Goal: Task Accomplishment & Management: Complete application form

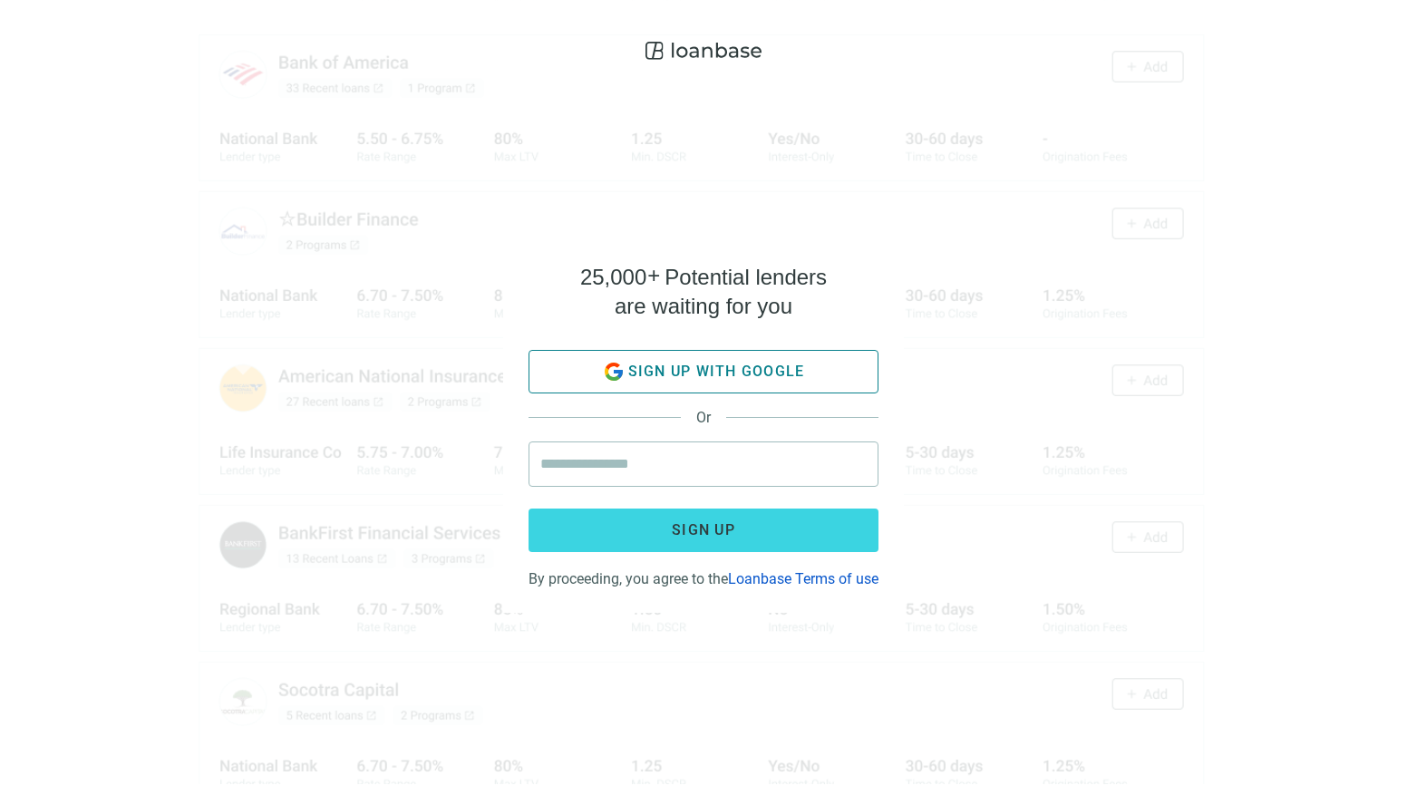
click at [756, 375] on button "Sign up with google" at bounding box center [703, 372] width 350 height 44
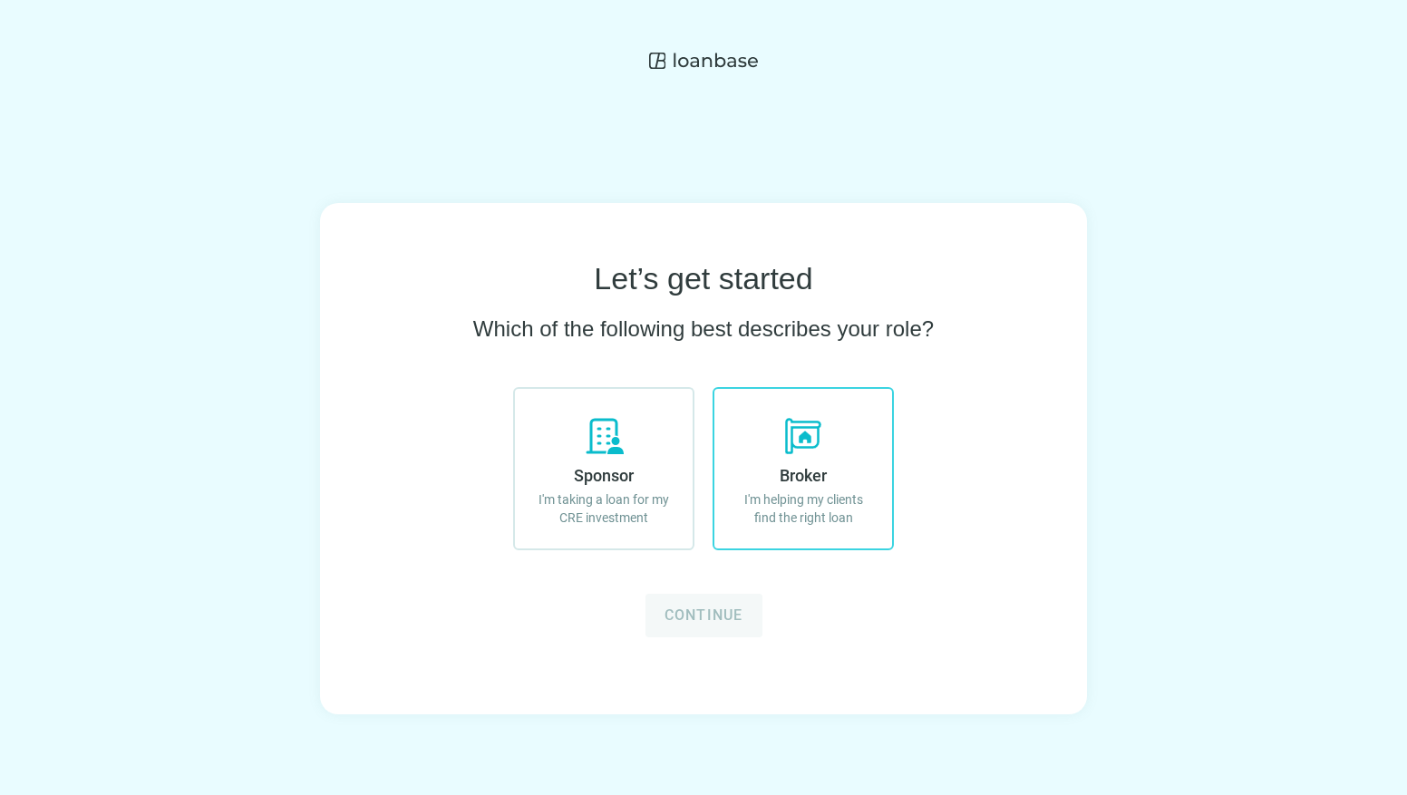
click at [807, 484] on span "Broker" at bounding box center [803, 475] width 47 height 19
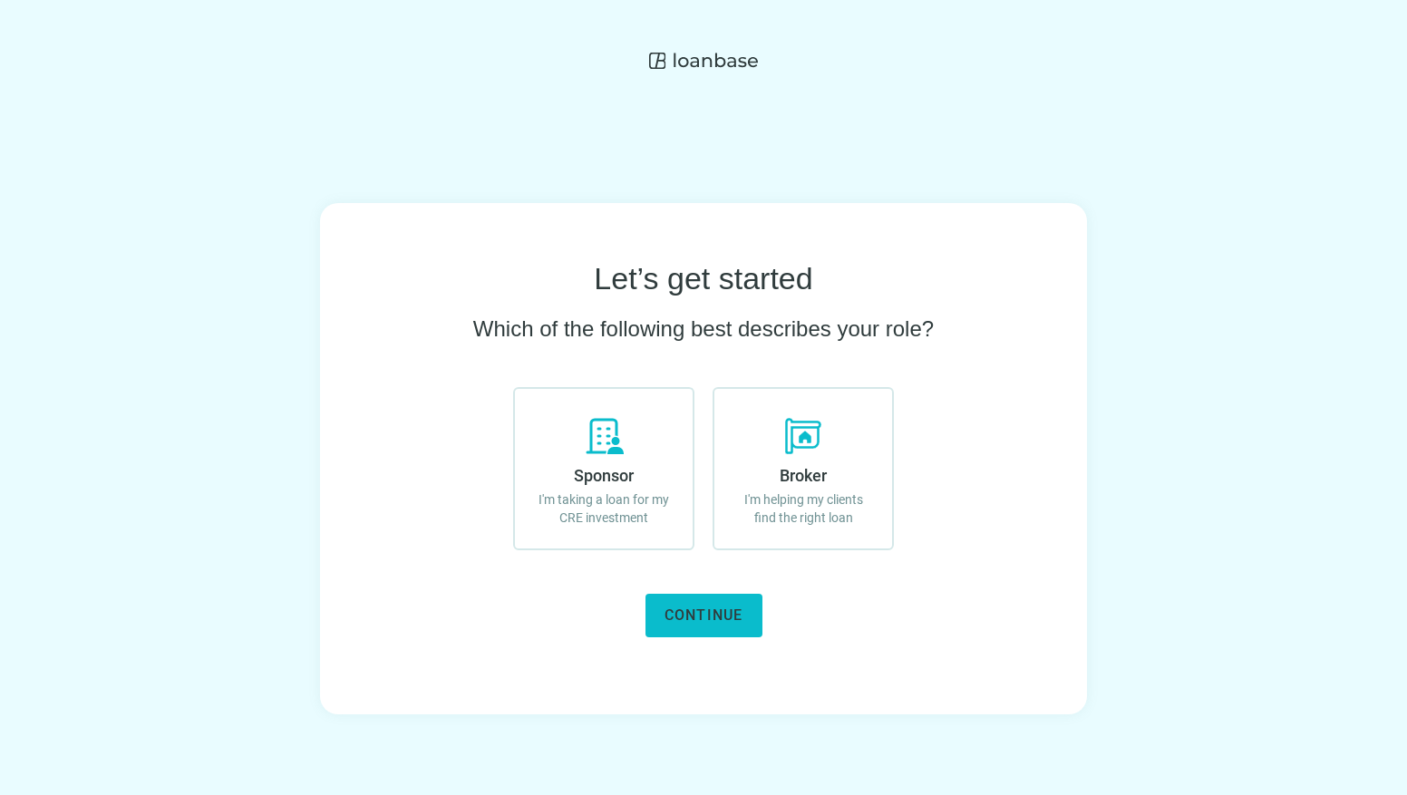
click at [709, 615] on span "Continue" at bounding box center [703, 614] width 79 height 17
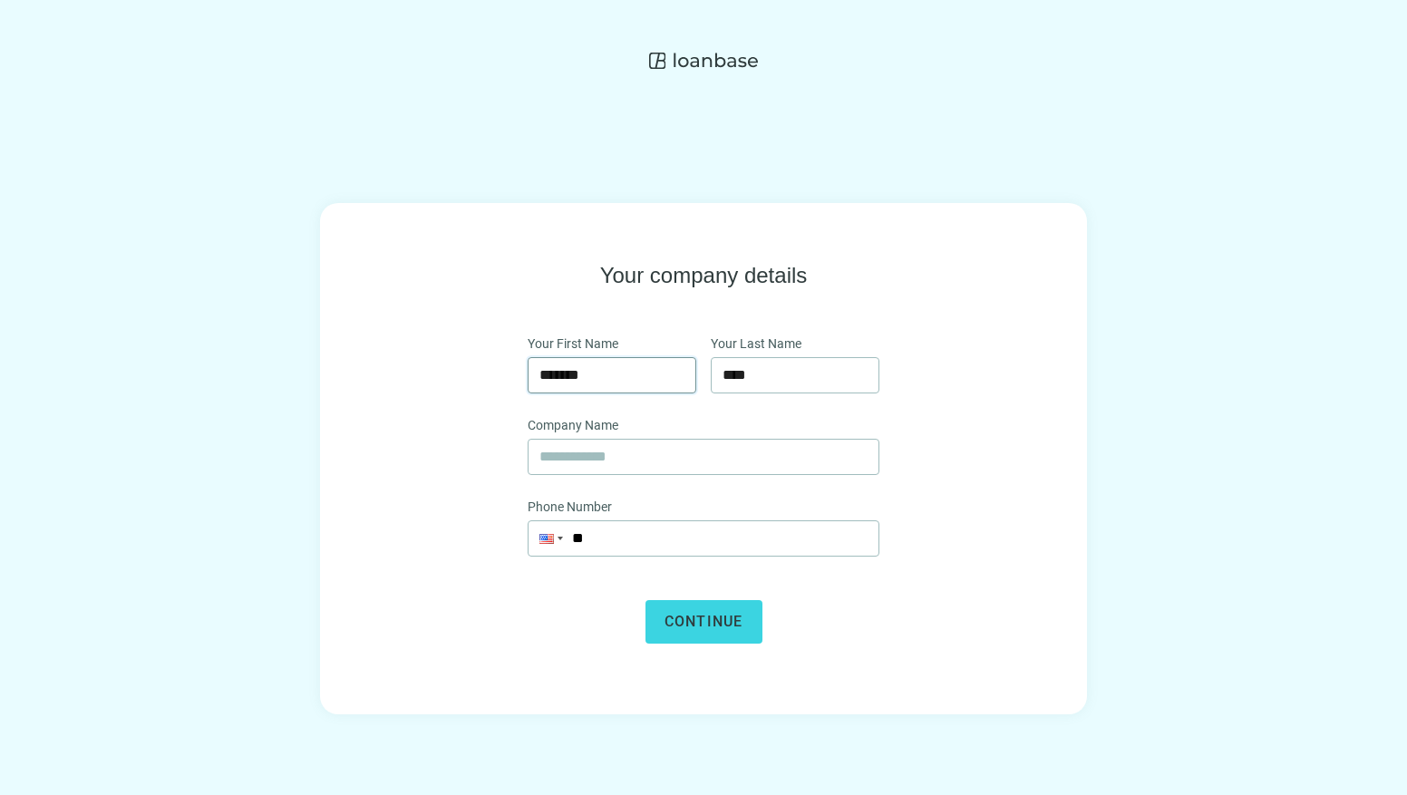
click at [638, 377] on input "*******" at bounding box center [611, 375] width 145 height 34
click at [639, 378] on input "*******" at bounding box center [611, 375] width 145 height 34
click at [696, 448] on input "text" at bounding box center [703, 457] width 328 height 34
type input "**********"
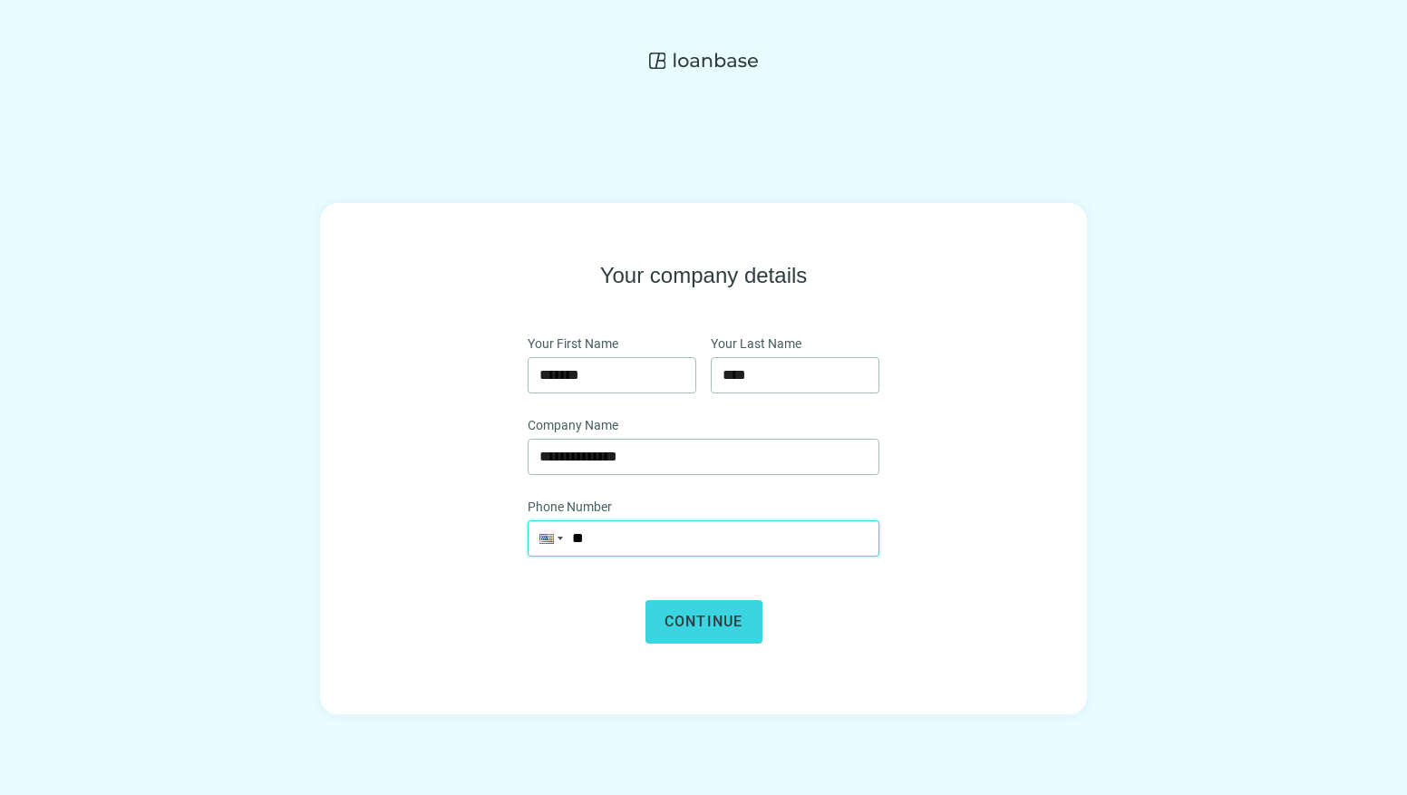
click at [712, 536] on input "**" at bounding box center [703, 538] width 350 height 34
type input "**********"
click at [707, 617] on span "Continue" at bounding box center [703, 621] width 79 height 17
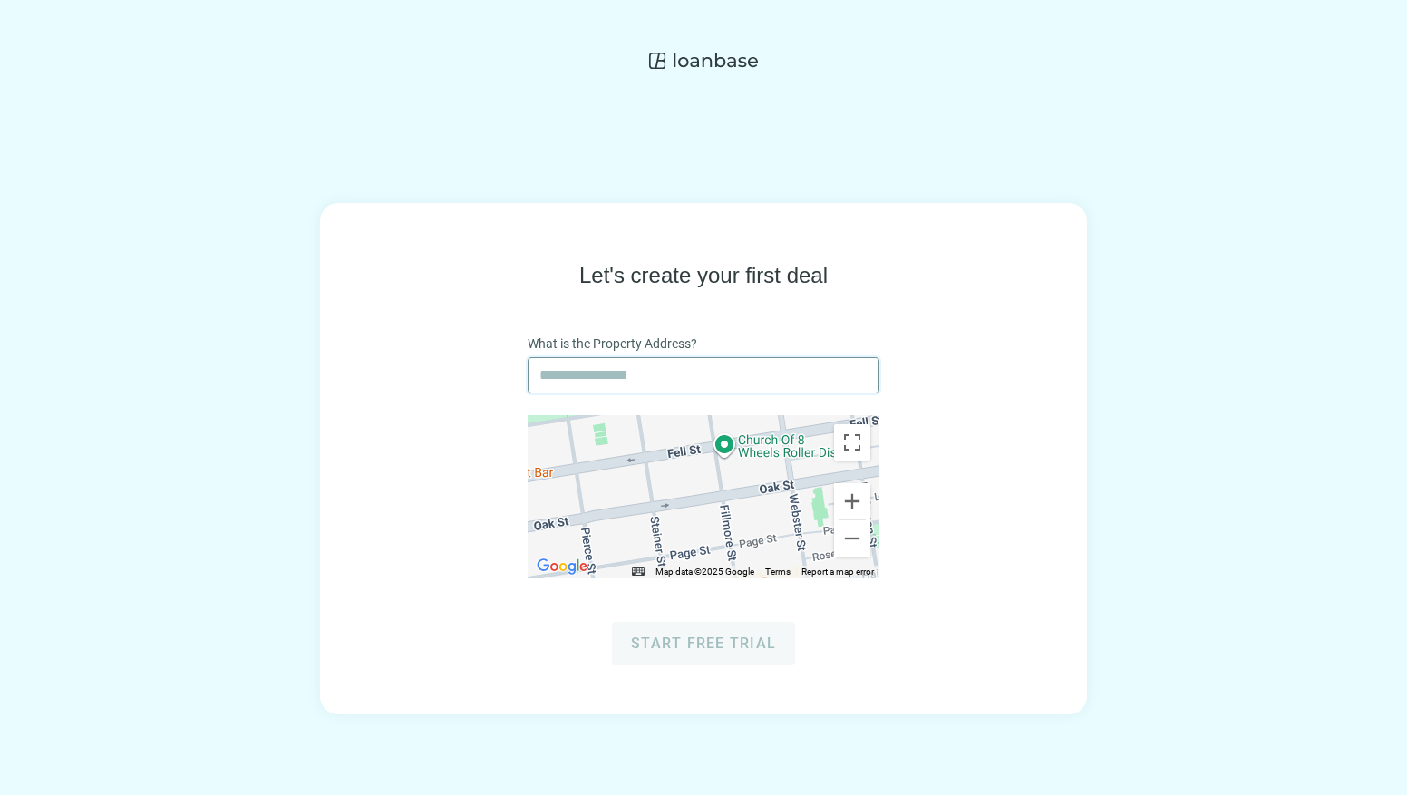
click at [784, 369] on input "text" at bounding box center [703, 375] width 328 height 34
paste input "**********"
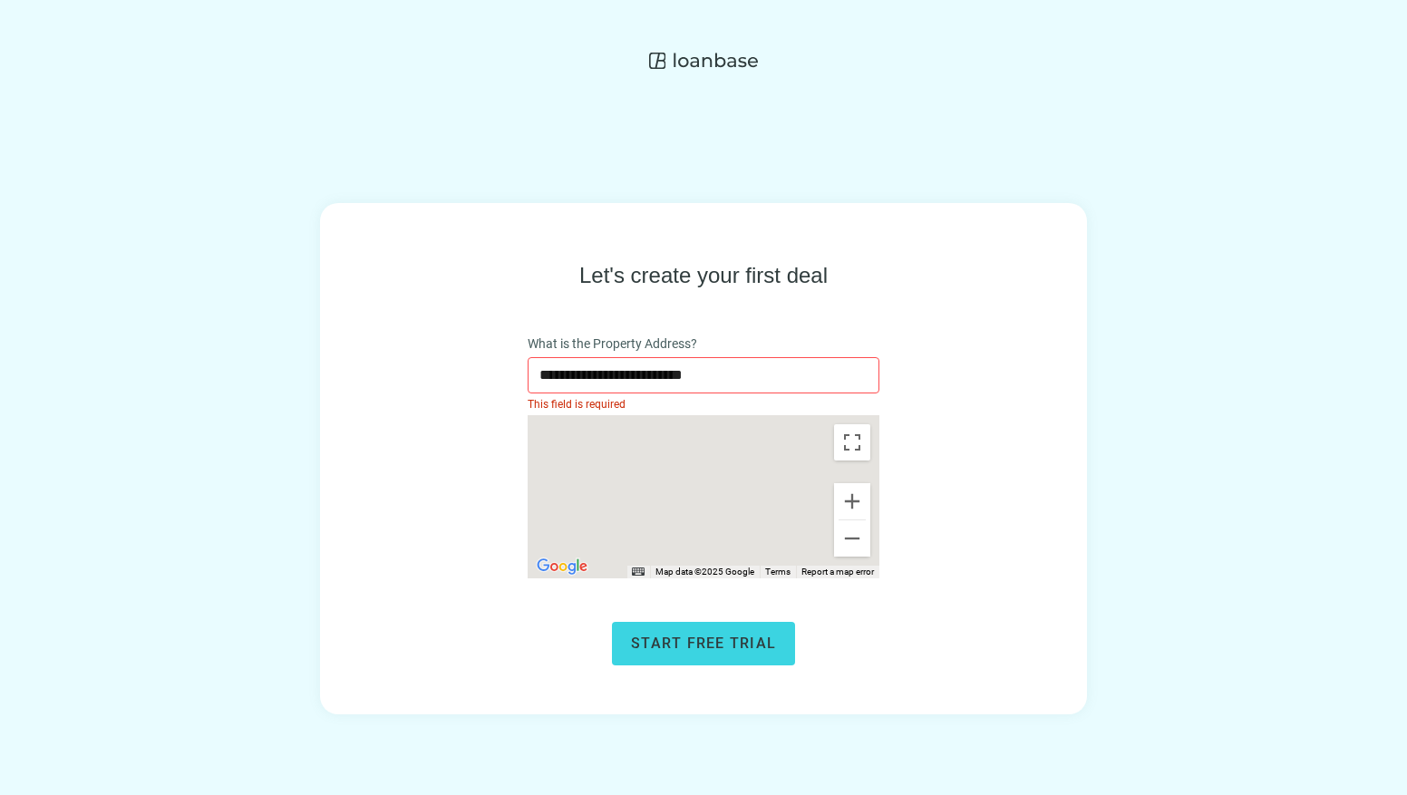
type input "**********"
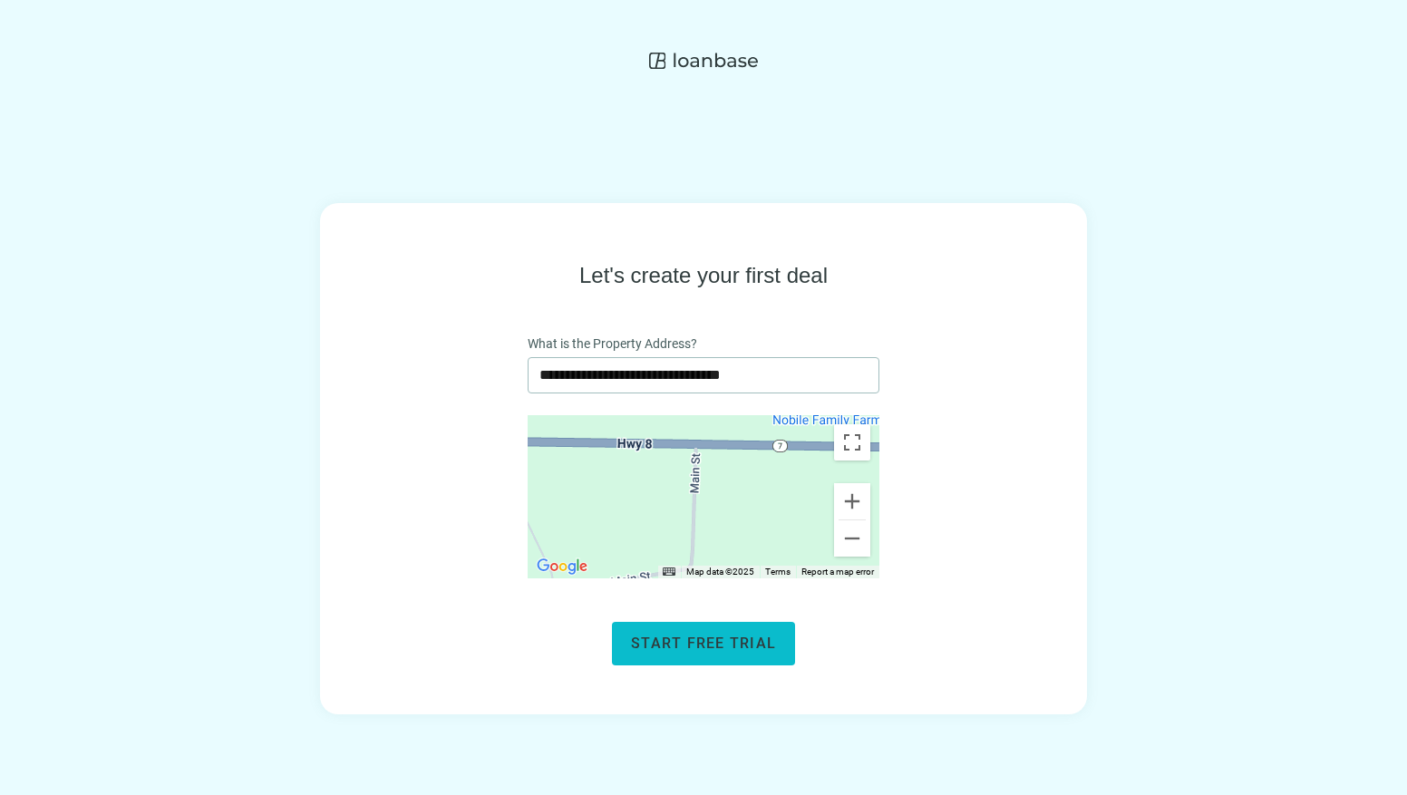
click at [739, 638] on span "Start free trial" at bounding box center [703, 642] width 145 height 17
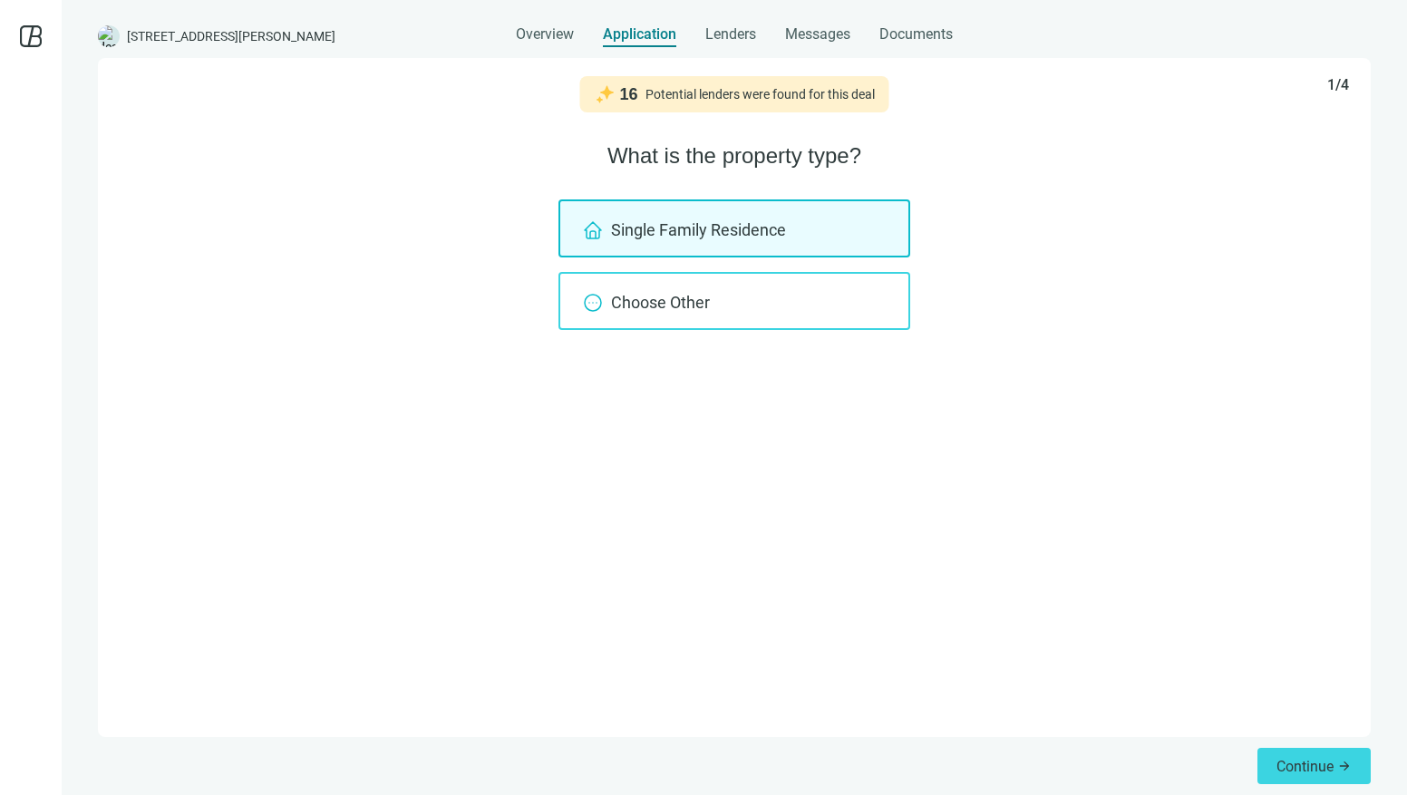
click at [753, 296] on div "Choose Other" at bounding box center [734, 301] width 352 height 58
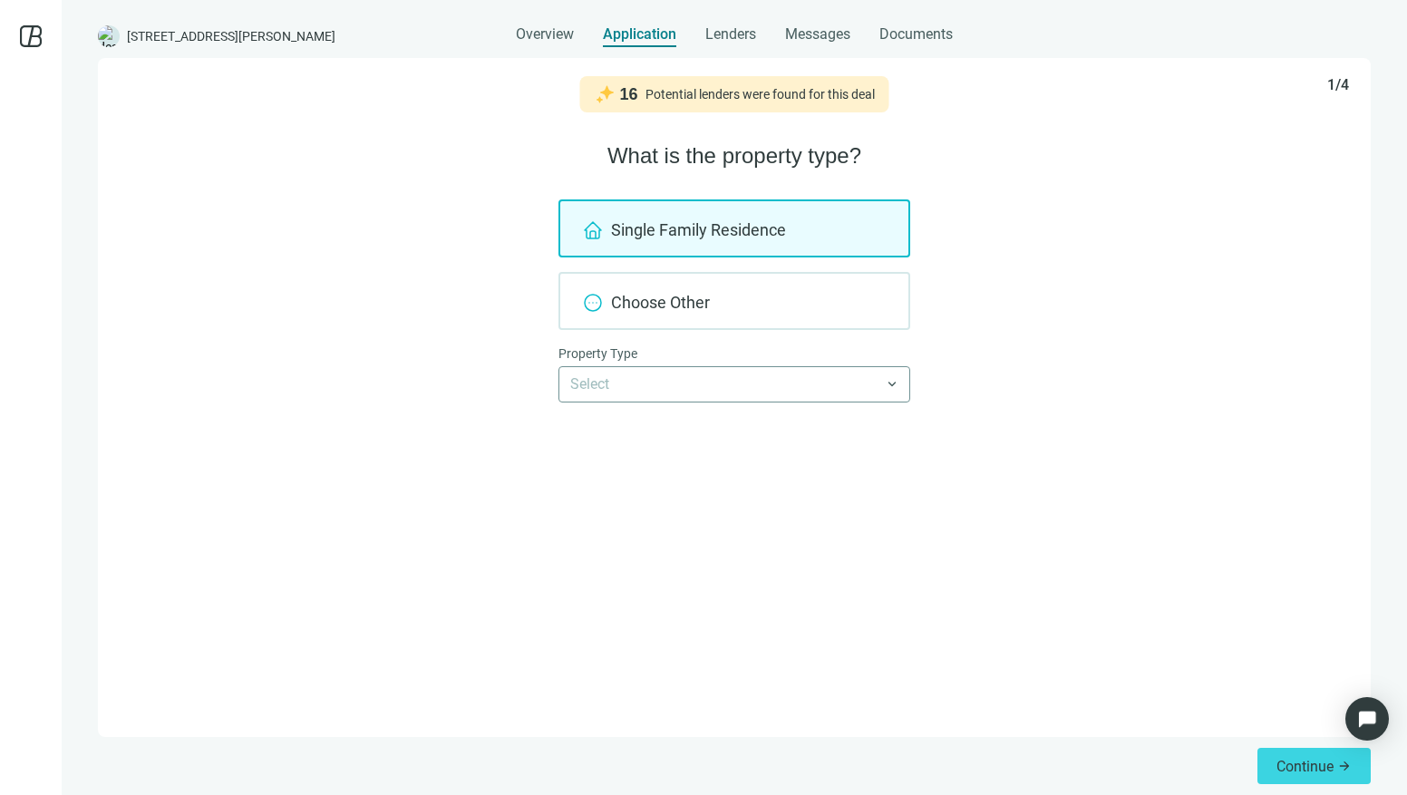
click at [712, 380] on input "search" at bounding box center [726, 384] width 312 height 34
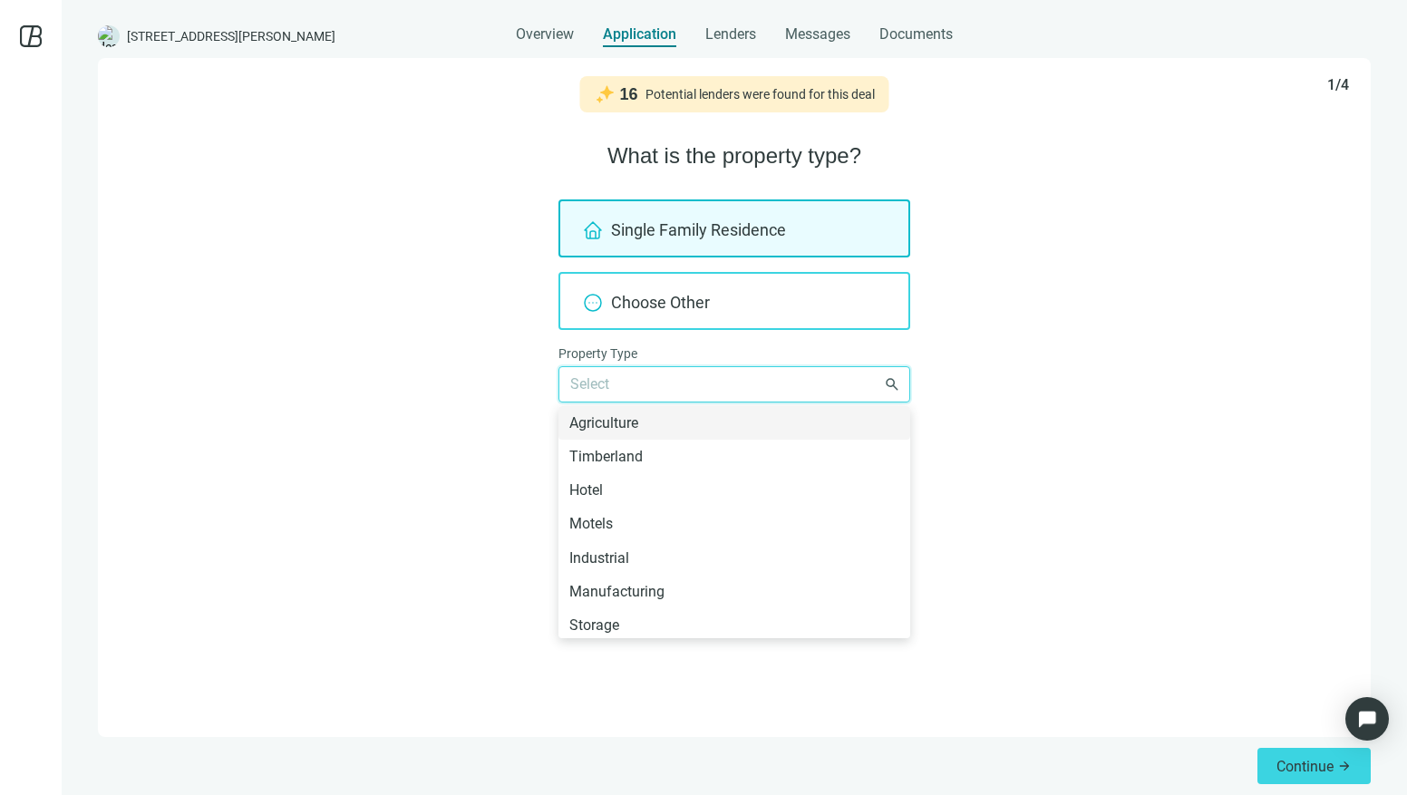
click at [613, 310] on div "Choose Other" at bounding box center [734, 301] width 352 height 58
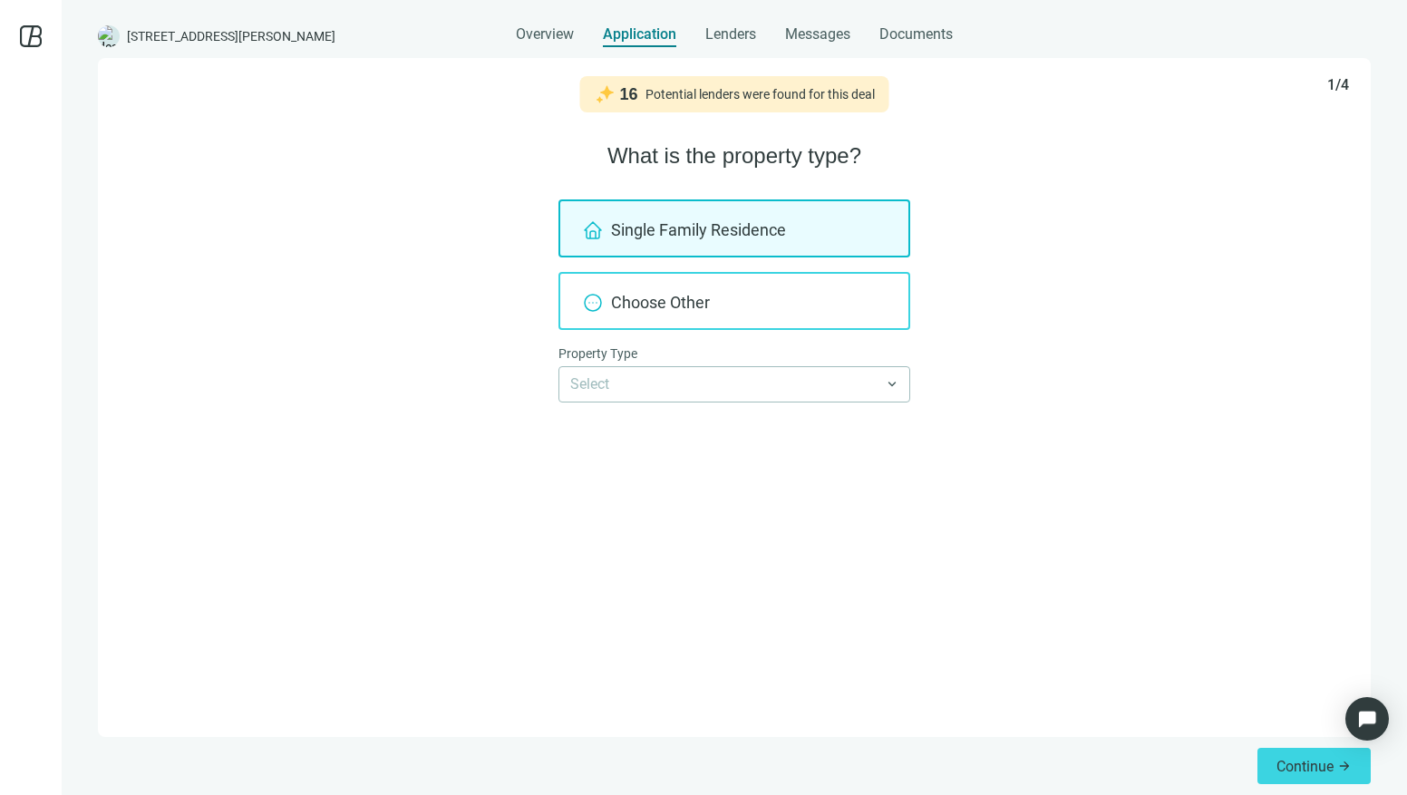
click at [609, 305] on div "Choose Other" at bounding box center [734, 301] width 352 height 58
click at [671, 387] on input "search" at bounding box center [726, 384] width 312 height 34
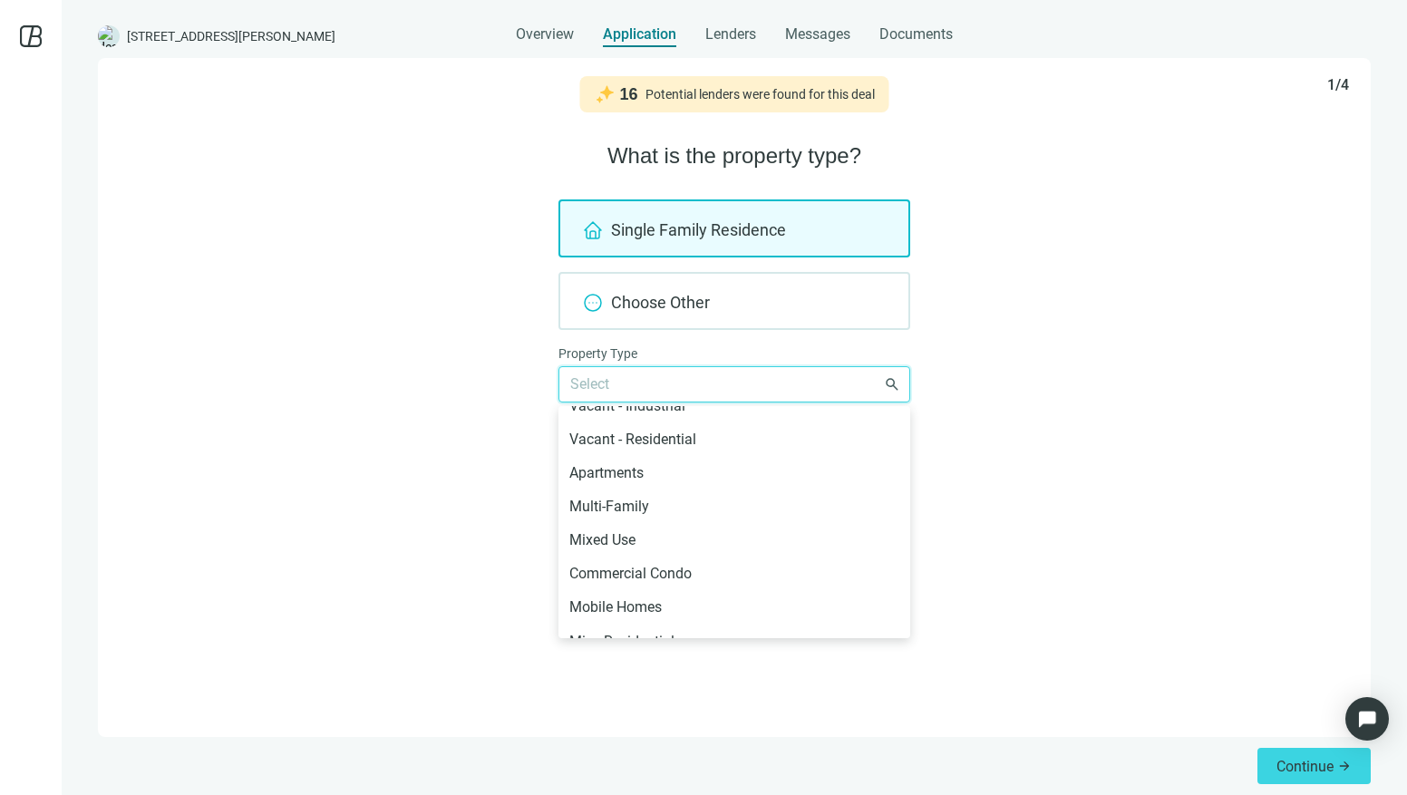
scroll to position [441, 0]
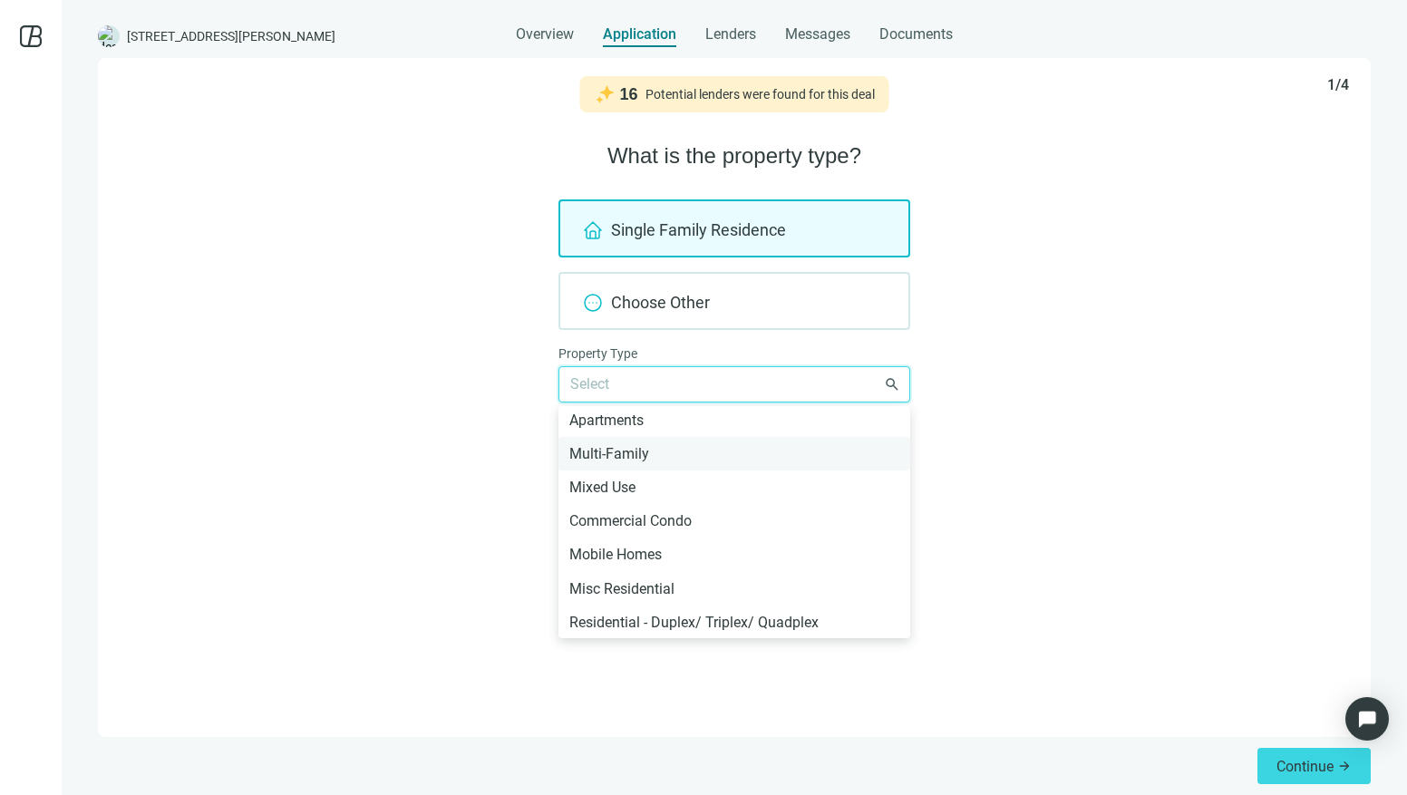
click at [643, 446] on div "Multi-Family" at bounding box center [734, 453] width 330 height 23
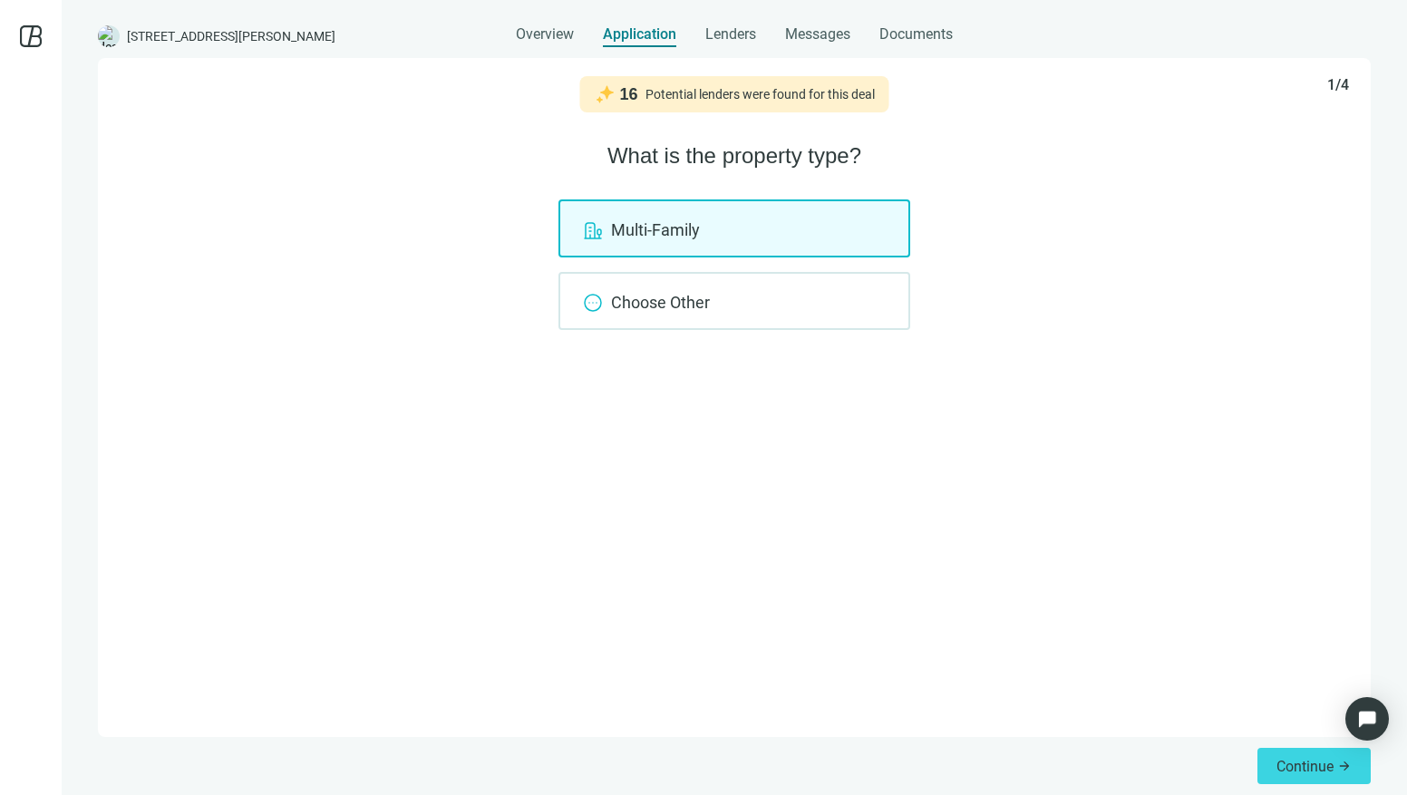
click at [1010, 289] on div "Multi-Family Choose Other" at bounding box center [734, 264] width 1229 height 131
click at [1353, 768] on button "Continue arrow_forward" at bounding box center [1313, 766] width 113 height 36
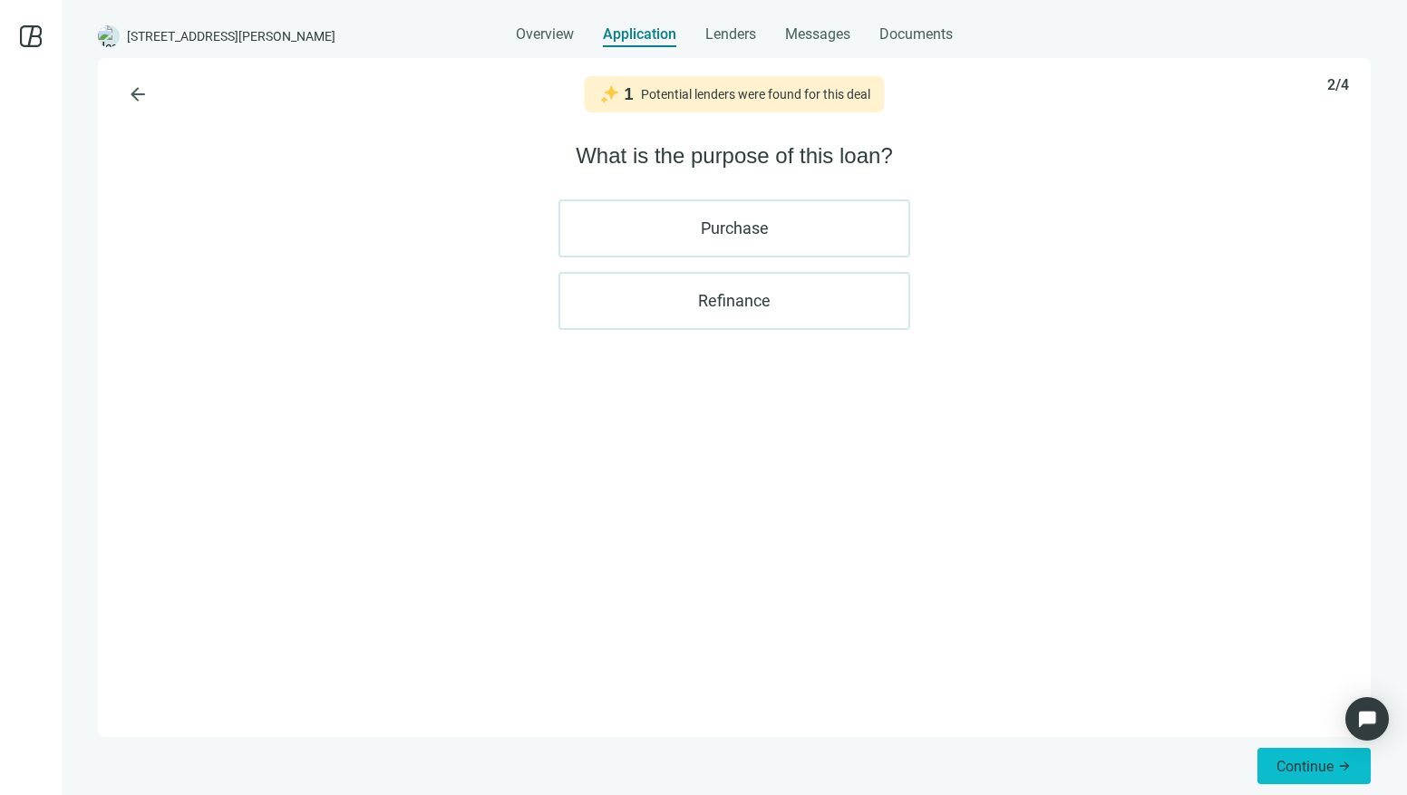
click at [1307, 775] on button "Continue arrow_forward" at bounding box center [1313, 766] width 113 height 36
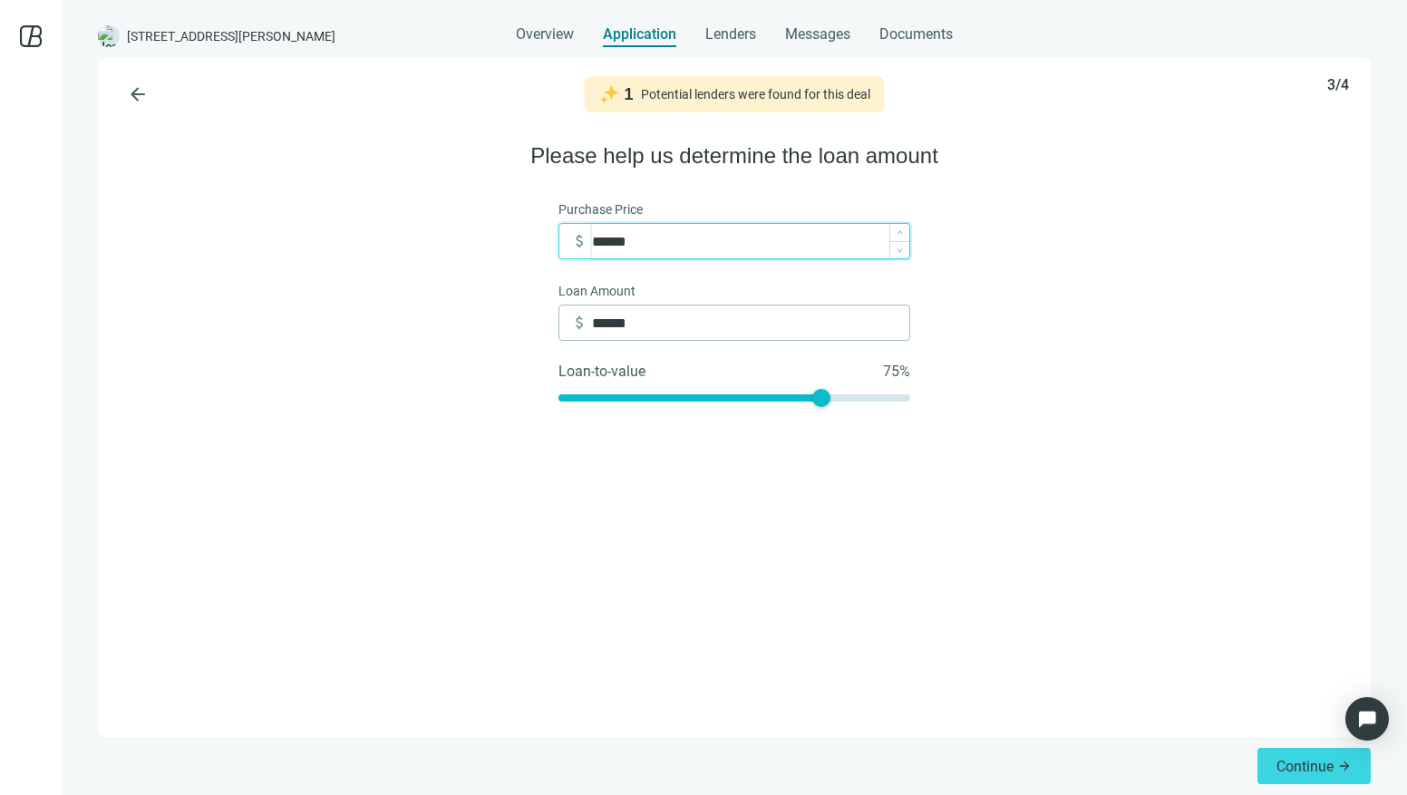
click at [695, 249] on input "******" at bounding box center [750, 241] width 317 height 34
click at [694, 249] on input "******" at bounding box center [750, 241] width 317 height 34
click at [693, 250] on input "******" at bounding box center [750, 241] width 317 height 34
type input "*"
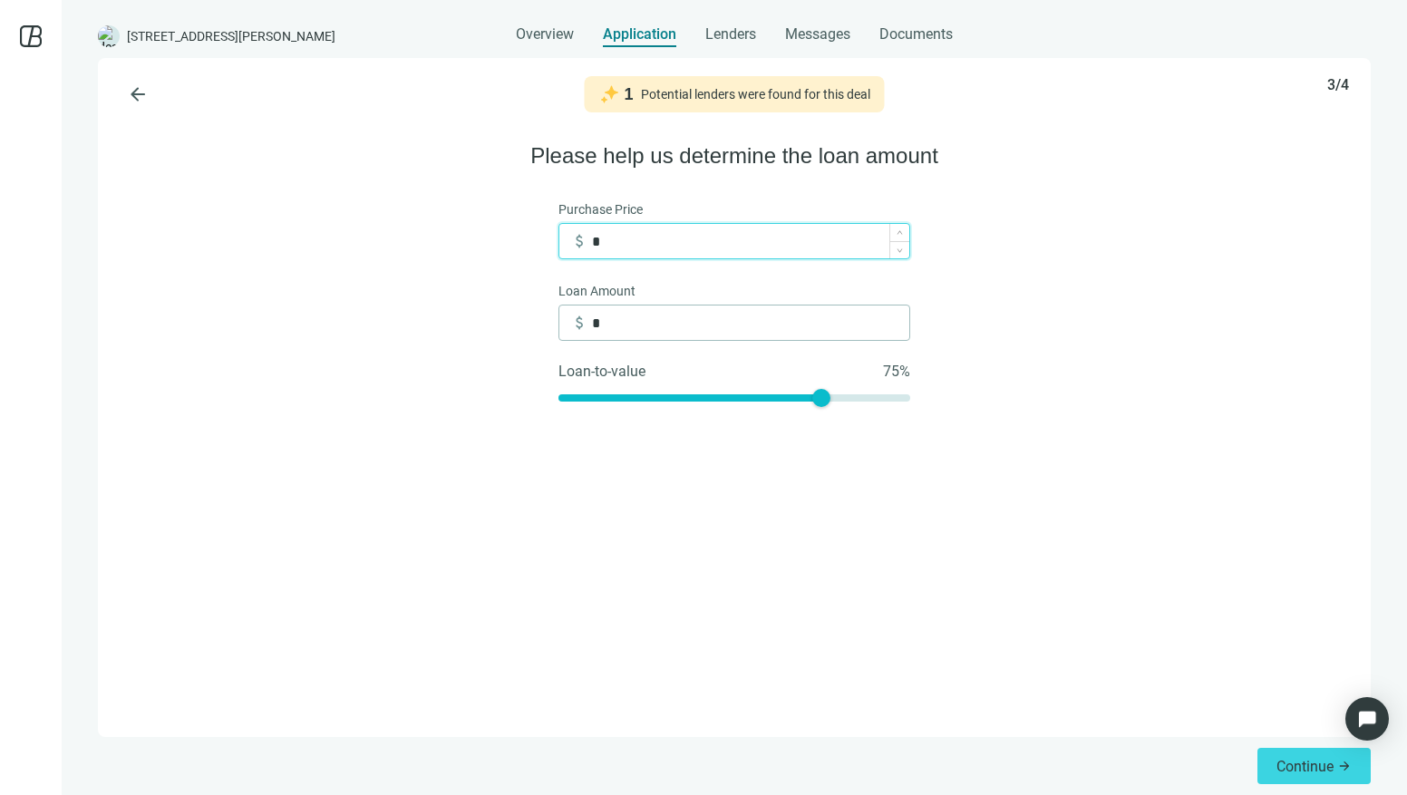
type input "**"
type input "***"
type input "*****"
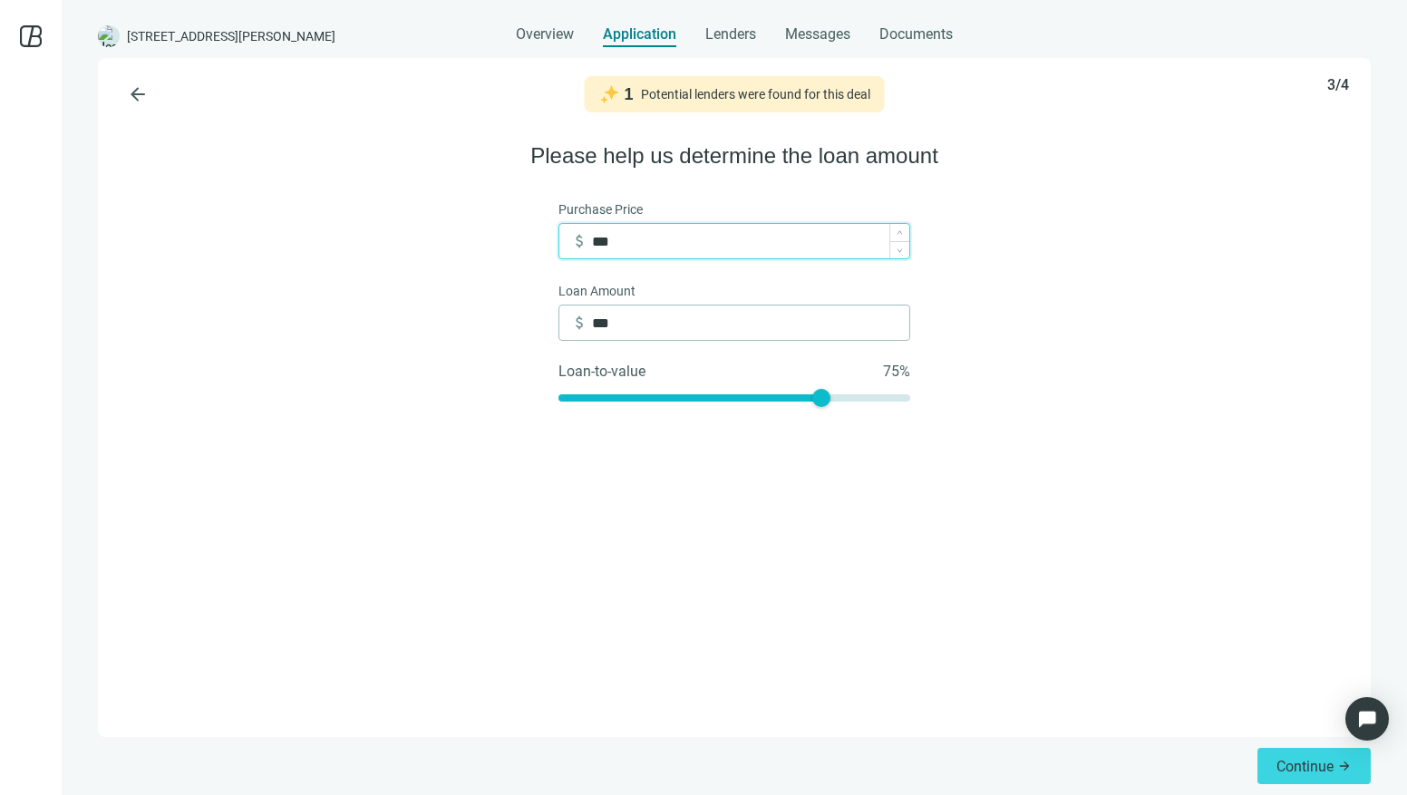
type input "*****"
type input "******"
type input "*******"
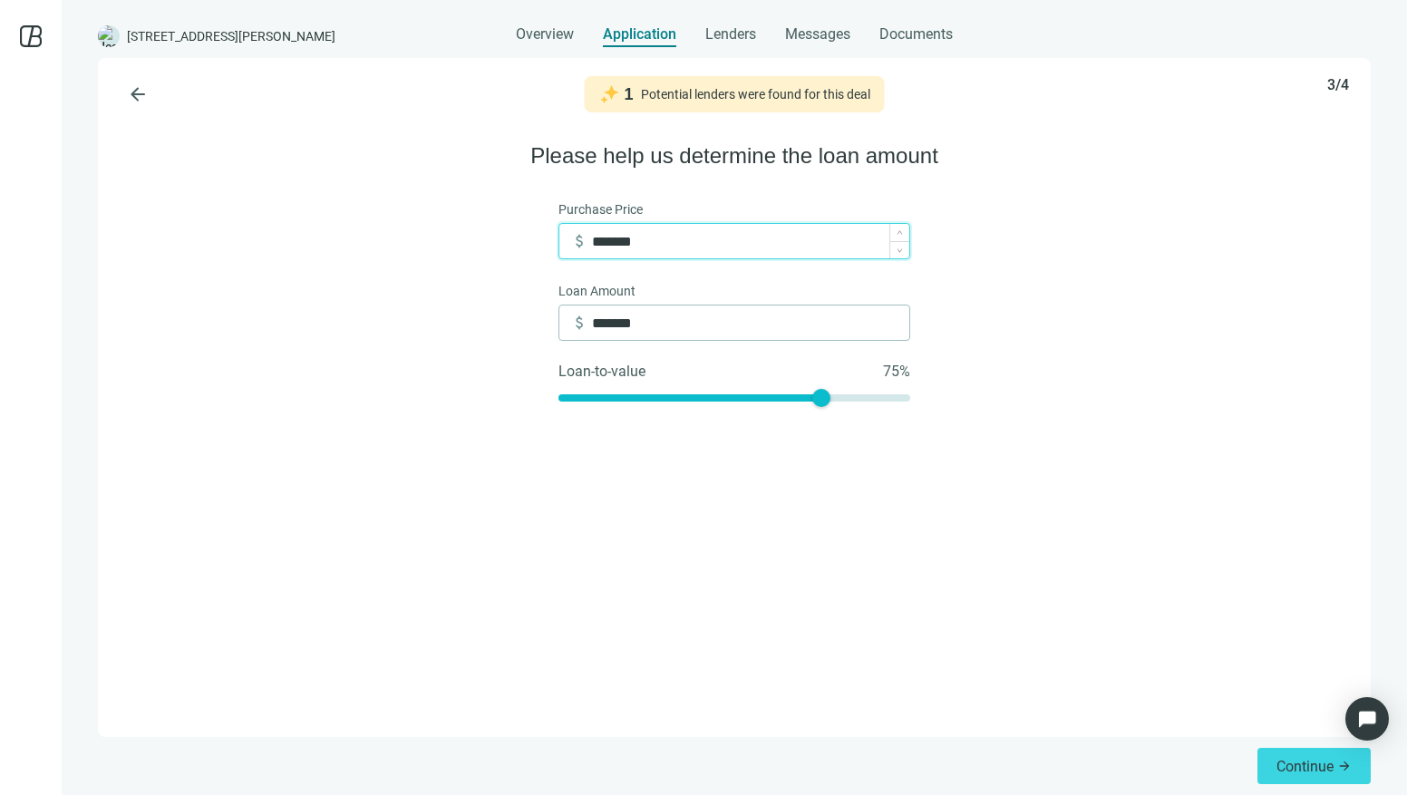
type input "*********"
click at [1307, 758] on span "Continue" at bounding box center [1304, 766] width 57 height 17
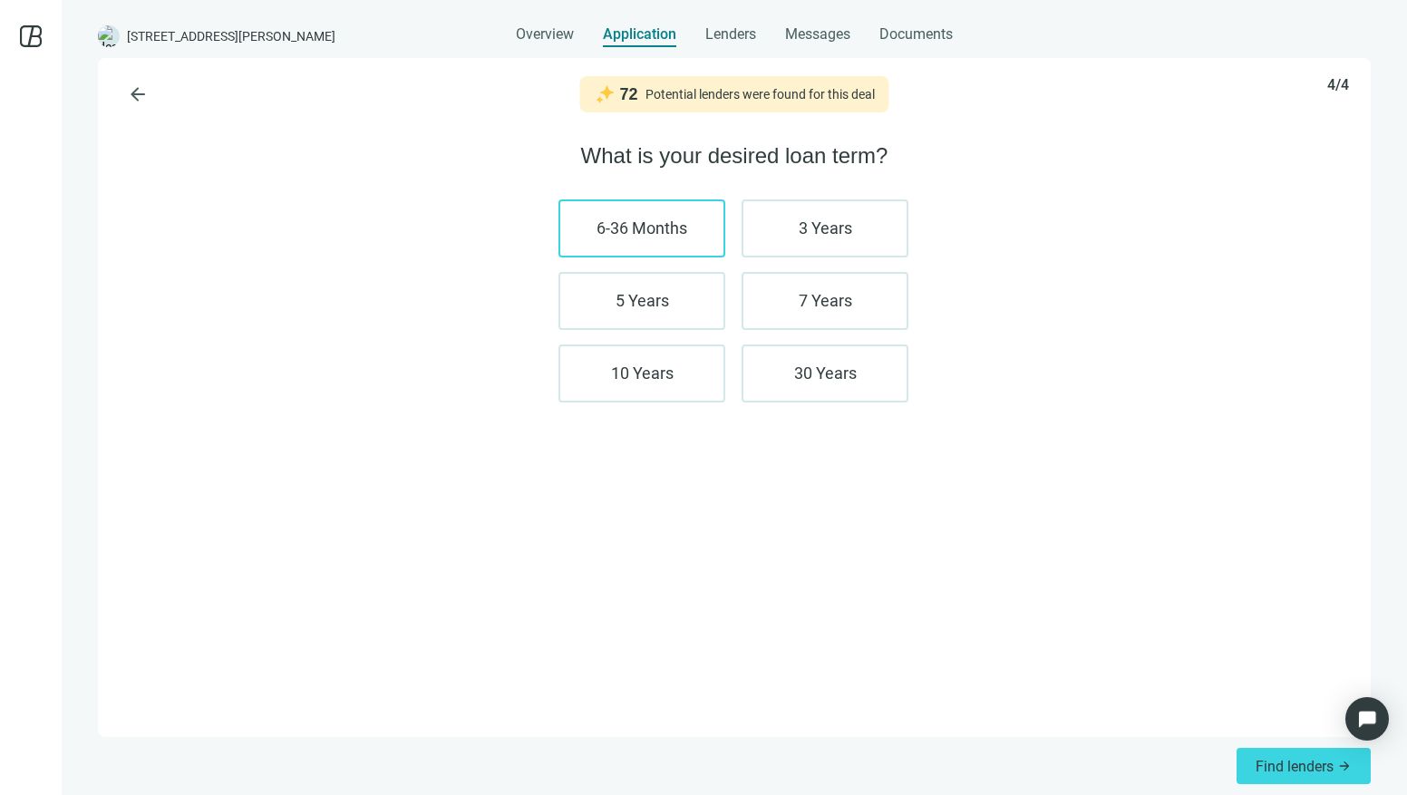
click at [687, 244] on label "6-36 Months" at bounding box center [641, 228] width 167 height 58
click at [795, 250] on label "3 Years" at bounding box center [824, 228] width 167 height 58
click at [817, 394] on label "30 Years" at bounding box center [824, 373] width 167 height 58
click at [712, 310] on label "5 Years" at bounding box center [641, 301] width 167 height 58
click at [713, 310] on label "5 Years" at bounding box center [641, 301] width 167 height 58
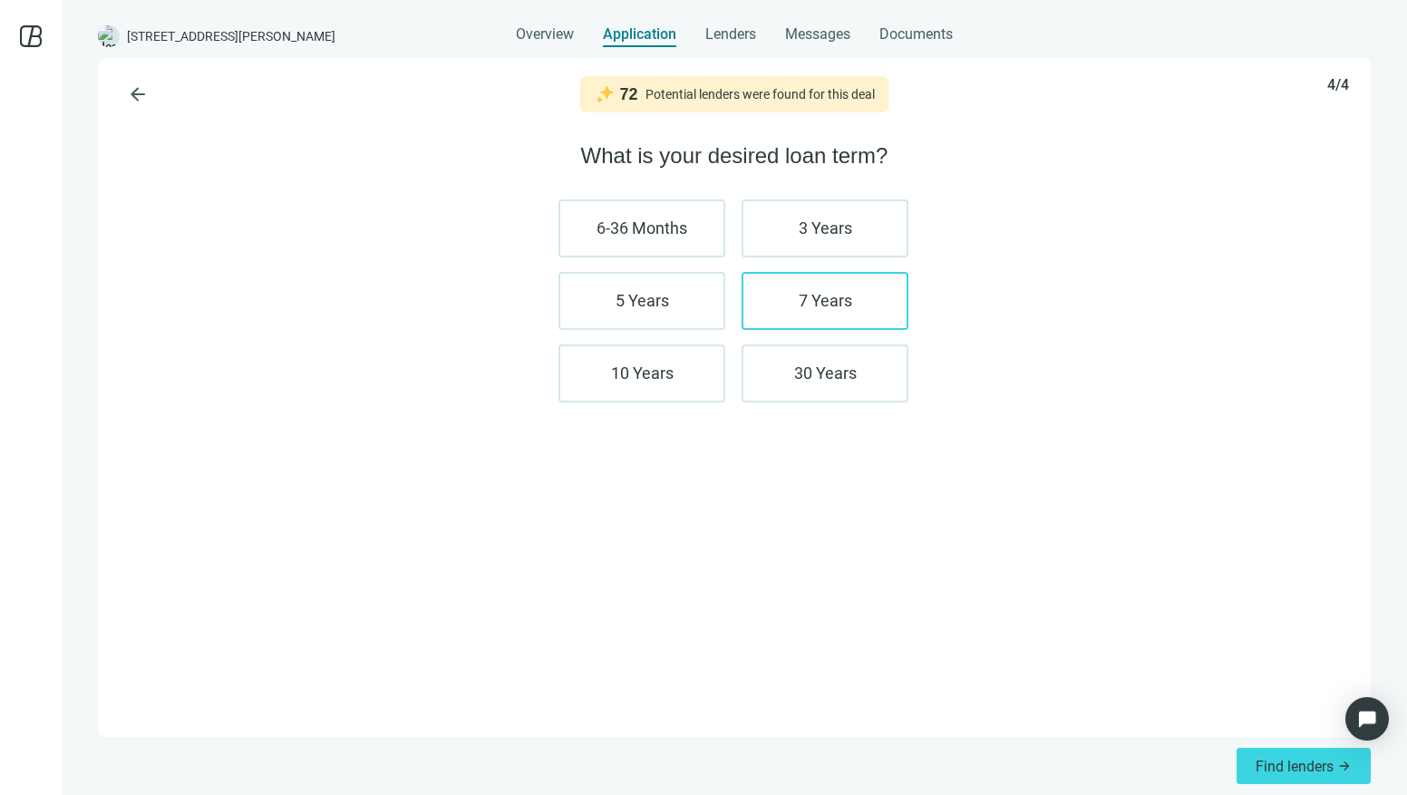
click at [774, 310] on label "7 Years" at bounding box center [824, 301] width 167 height 58
click at [783, 373] on label "30 Years" at bounding box center [824, 373] width 167 height 58
click at [695, 379] on label "10 Years" at bounding box center [641, 373] width 167 height 58
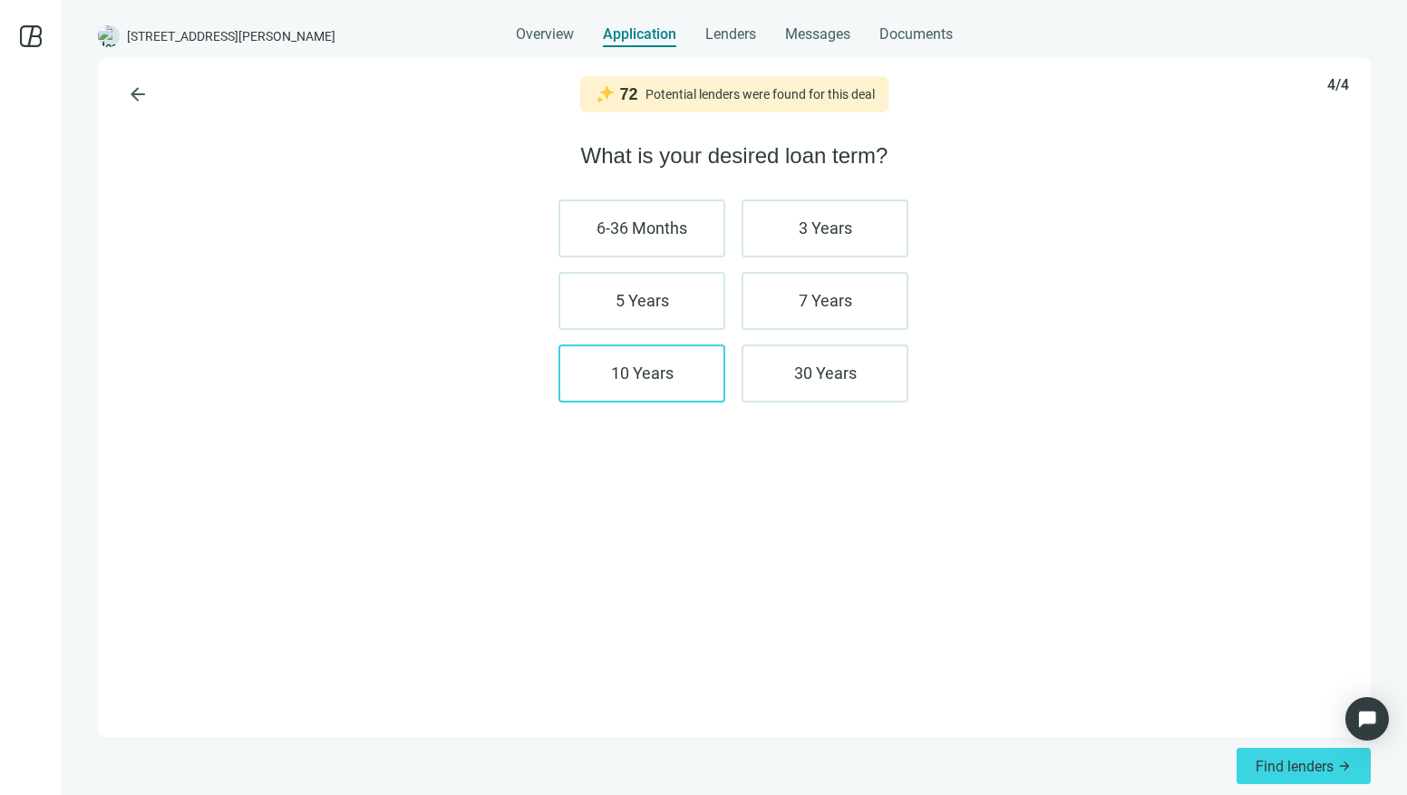
click at [694, 379] on label "10 Years" at bounding box center [641, 373] width 167 height 58
click at [684, 383] on label "10 Years" at bounding box center [641, 373] width 167 height 58
click at [1309, 755] on button "Find lenders arrow_forward" at bounding box center [1303, 766] width 134 height 36
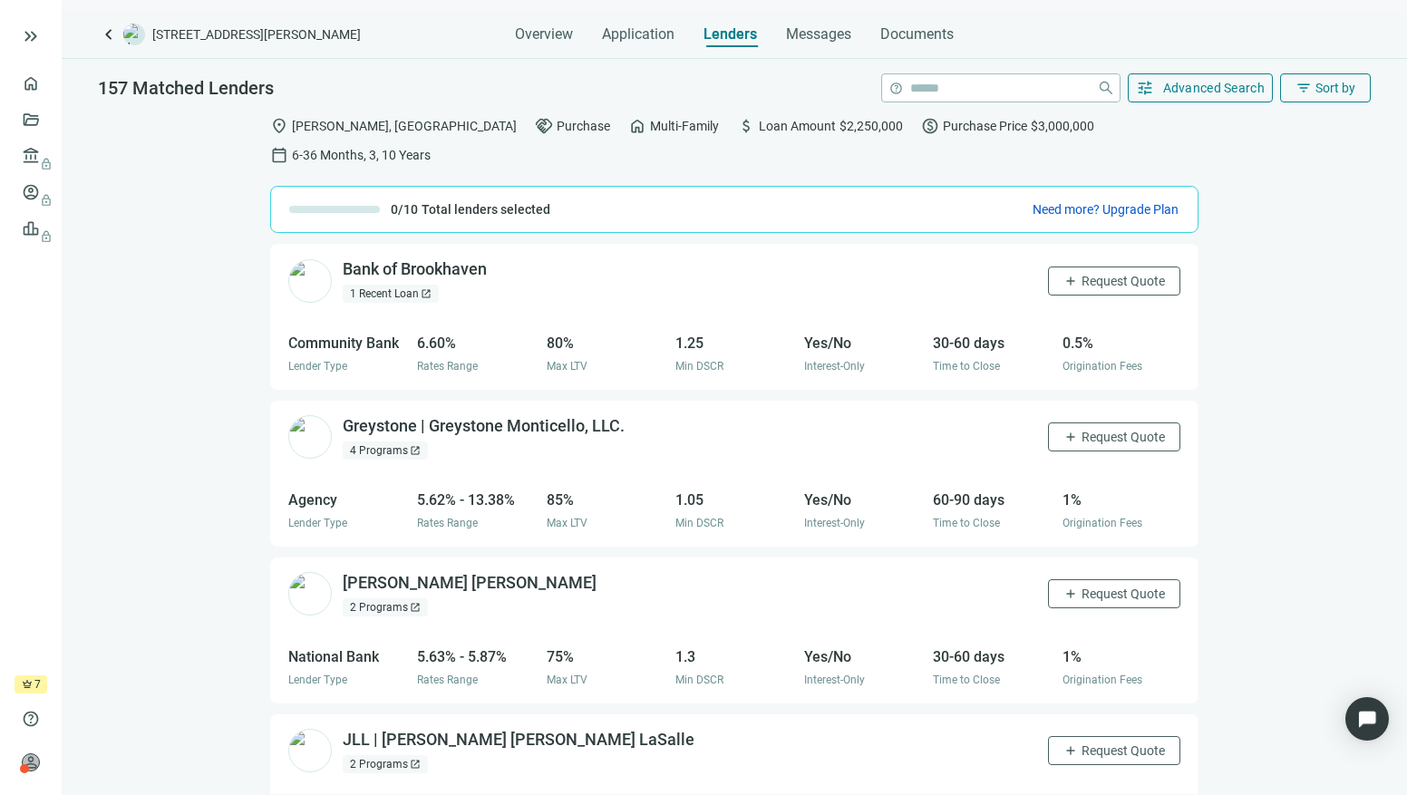
click at [630, 401] on div "Greystone | Greystone Monticello, LLC. open_in_new 4 Programs open_in_new add R…" at bounding box center [734, 437] width 928 height 73
click at [609, 415] on div "Greystone | Greystone Monticello, LLC. open_in_new" at bounding box center [495, 426] width 304 height 23
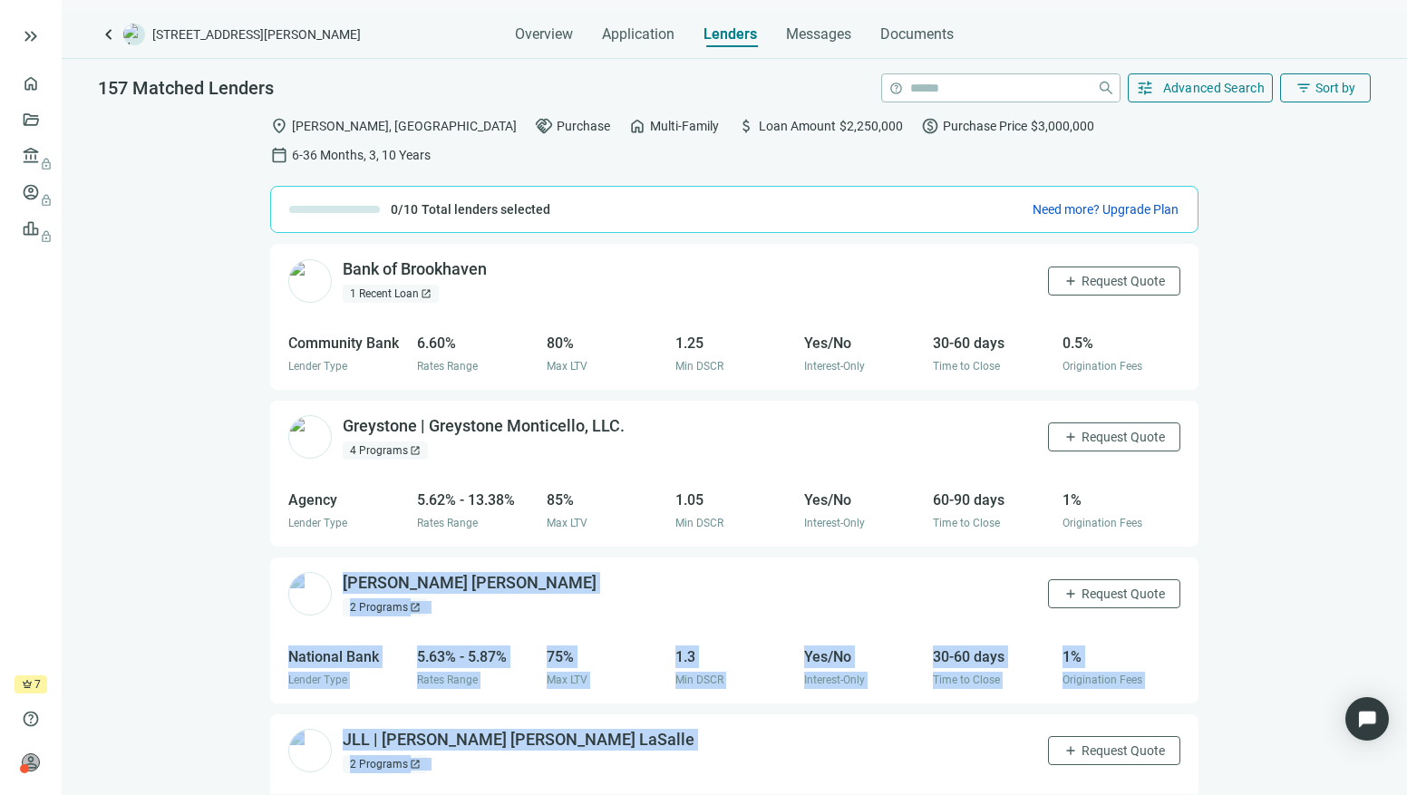
drag, startPoint x: 213, startPoint y: 573, endPoint x: 262, endPoint y: 844, distance: 275.4
click at [262, 794] on html "keyboard_double_arrow_right home Overview folder_open Deals account_balance loc…" at bounding box center [703, 397] width 1407 height 795
drag, startPoint x: 1250, startPoint y: 417, endPoint x: 1237, endPoint y: 405, distance: 17.3
click at [1250, 417] on div "location_on Holcomb, MS handshake Purchase home Multi-Family attach_money Loan …" at bounding box center [734, 450] width 1345 height 688
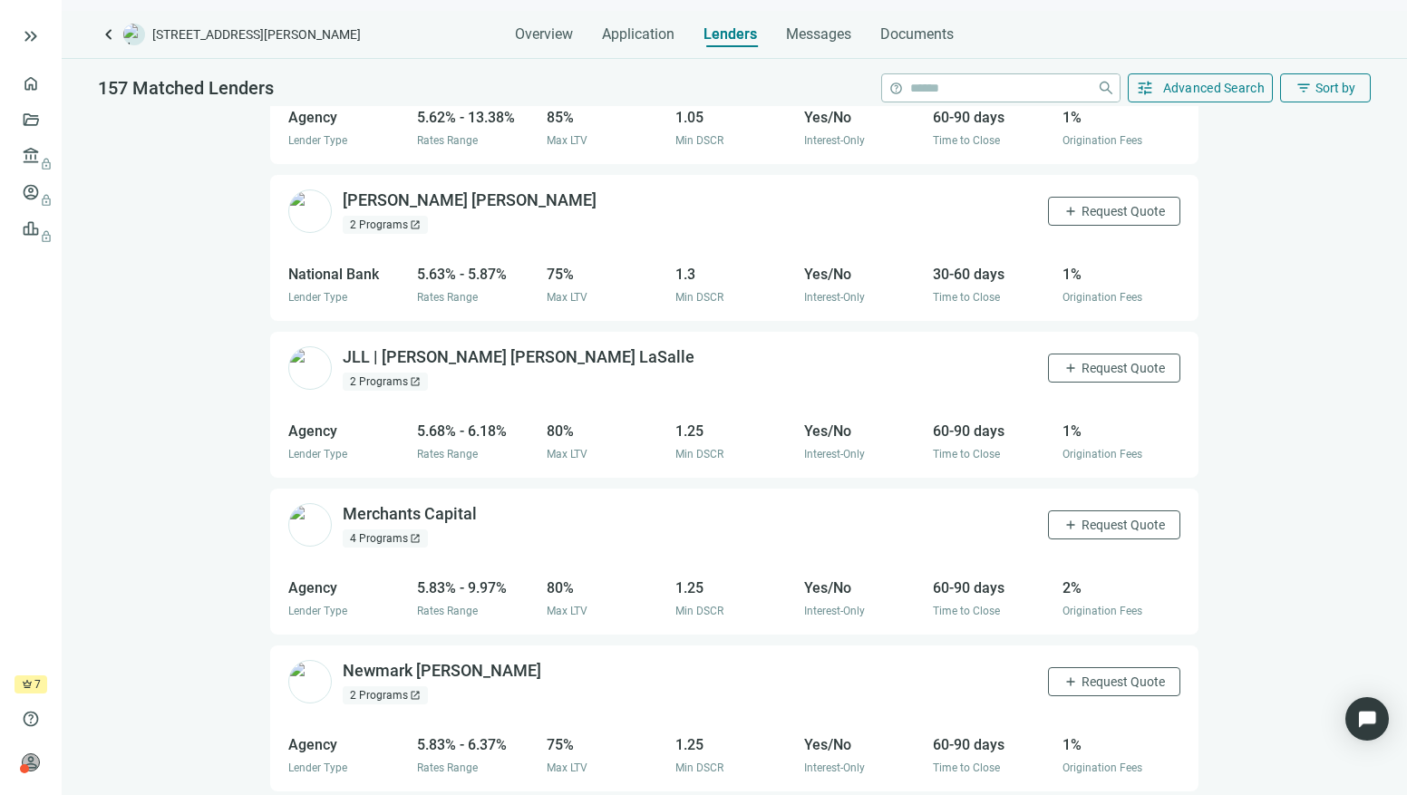
scroll to position [412, 0]
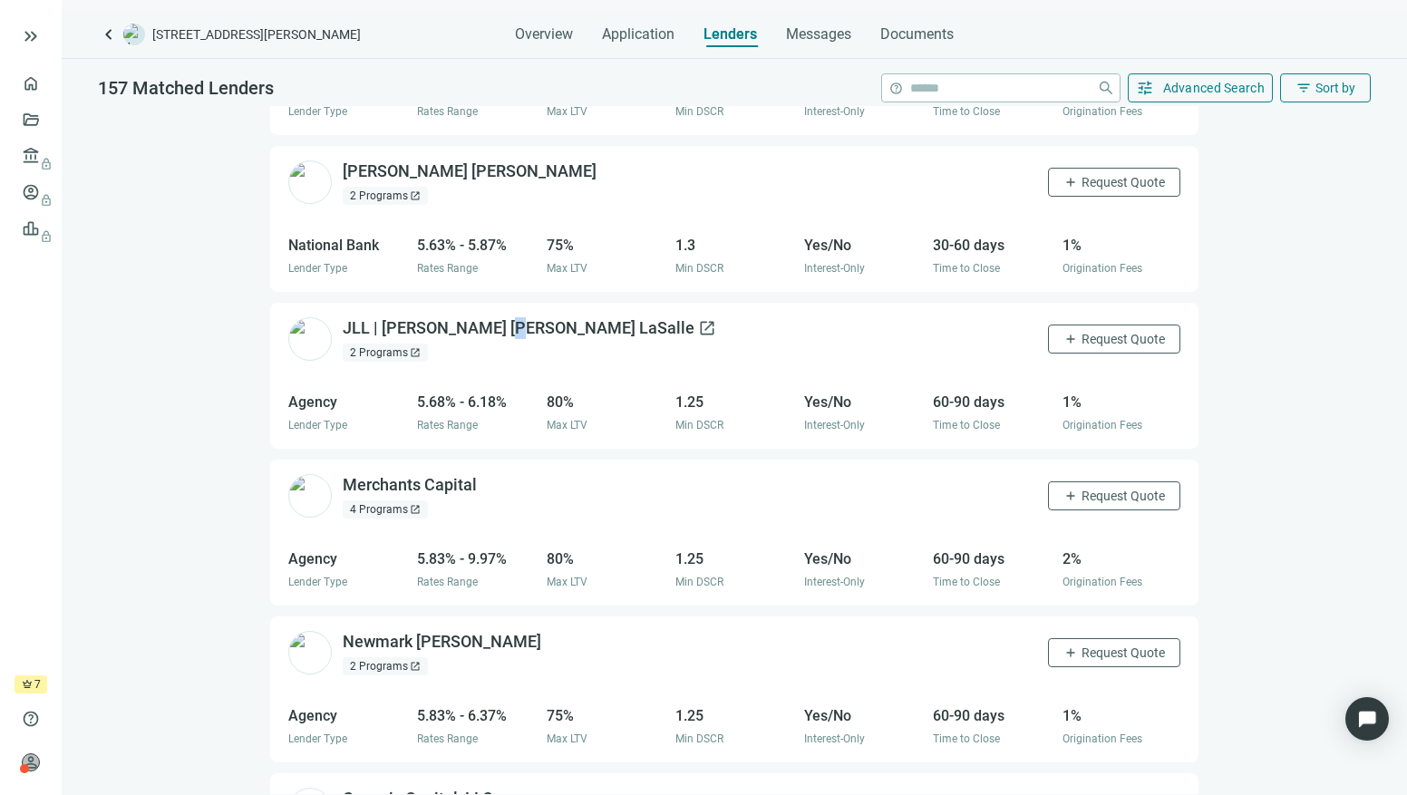
click at [509, 317] on div "JLL | Jones Lang LaSalle open_in_new" at bounding box center [529, 328] width 373 height 23
drag, startPoint x: 390, startPoint y: 288, endPoint x: 286, endPoint y: 288, distance: 103.3
click at [286, 303] on div "JLL | Jones Lang LaSalle open_in_new 2 Programs open_in_new add Request Quote" at bounding box center [734, 339] width 928 height 73
click at [155, 438] on div "location_on Holcomb, MS handshake Purchase home Multi-Family attach_money Loan …" at bounding box center [734, 450] width 1345 height 688
drag, startPoint x: 322, startPoint y: 430, endPoint x: 475, endPoint y: 455, distance: 155.3
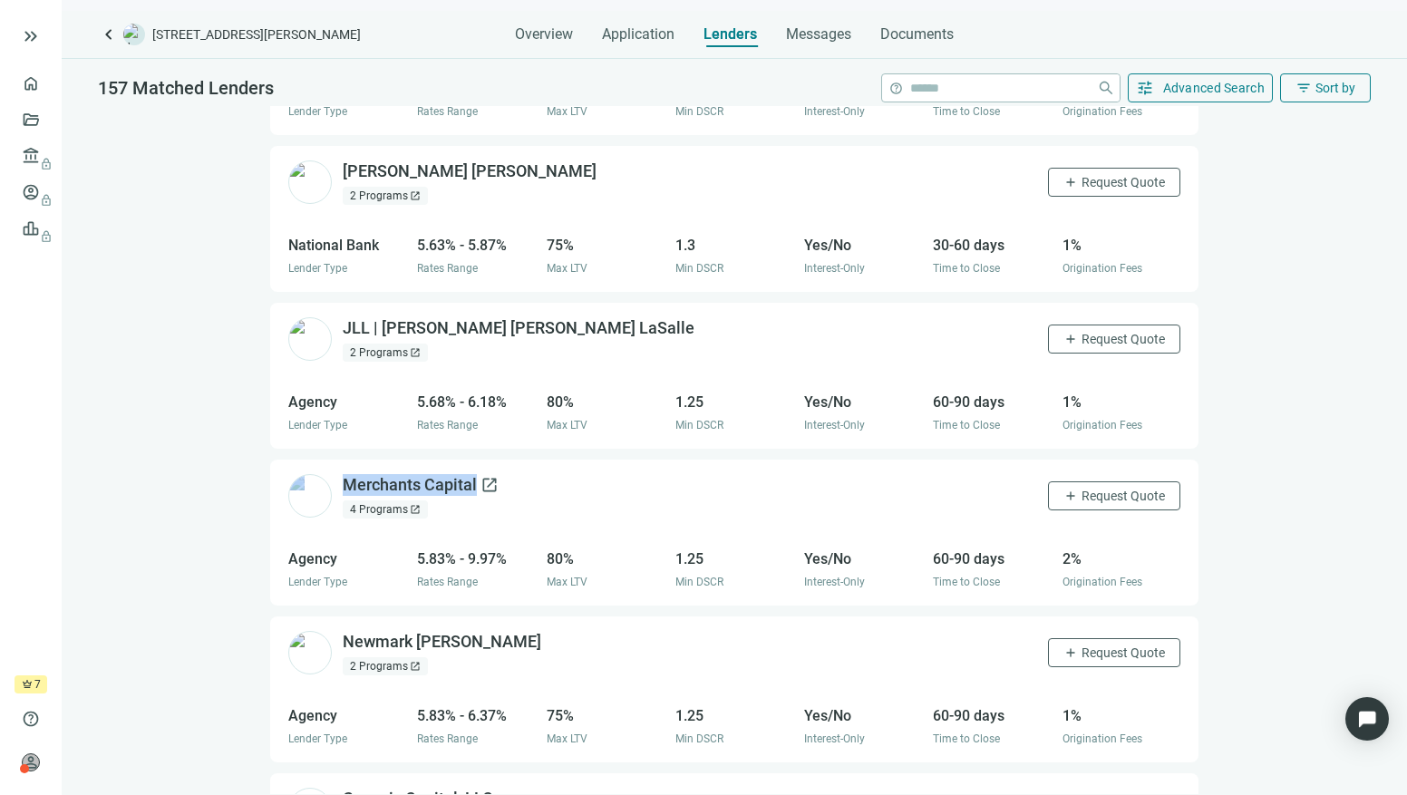
click at [475, 460] on div "Merchants Capital open_in_new 4 Programs open_in_new add Request Quote" at bounding box center [734, 496] width 928 height 73
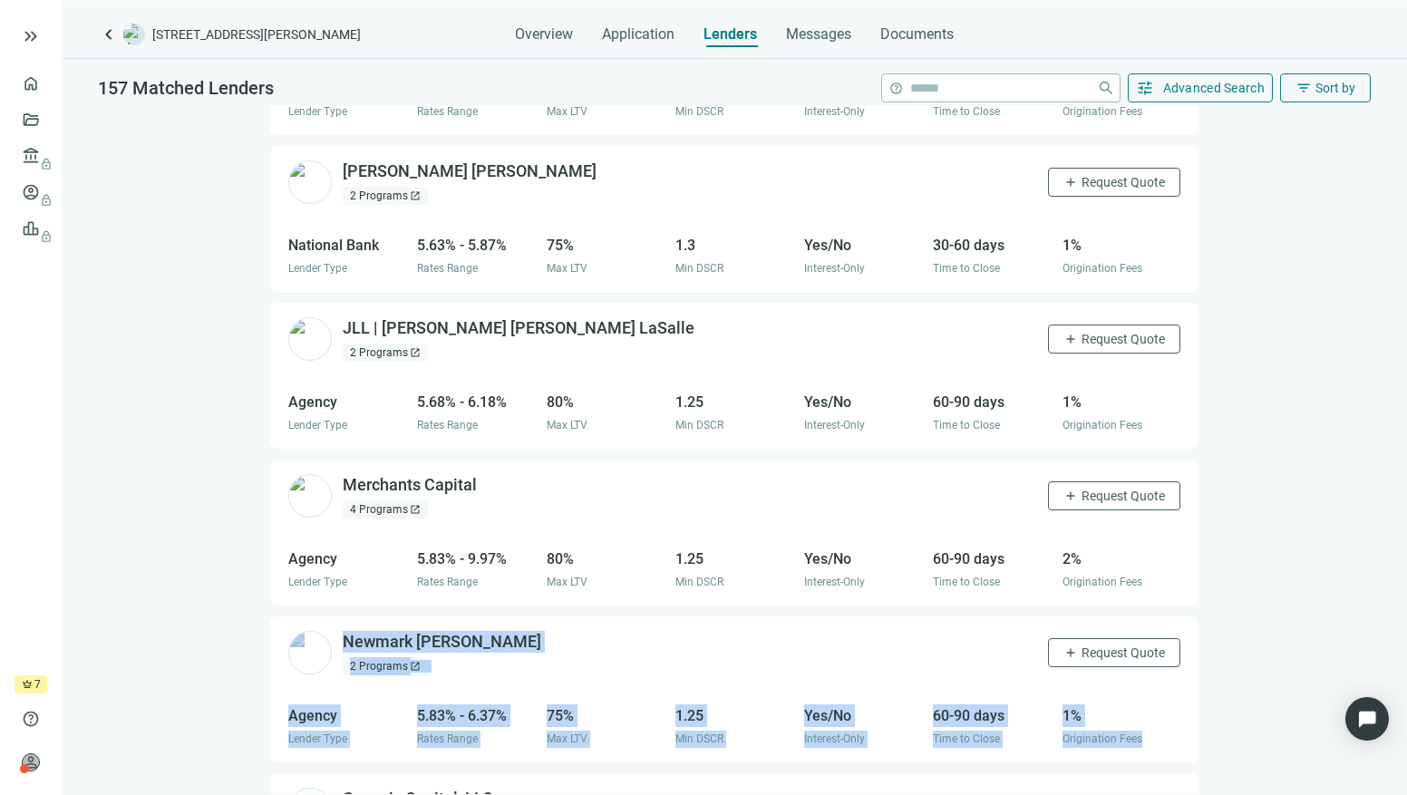
drag, startPoint x: 212, startPoint y: 601, endPoint x: 402, endPoint y: 730, distance: 229.8
click at [228, 794] on html "keyboard_double_arrow_right home Overview folder_open Deals account_balance loc…" at bounding box center [703, 397] width 1407 height 795
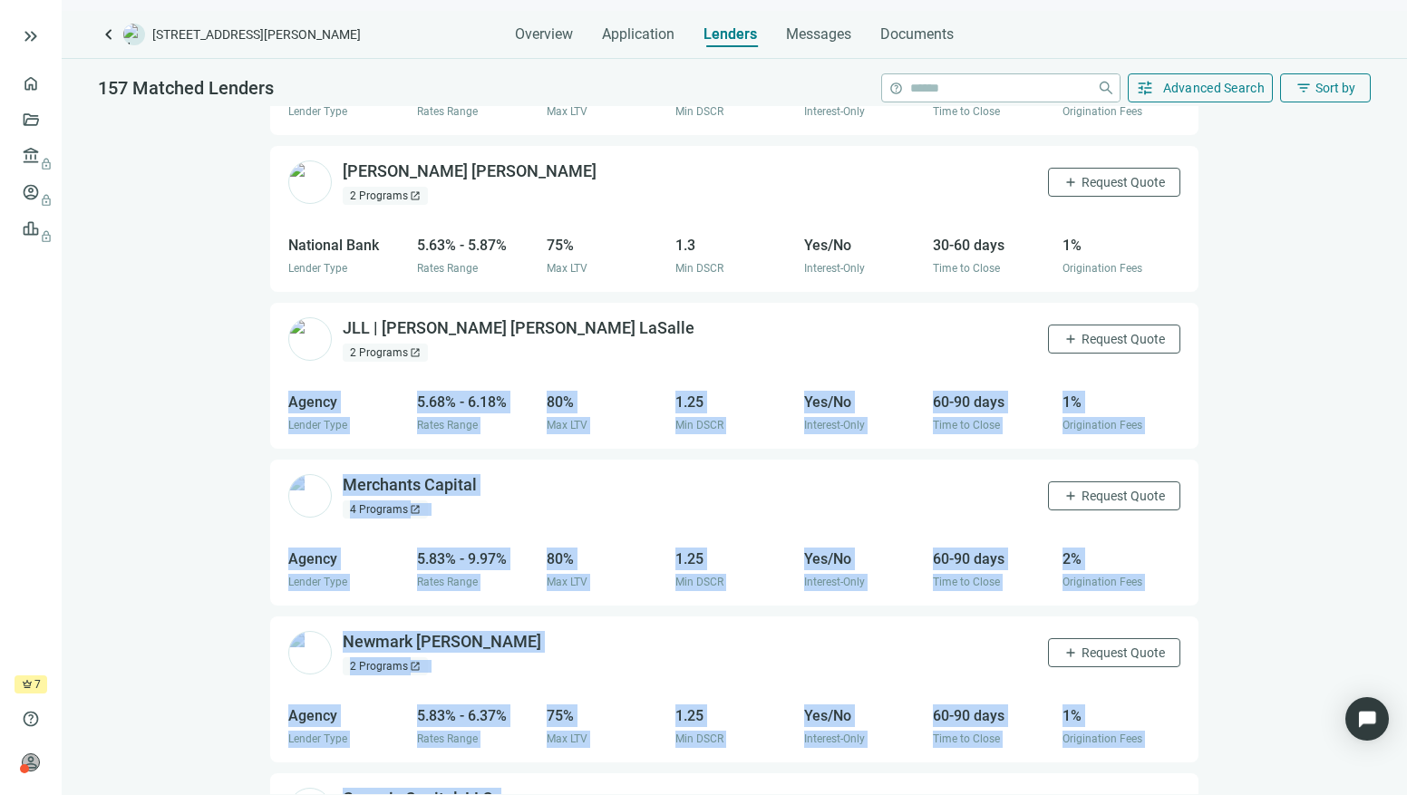
drag, startPoint x: 1325, startPoint y: 292, endPoint x: 1209, endPoint y: 764, distance: 486.3
click at [1297, 794] on html "keyboard_double_arrow_right home Overview folder_open Deals account_balance loc…" at bounding box center [703, 397] width 1407 height 795
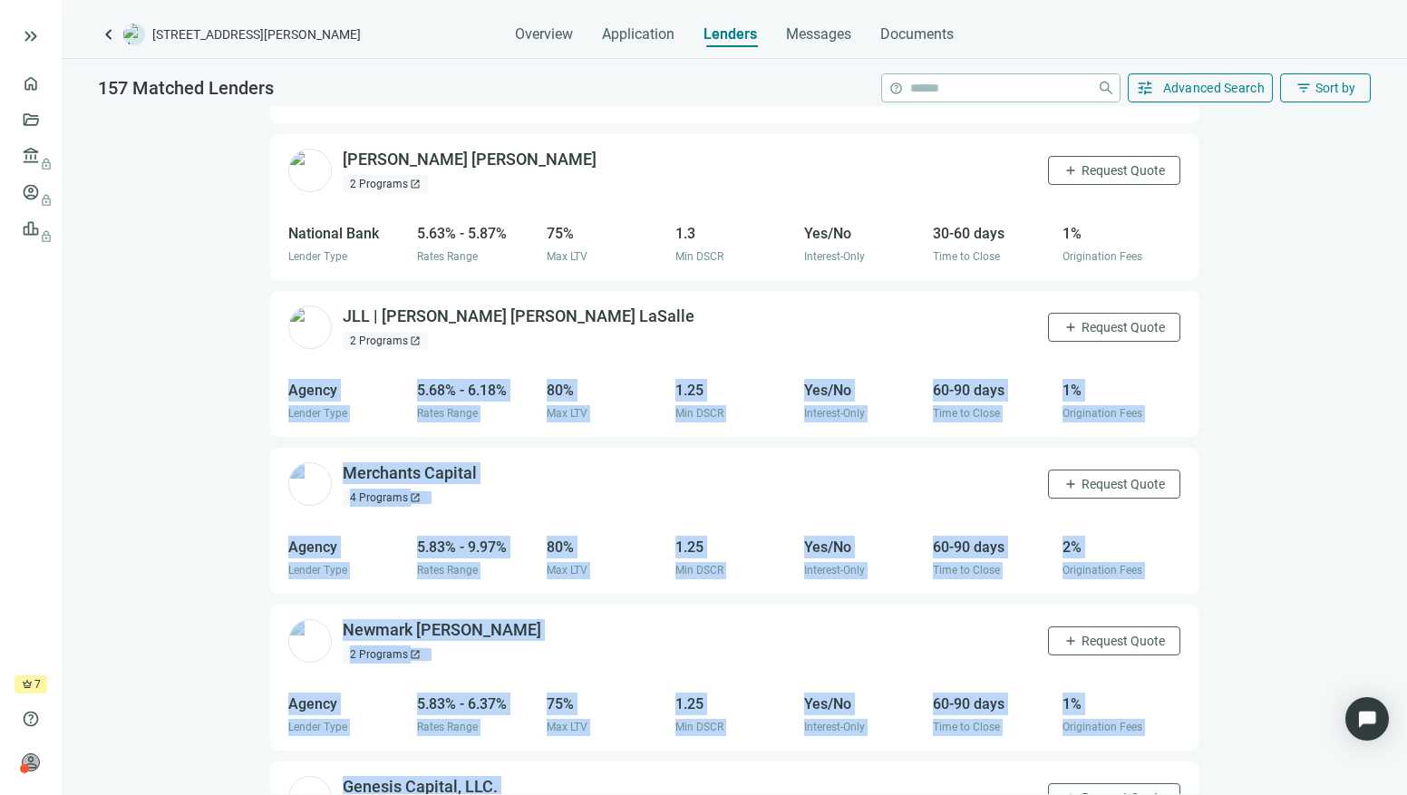
scroll to position [889, 0]
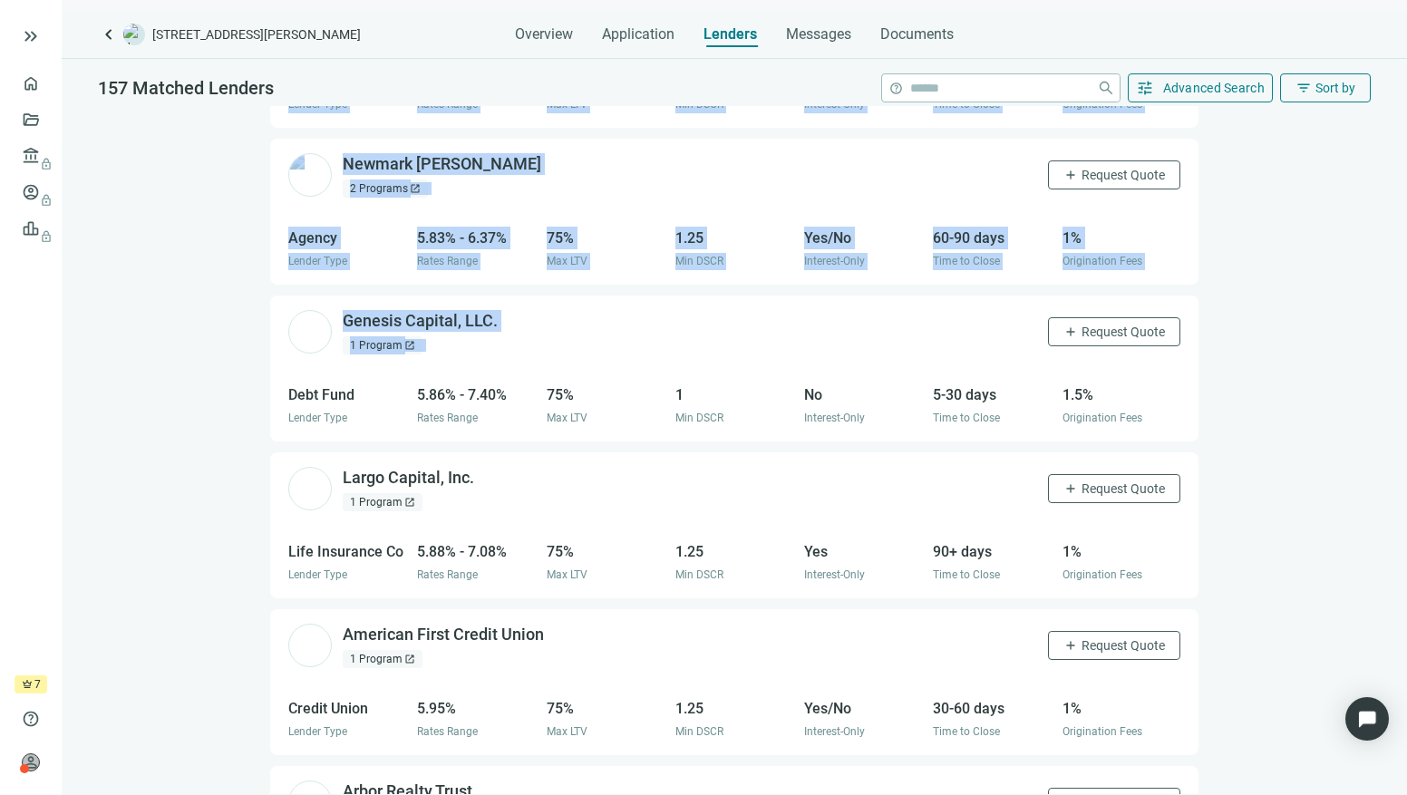
click at [218, 310] on div "location_on Holcomb, MS handshake Purchase home Multi-Family attach_money Loan …" at bounding box center [734, 450] width 1345 height 688
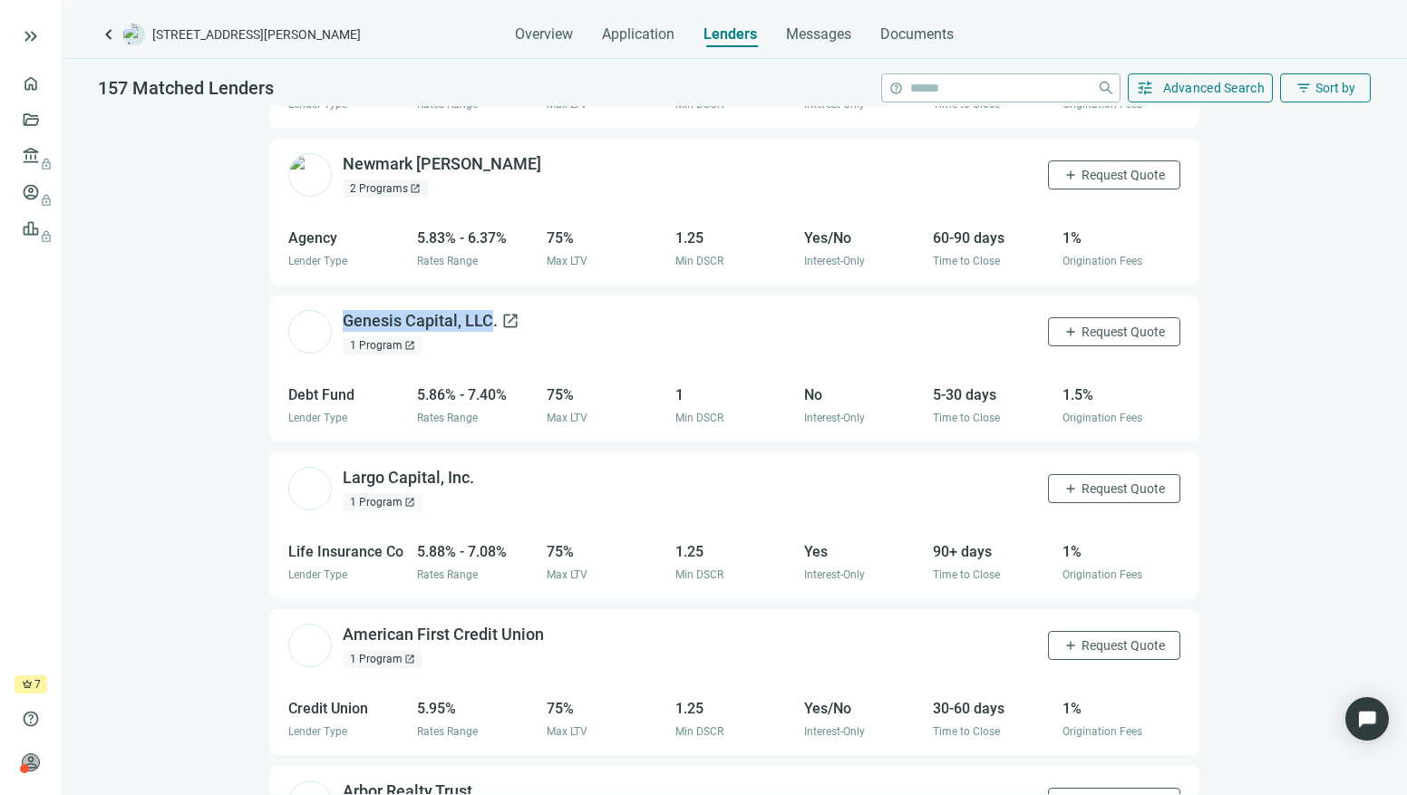
drag, startPoint x: 341, startPoint y: 272, endPoint x: 489, endPoint y: 296, distance: 150.7
click at [491, 298] on div "Genesis Capital, LLC. open_in_new 1 Program open_in_new add Request Quote" at bounding box center [734, 331] width 928 height 73
drag, startPoint x: 343, startPoint y: 427, endPoint x: 464, endPoint y: 450, distance: 123.6
click at [469, 454] on div "Largo Capital, Inc. open_in_new 1 Program open_in_new add Request Quote" at bounding box center [734, 488] width 928 height 73
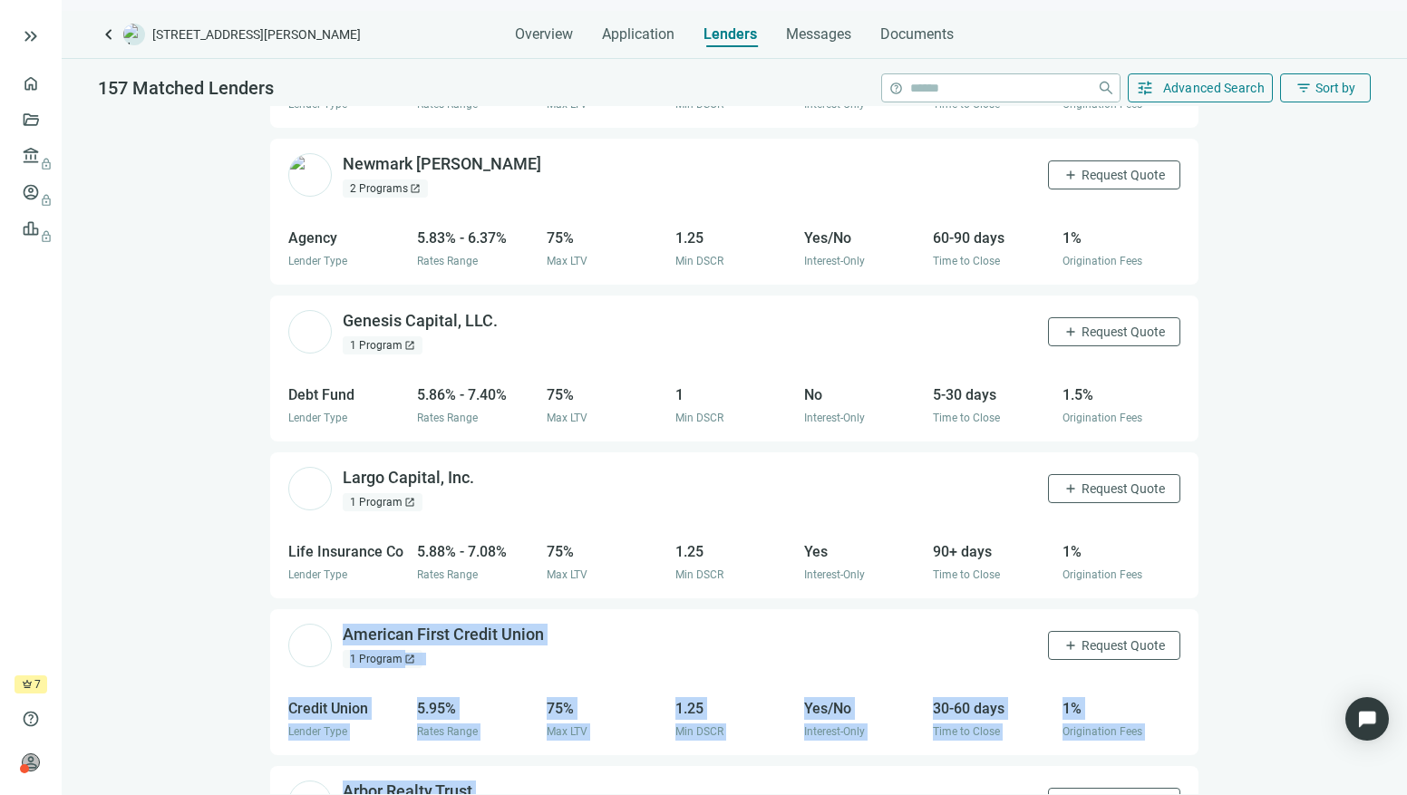
drag, startPoint x: 185, startPoint y: 589, endPoint x: 275, endPoint y: 886, distance: 309.7
click at [275, 794] on html "keyboard_double_arrow_right home Overview folder_open Deals account_balance loc…" at bounding box center [703, 397] width 1407 height 795
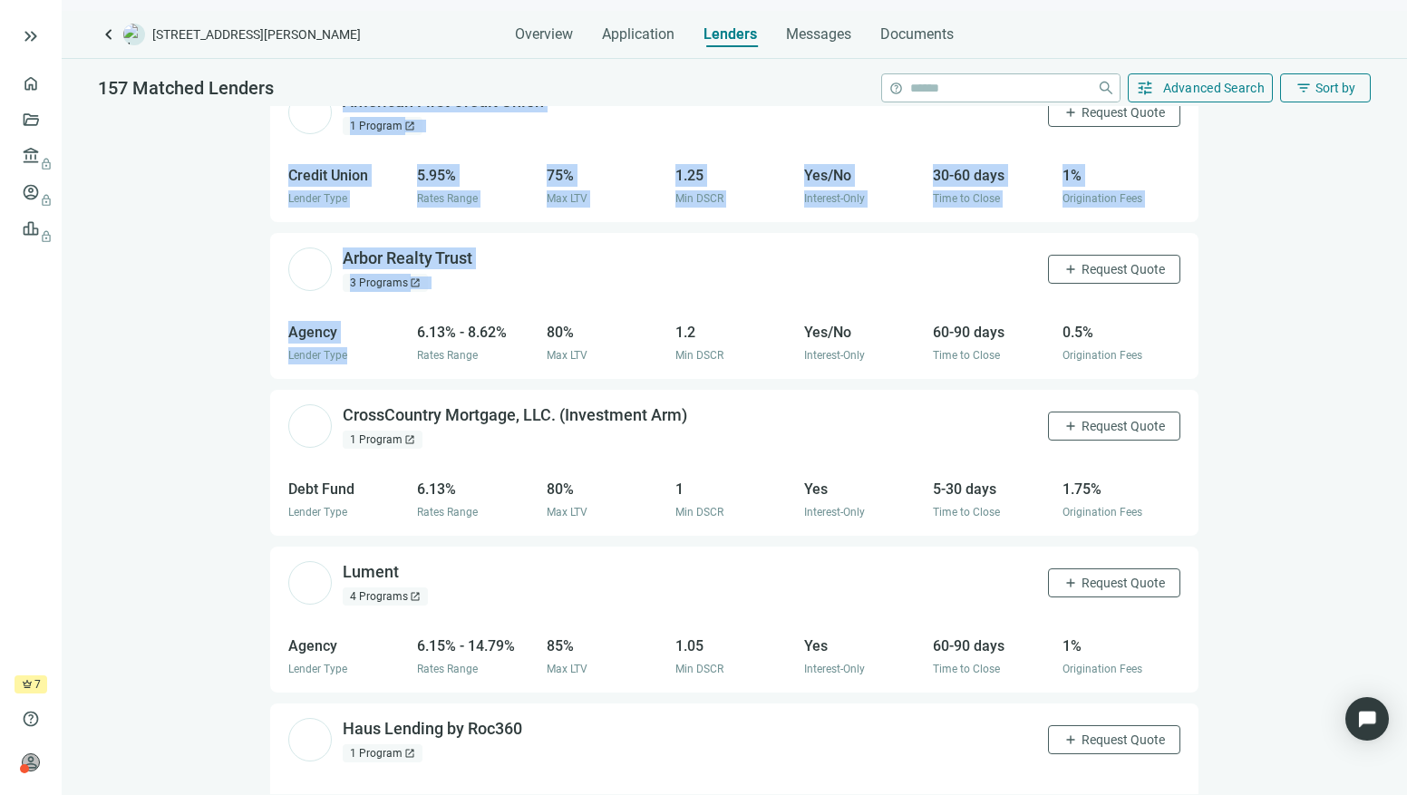
scroll to position [1426, 0]
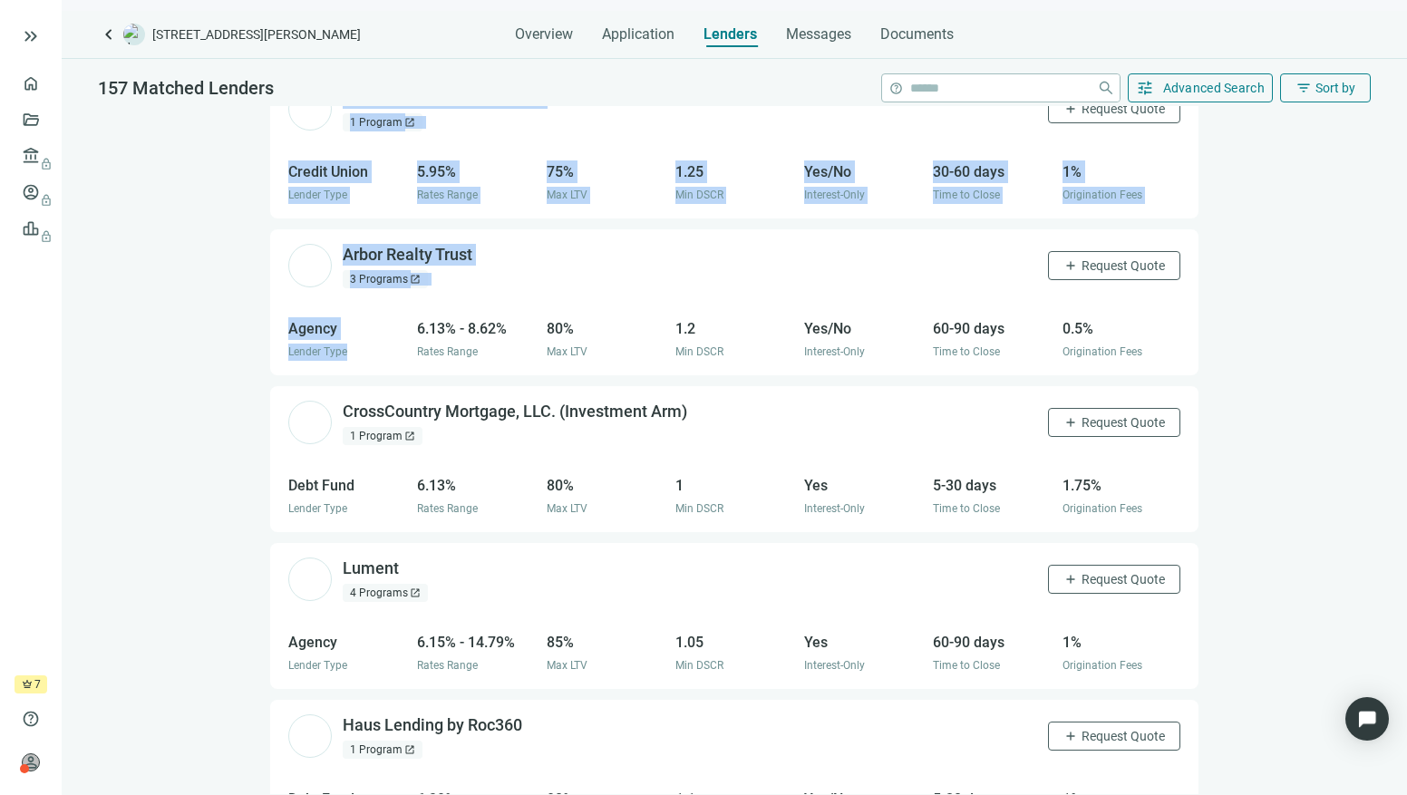
click at [252, 237] on div "location_on Holcomb, MS handshake Purchase home Multi-Family attach_money Loan …" at bounding box center [734, 450] width 1345 height 688
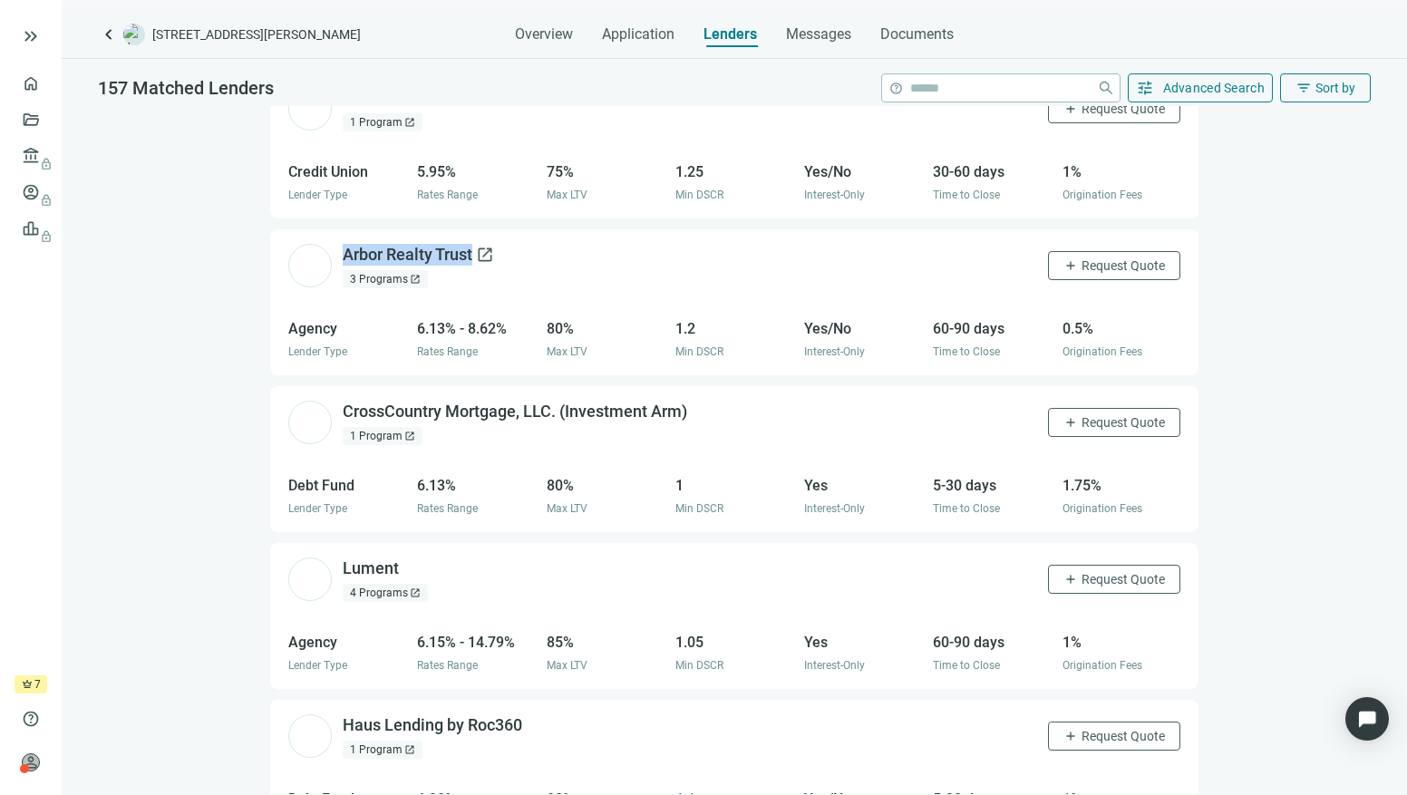
drag, startPoint x: 342, startPoint y: 218, endPoint x: 475, endPoint y: 232, distance: 134.0
click at [475, 244] on div "Arbor Realty Trust open_in_new" at bounding box center [418, 255] width 151 height 23
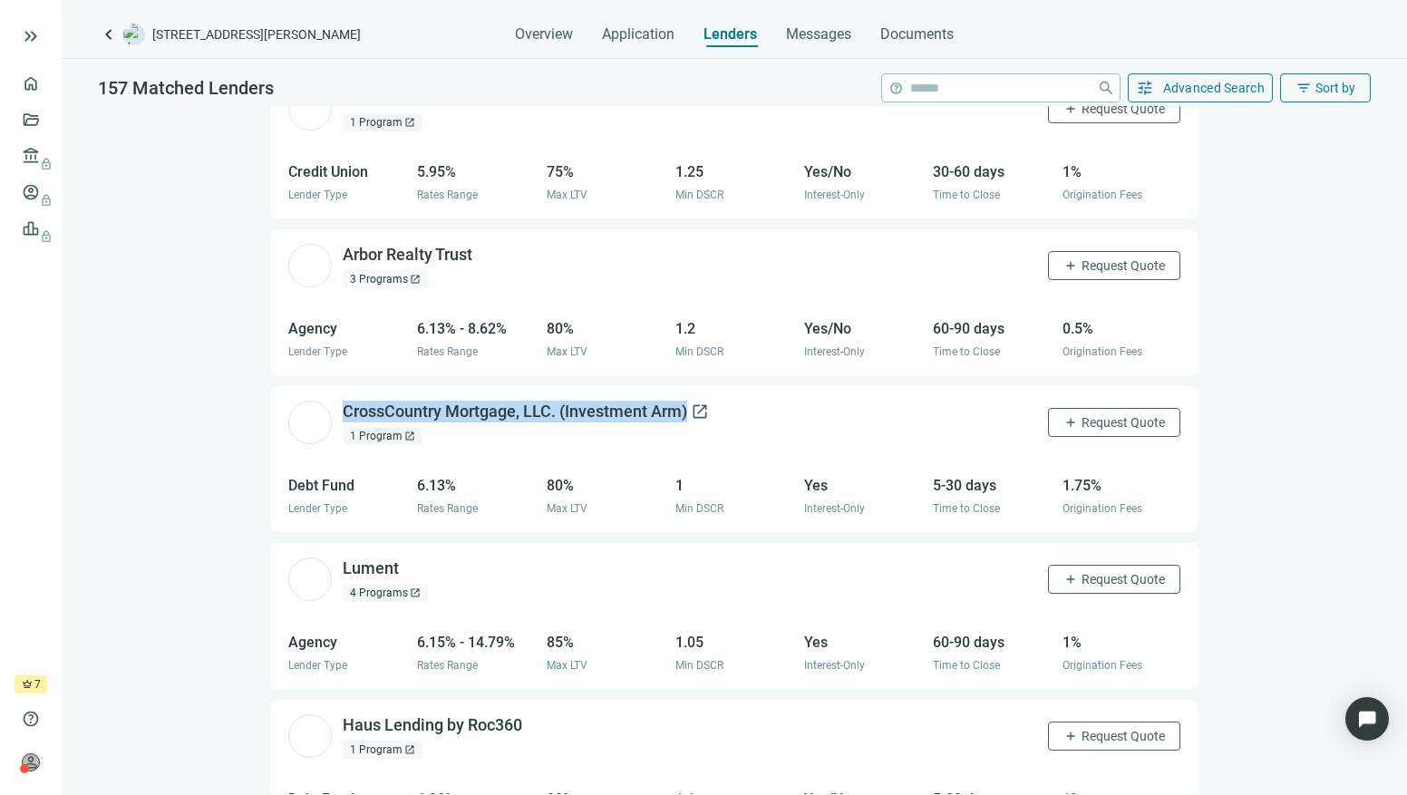
drag, startPoint x: 346, startPoint y: 363, endPoint x: 689, endPoint y: 388, distance: 343.5
click at [689, 388] on div "CrossCountry Mortgage, LLC. (Investment Arm) open_in_new 1 Program open_in_new …" at bounding box center [734, 422] width 928 height 73
drag, startPoint x: 337, startPoint y: 519, endPoint x: 394, endPoint y: 537, distance: 59.9
click at [398, 543] on div "Lument open_in_new 4 Programs open_in_new add Request Quote" at bounding box center [734, 579] width 928 height 73
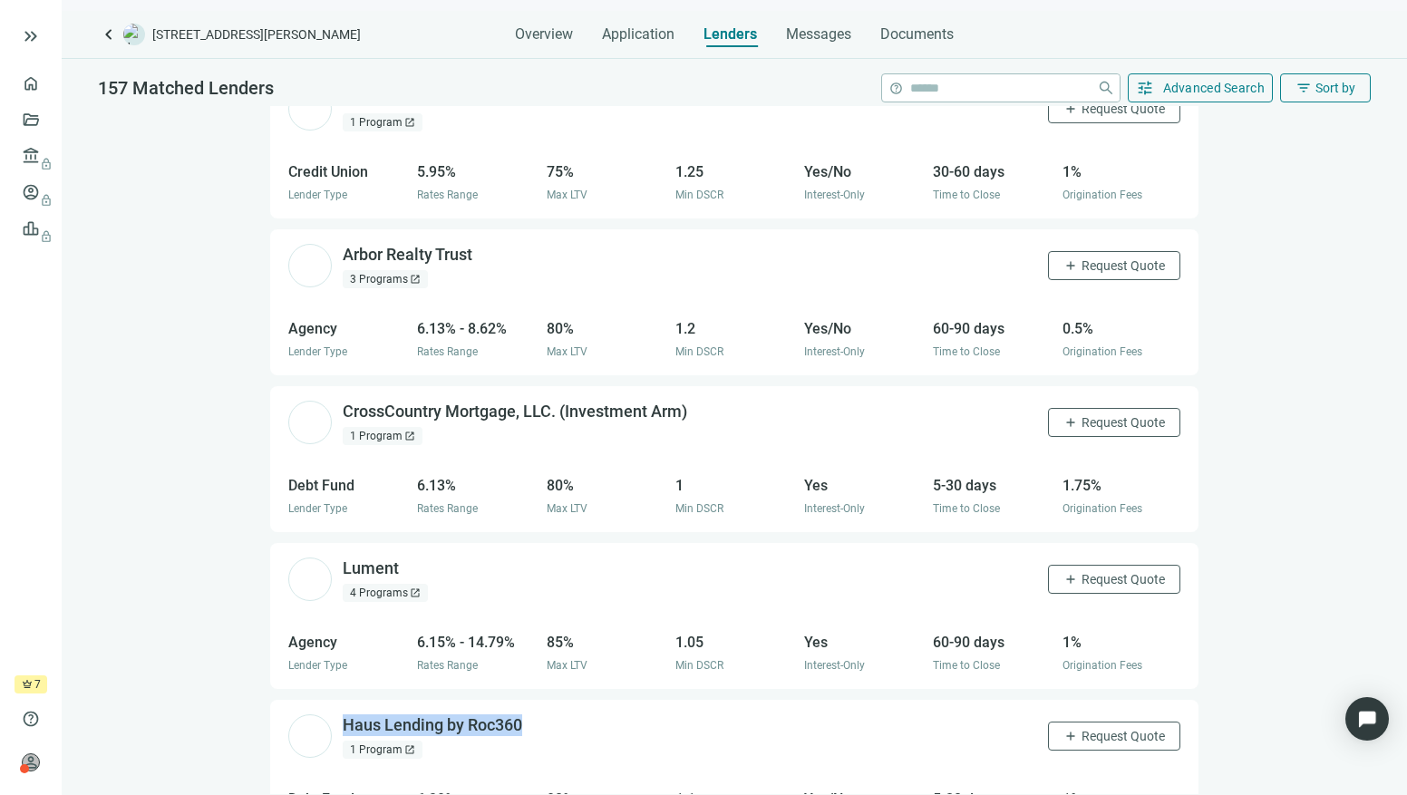
drag, startPoint x: 354, startPoint y: 675, endPoint x: 528, endPoint y: 695, distance: 174.3
click at [528, 700] on div "Haus Lending by Roc360 open_in_new 1 Program open_in_new add Request Quote" at bounding box center [734, 736] width 928 height 73
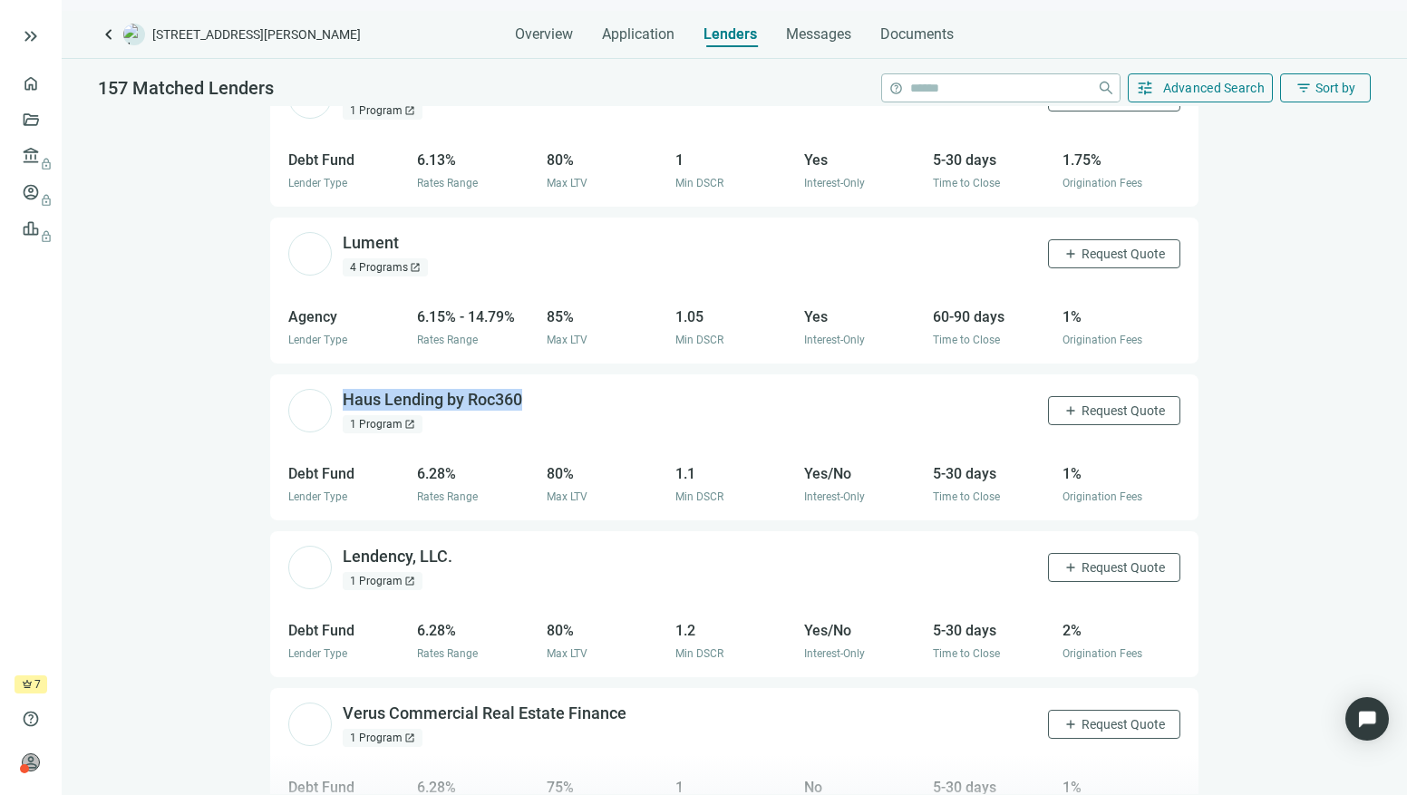
scroll to position [1835, 0]
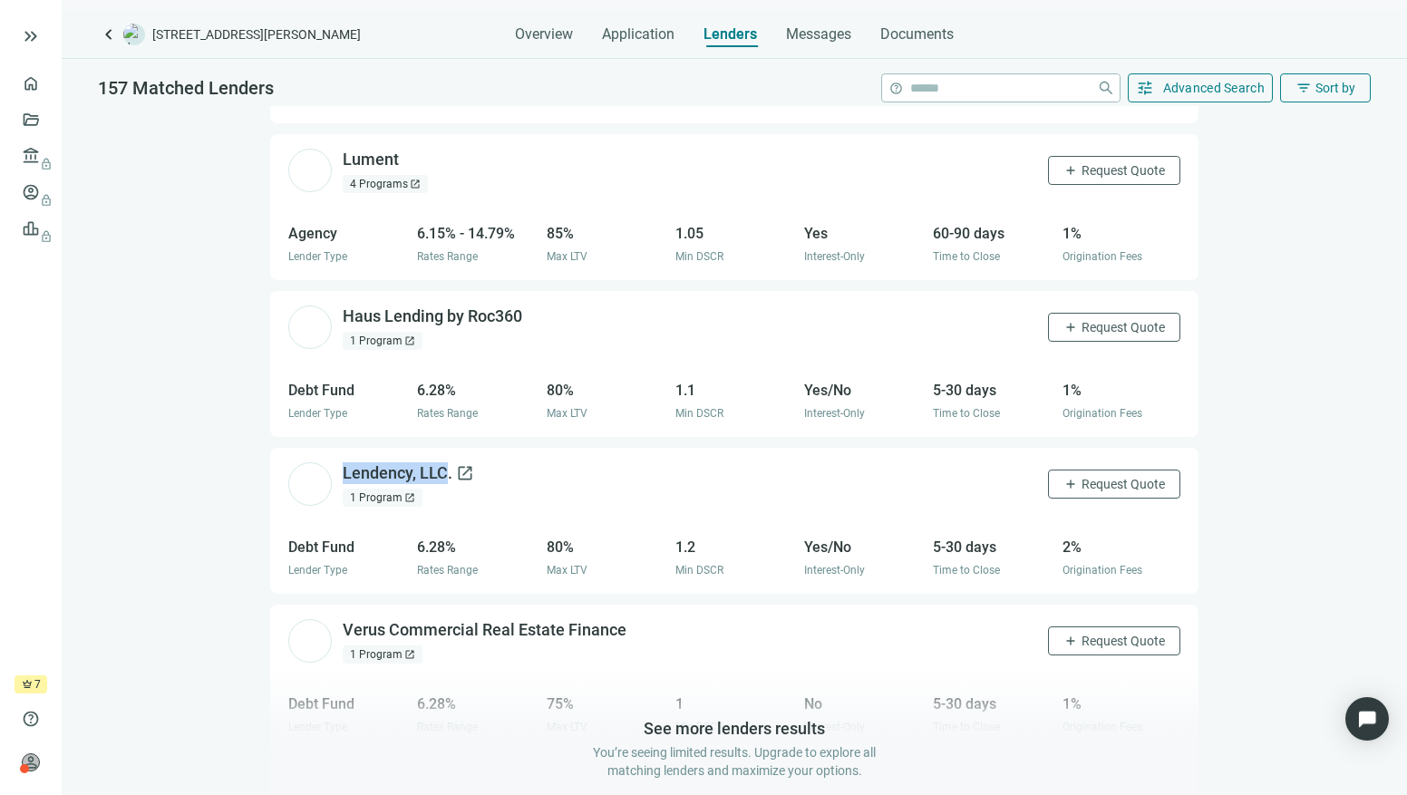
drag, startPoint x: 344, startPoint y: 429, endPoint x: 445, endPoint y: 441, distance: 102.3
click at [445, 448] on div "Lendency, LLC. open_in_new 1 Program open_in_new add Request Quote" at bounding box center [734, 484] width 928 height 73
drag, startPoint x: 353, startPoint y: 580, endPoint x: 625, endPoint y: 605, distance: 273.0
click at [625, 605] on div "Verus Commercial Real Estate Finance open_in_new 1 Program open_in_new add Requ…" at bounding box center [734, 641] width 928 height 73
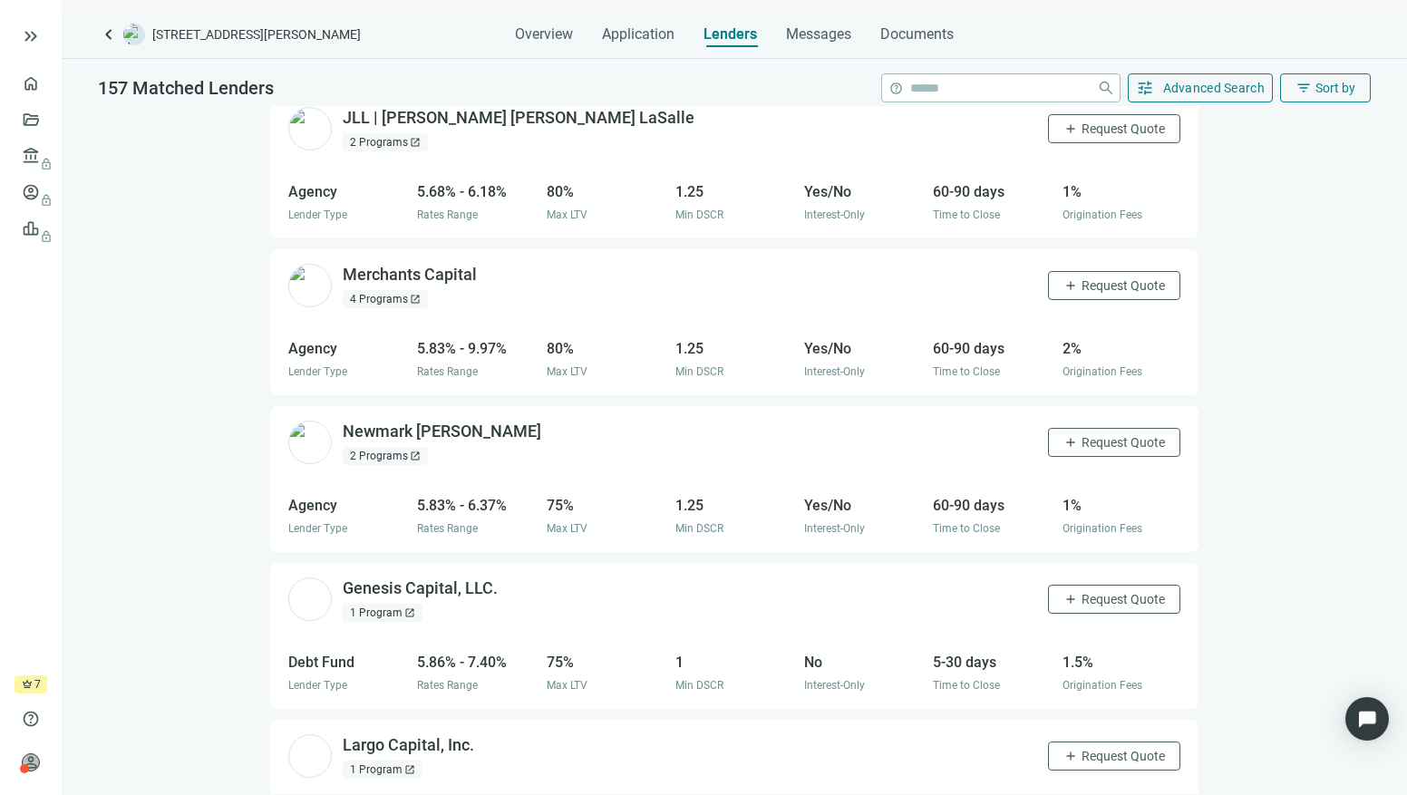
scroll to position [0, 0]
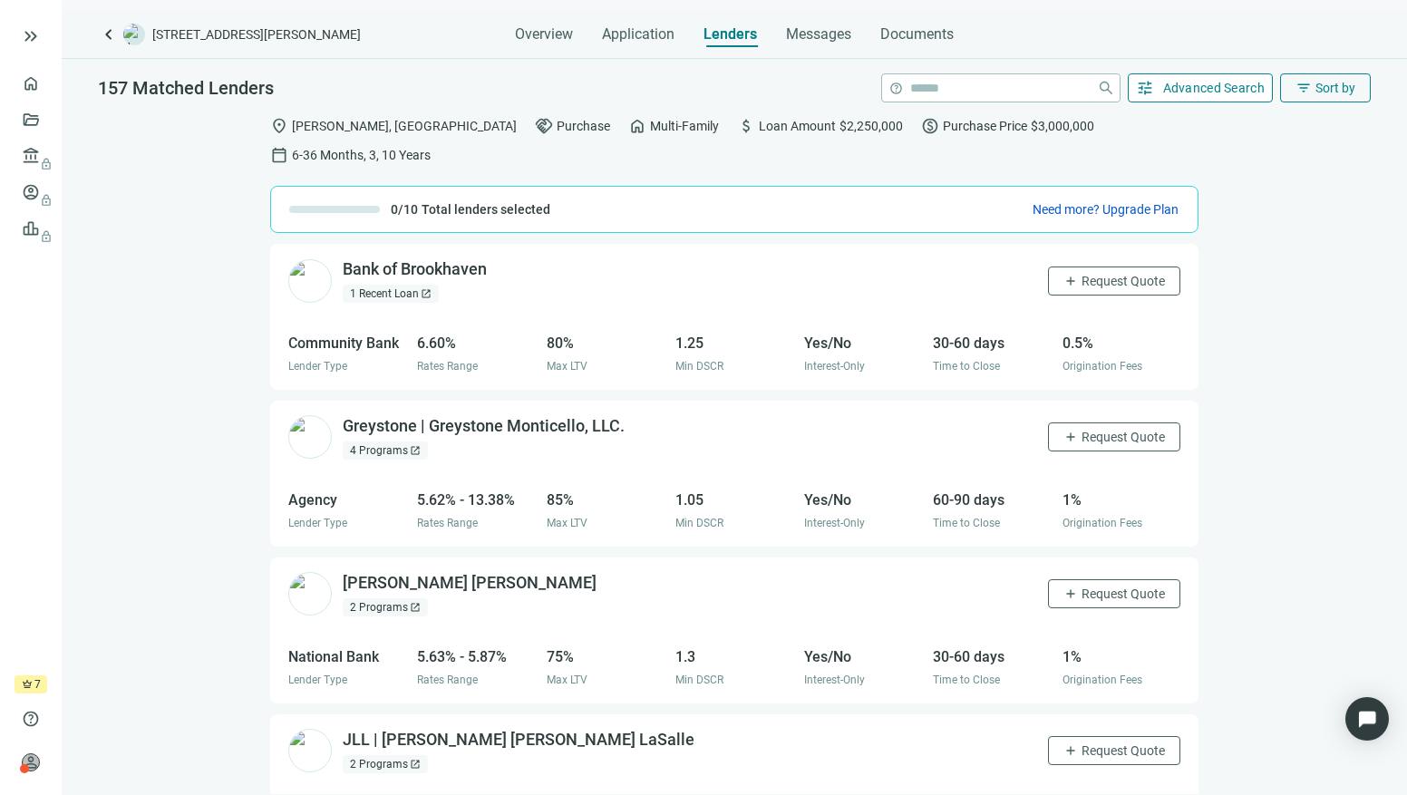
click at [1212, 97] on button "tune Advanced Search" at bounding box center [1201, 87] width 146 height 29
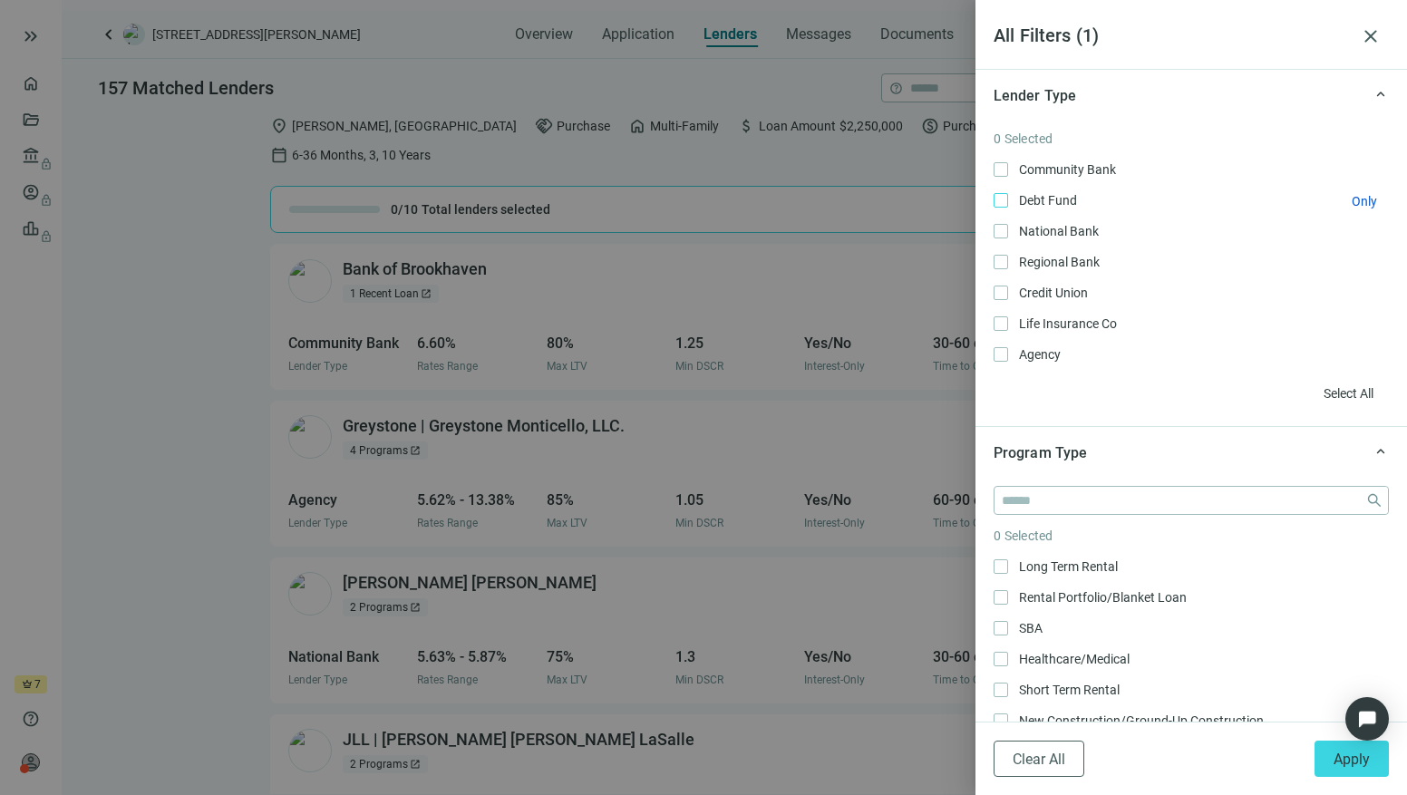
click at [1012, 201] on span "Debt Fund Only" at bounding box center [1046, 200] width 76 height 20
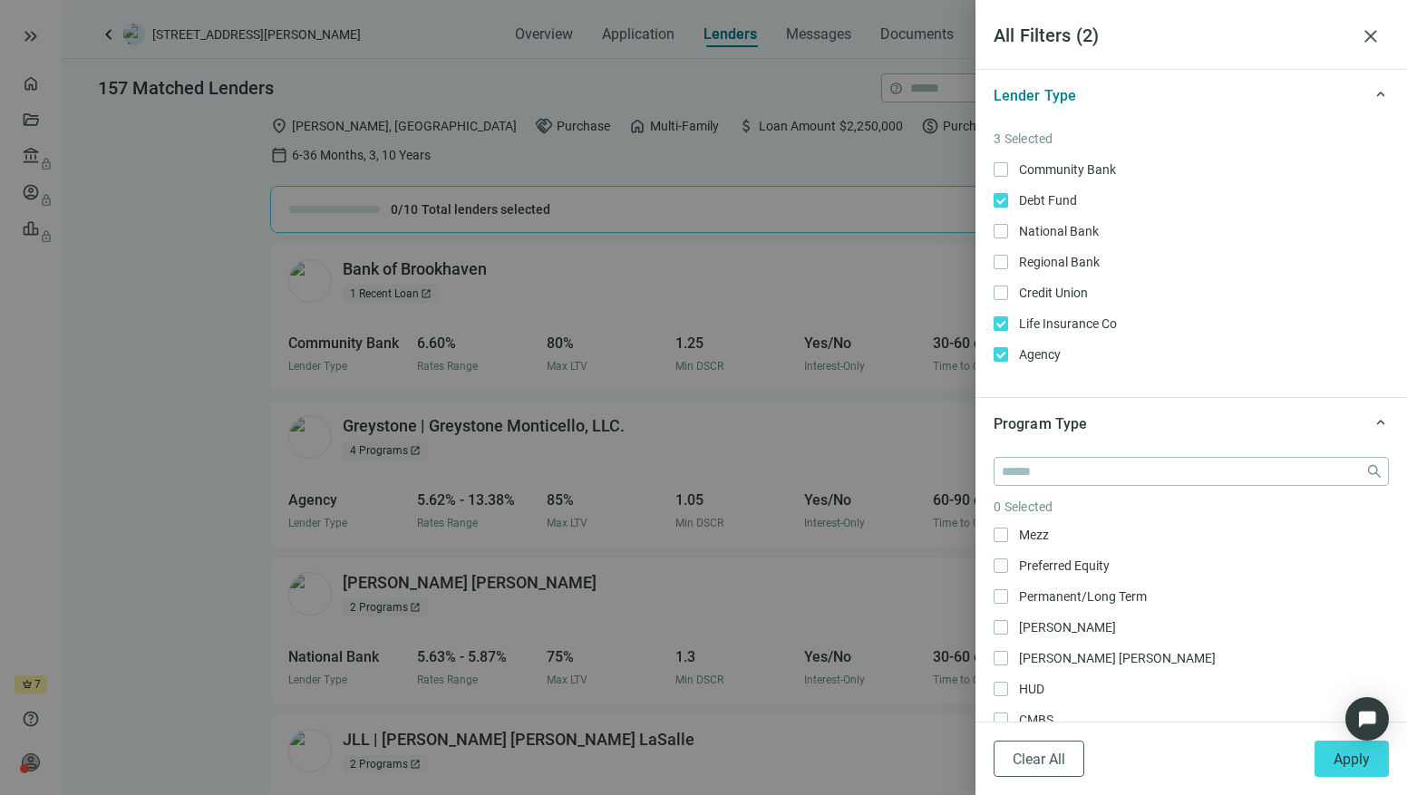
scroll to position [306, 0]
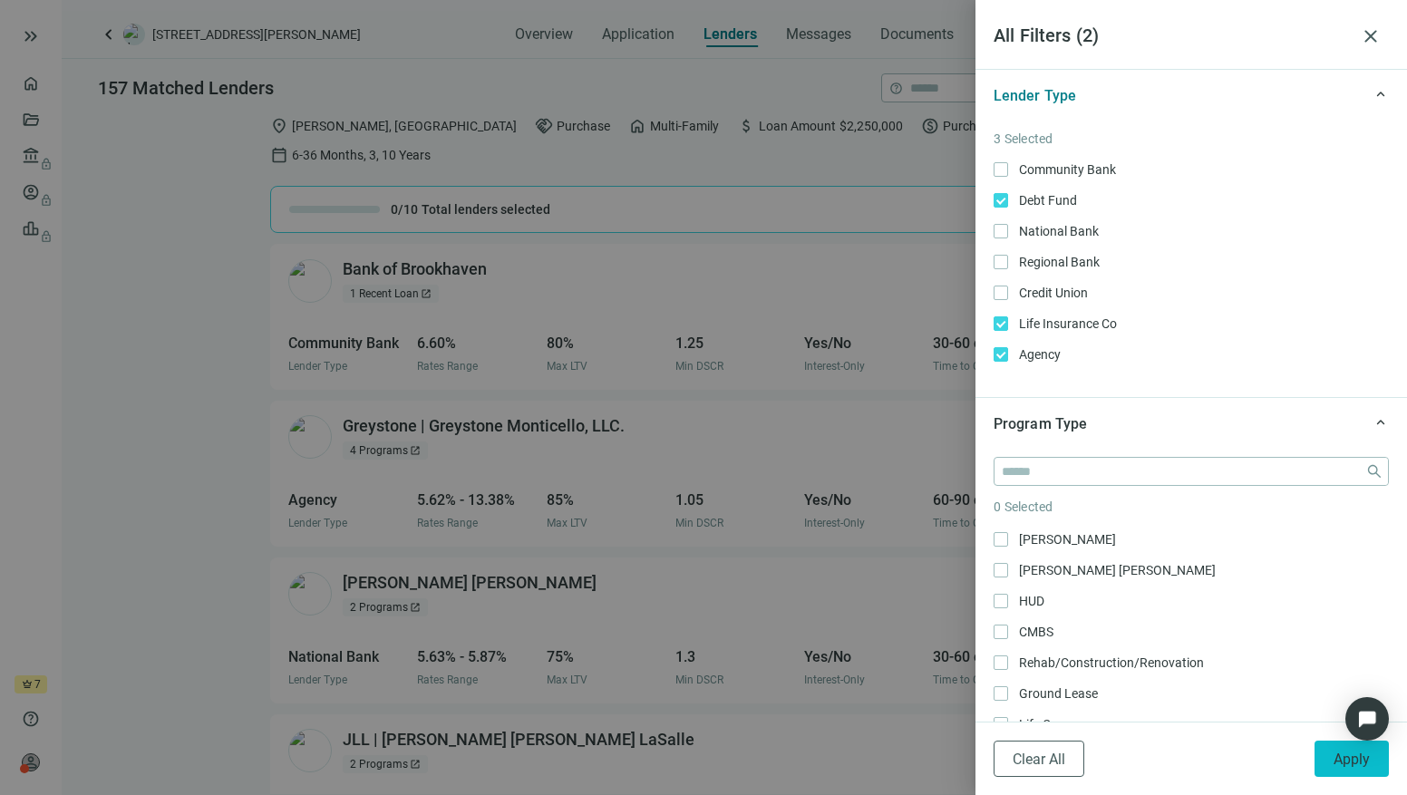
click at [1345, 759] on span "Apply" at bounding box center [1351, 758] width 36 height 17
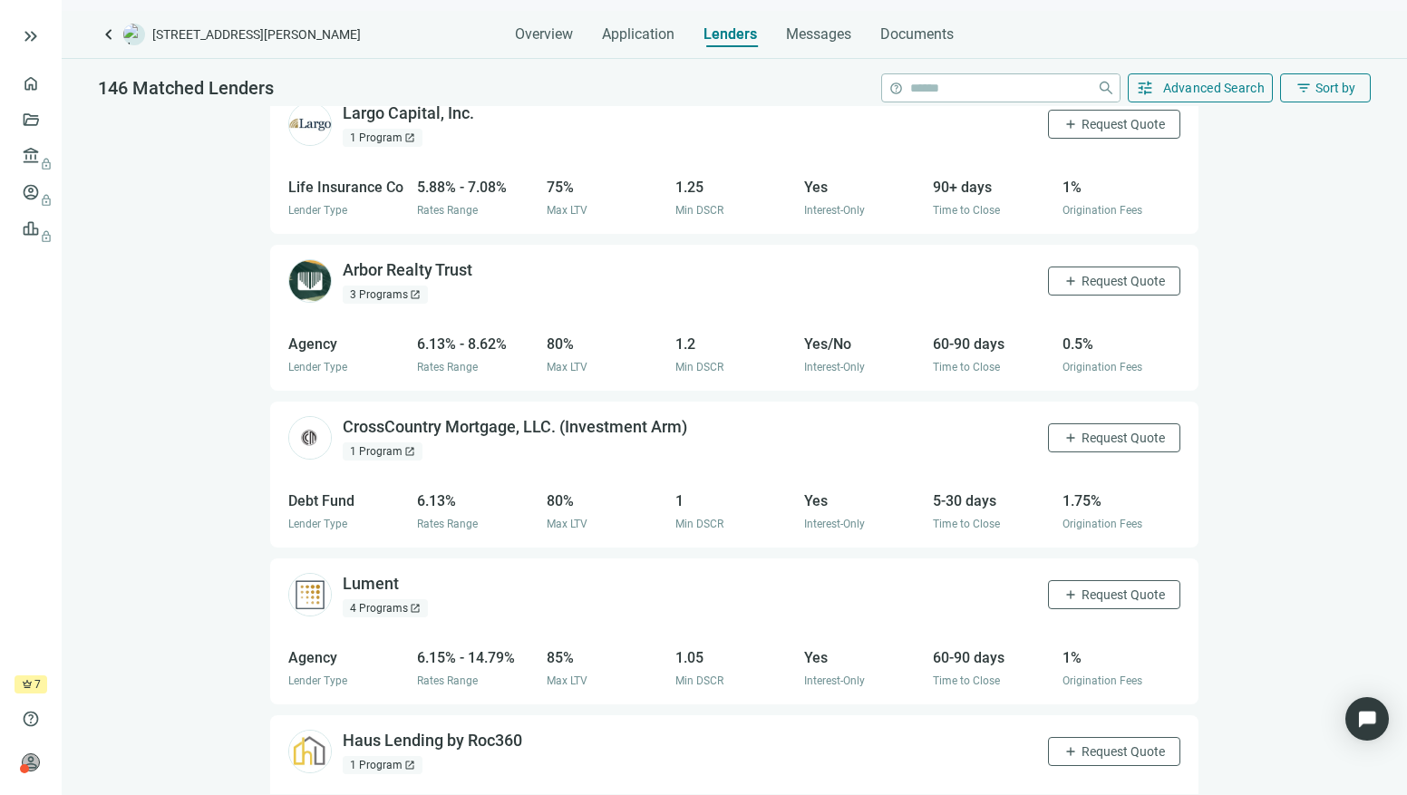
scroll to position [947, 0]
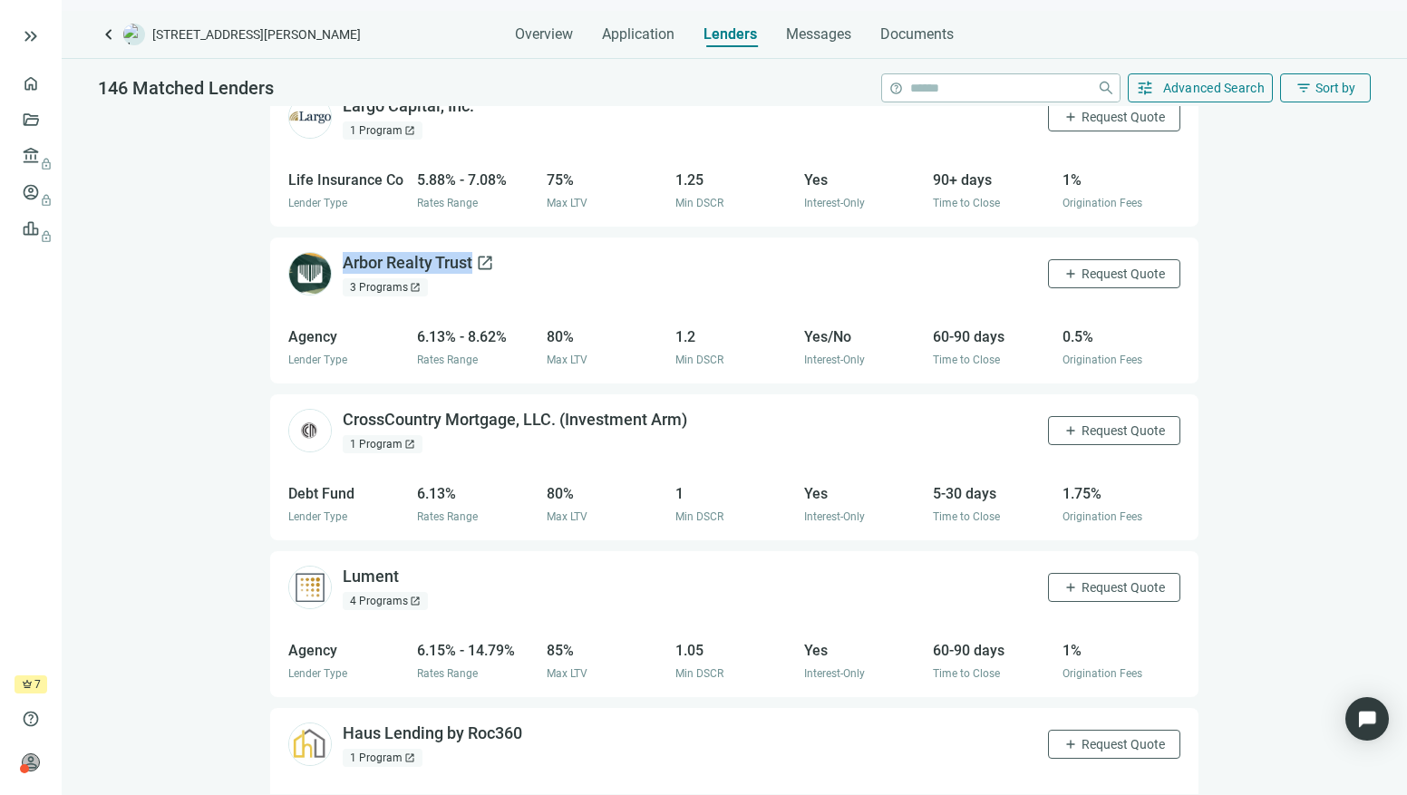
drag, startPoint x: 348, startPoint y: 215, endPoint x: 474, endPoint y: 241, distance: 128.7
click at [474, 241] on div "Arbor Realty Trust open_in_new 3 Programs open_in_new add Request Quote" at bounding box center [734, 273] width 928 height 73
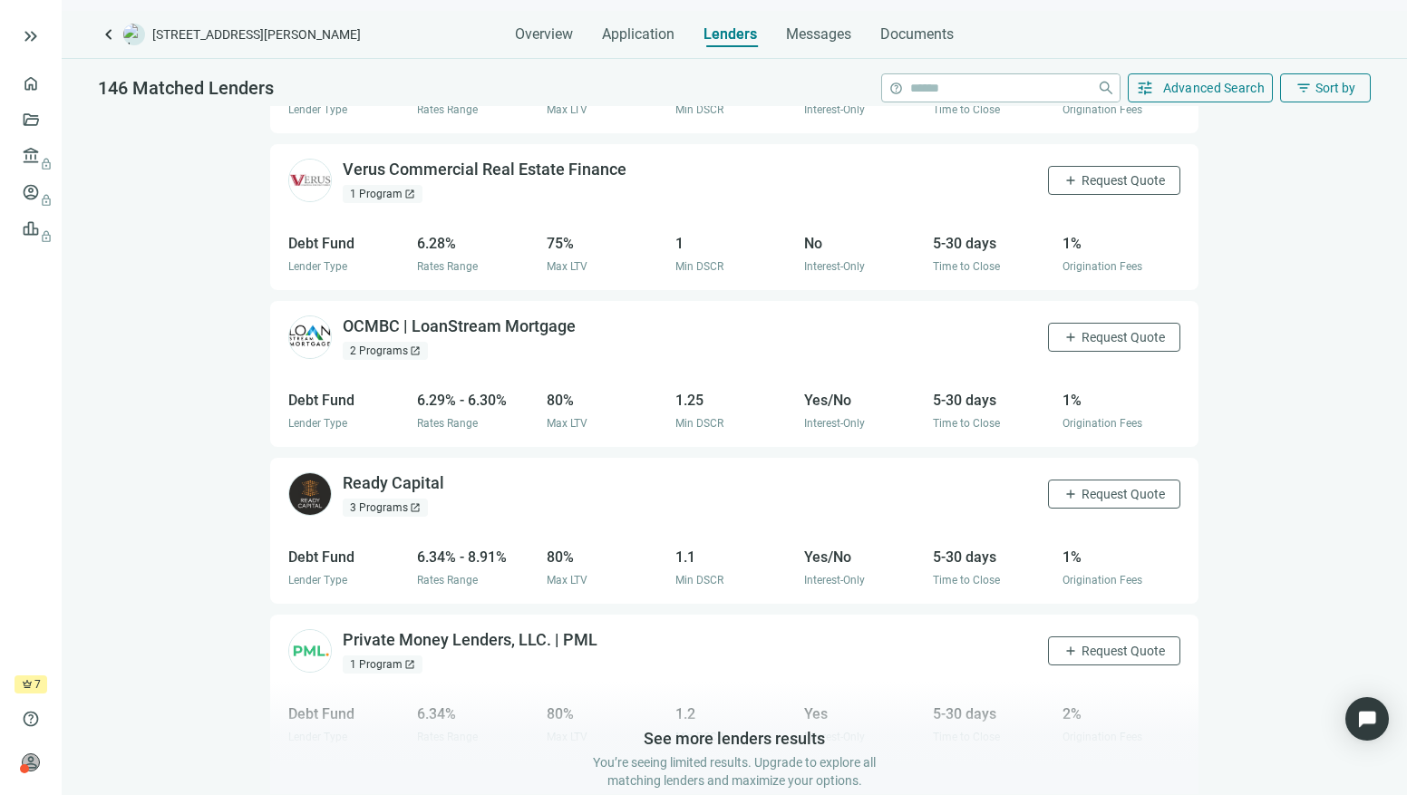
scroll to position [1835, 0]
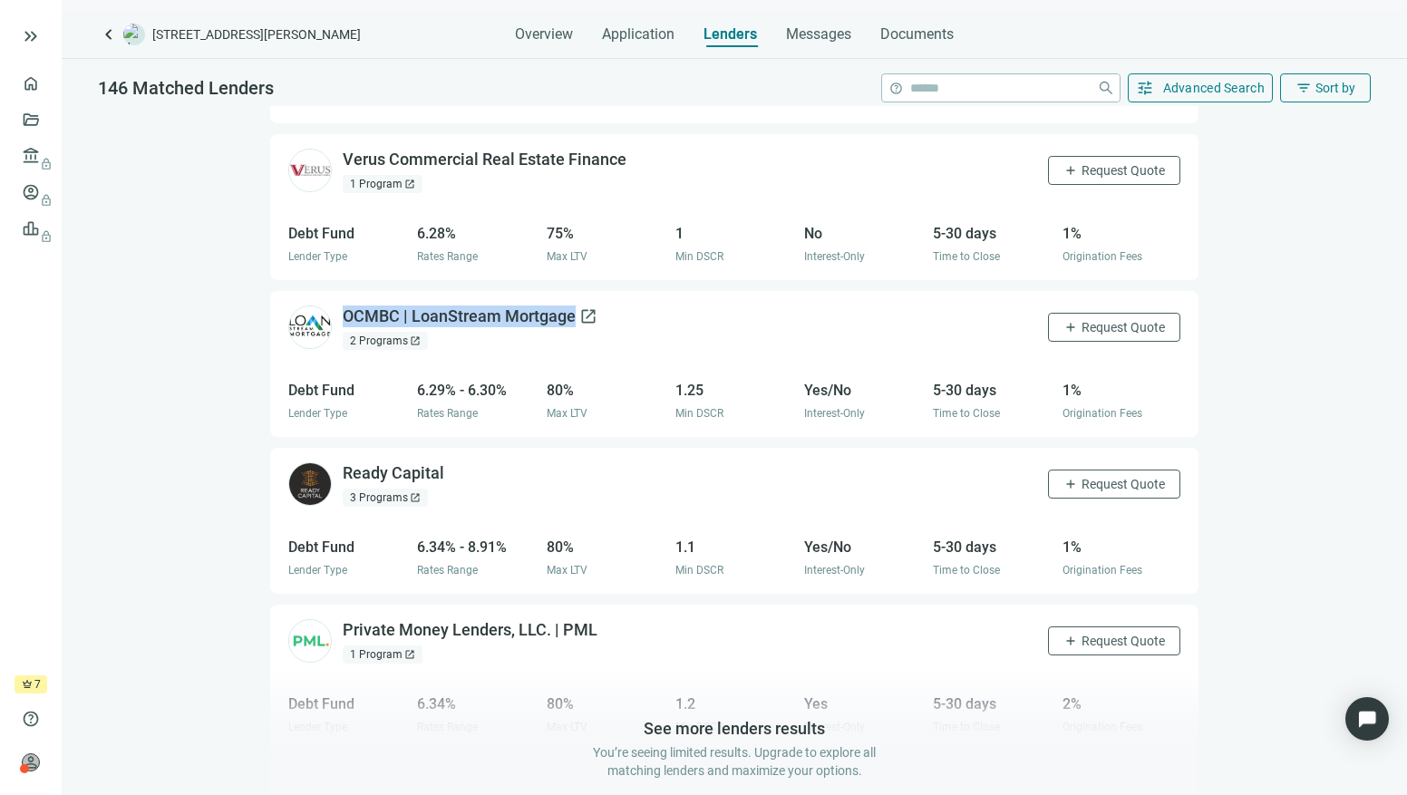
drag, startPoint x: 363, startPoint y: 271, endPoint x: 573, endPoint y: 295, distance: 210.7
click at [573, 295] on div "OCMBC | LoanStream Mortgage open_in_new 2 Programs open_in_new add Request Quote" at bounding box center [734, 327] width 928 height 73
drag, startPoint x: 350, startPoint y: 431, endPoint x: 440, endPoint y: 456, distance: 93.0
click at [440, 456] on div "Ready Capital open_in_new 3 Programs open_in_new add Request Quote" at bounding box center [734, 484] width 928 height 73
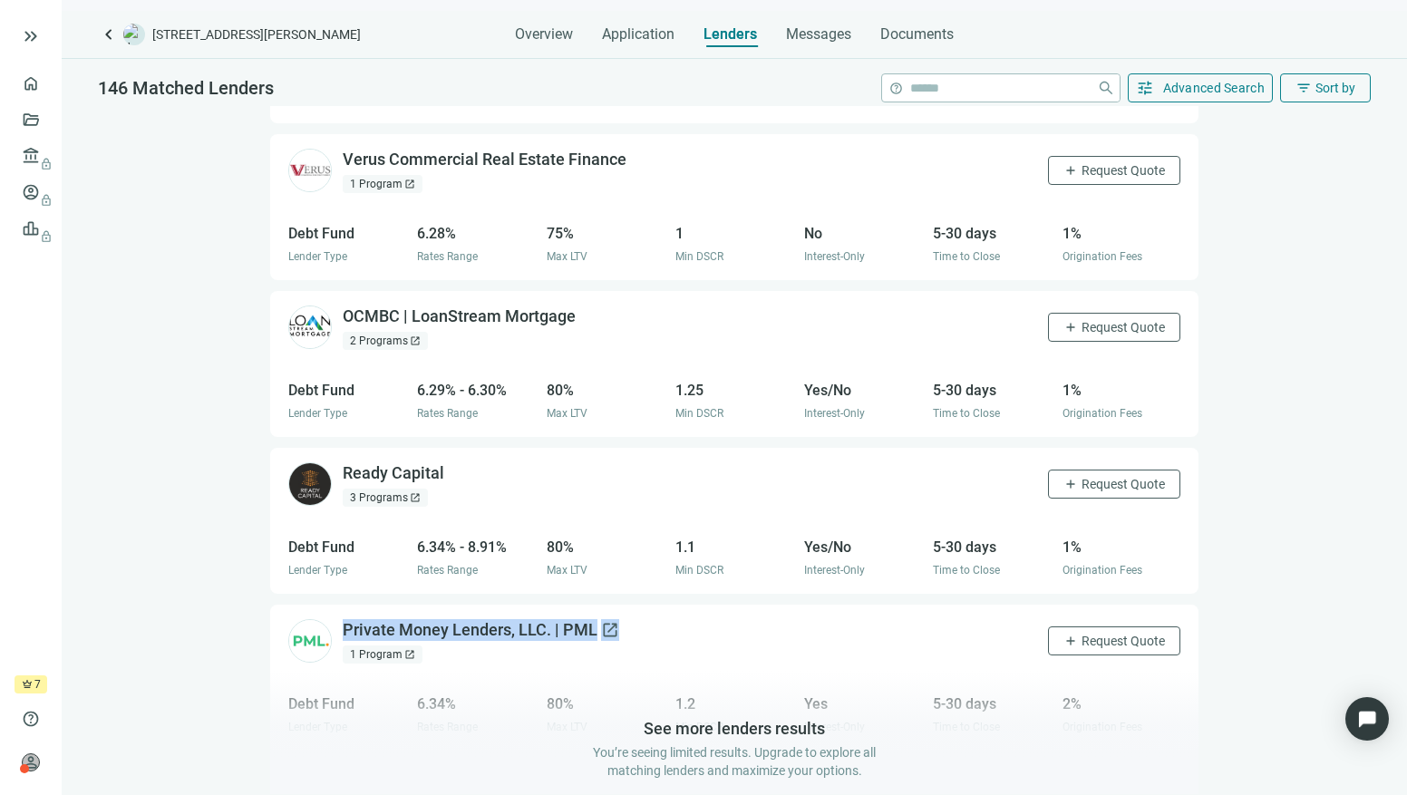
drag, startPoint x: 358, startPoint y: 583, endPoint x: 587, endPoint y: 612, distance: 231.1
click at [587, 612] on div "Private Money Lenders, LLC. | PML open_in_new 1 Program open_in_new add Request…" at bounding box center [734, 641] width 928 height 73
click at [1197, 93] on span "Advanced Search" at bounding box center [1214, 88] width 102 height 15
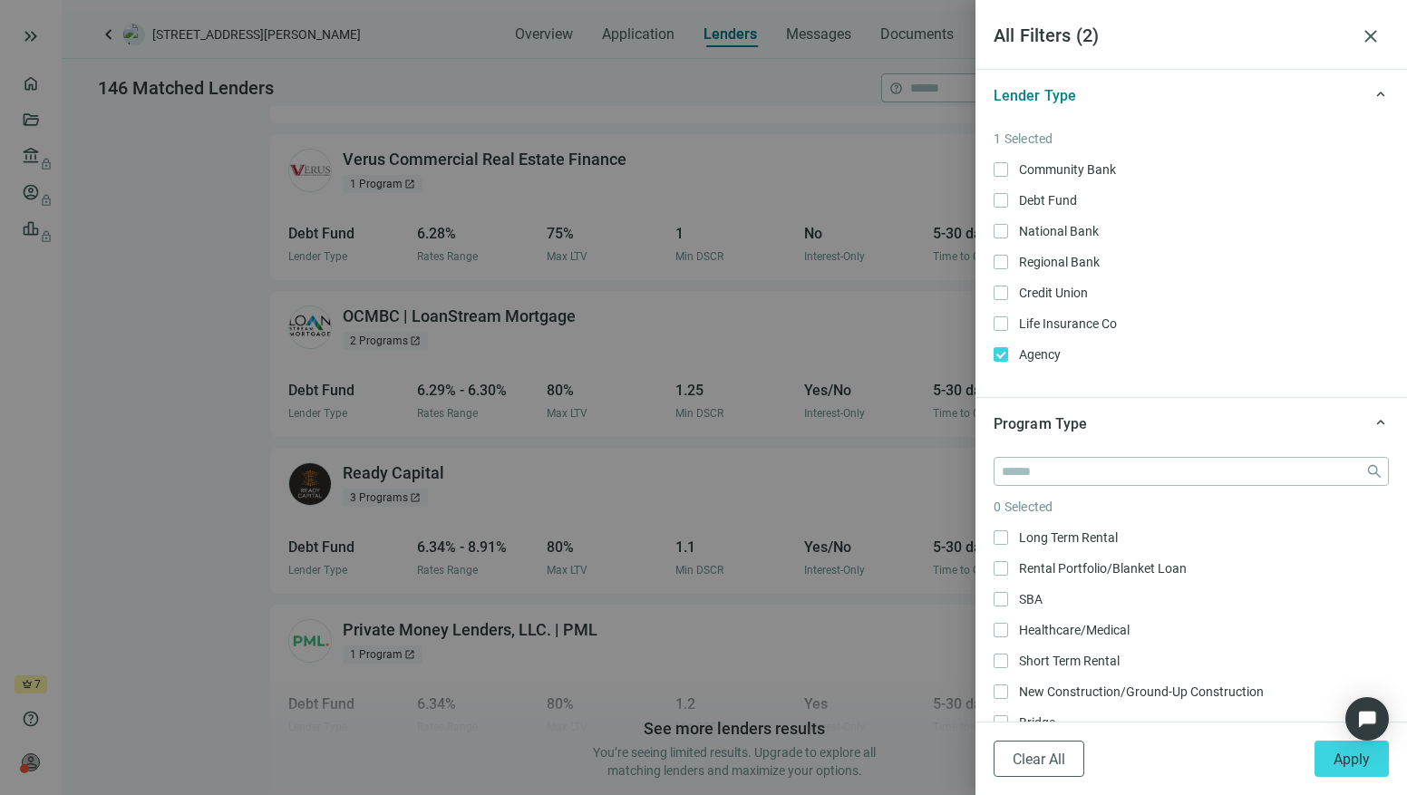
click at [1004, 366] on div "1 Selected Community Bank Only Debt Fund Only National Bank Only Regional Bank …" at bounding box center [1190, 254] width 395 height 250
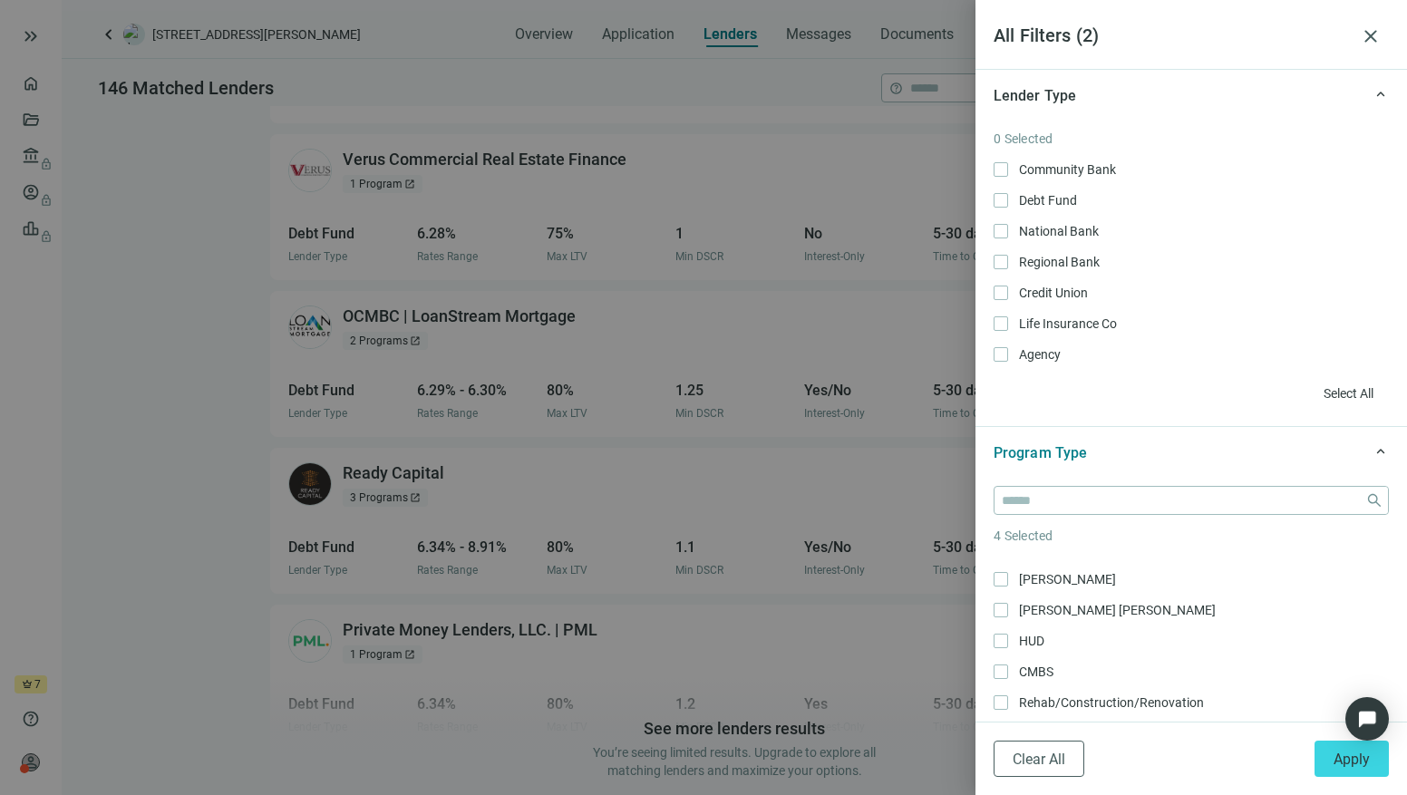
scroll to position [306, 0]
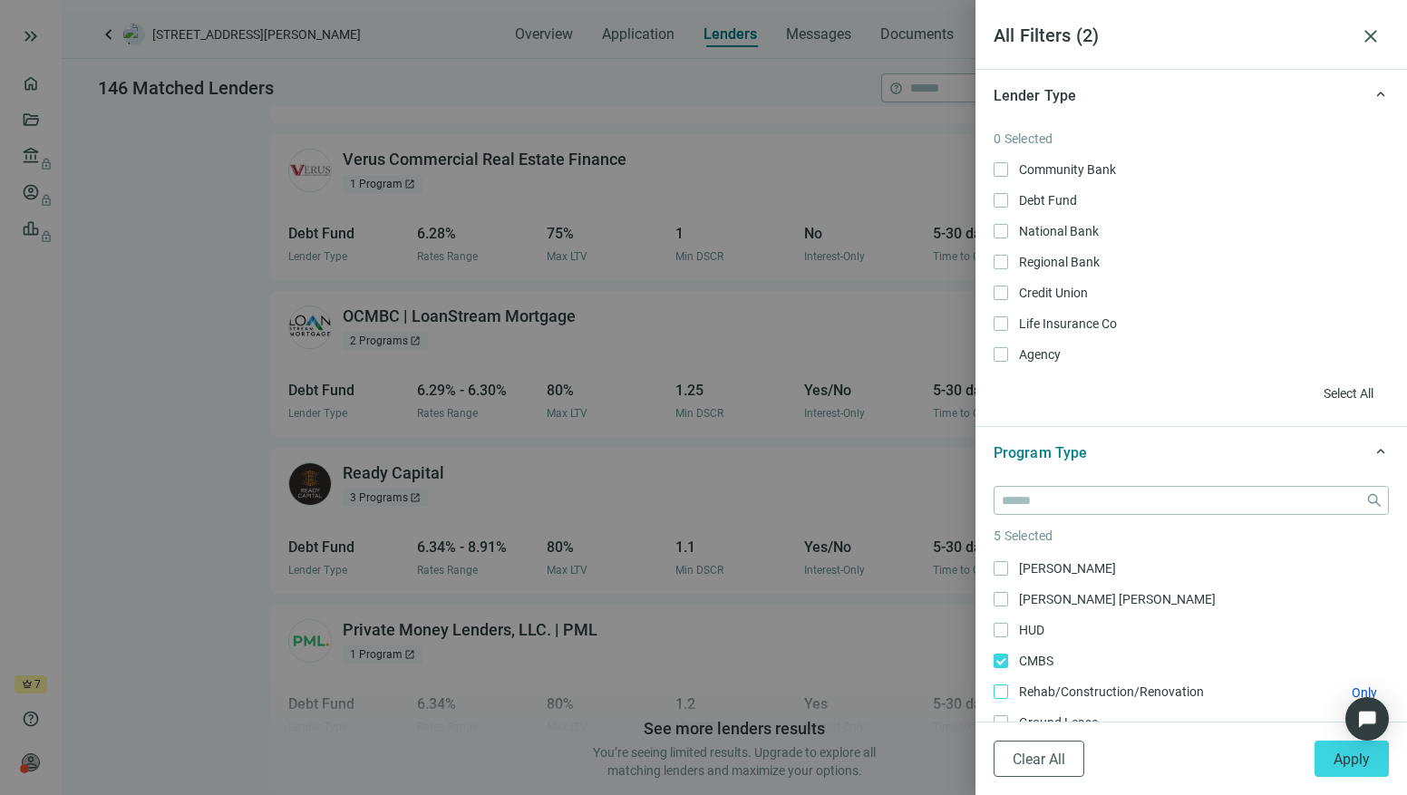
click at [1011, 692] on span "Rehab/Construction/Renovation Only" at bounding box center [1109, 692] width 203 height 20
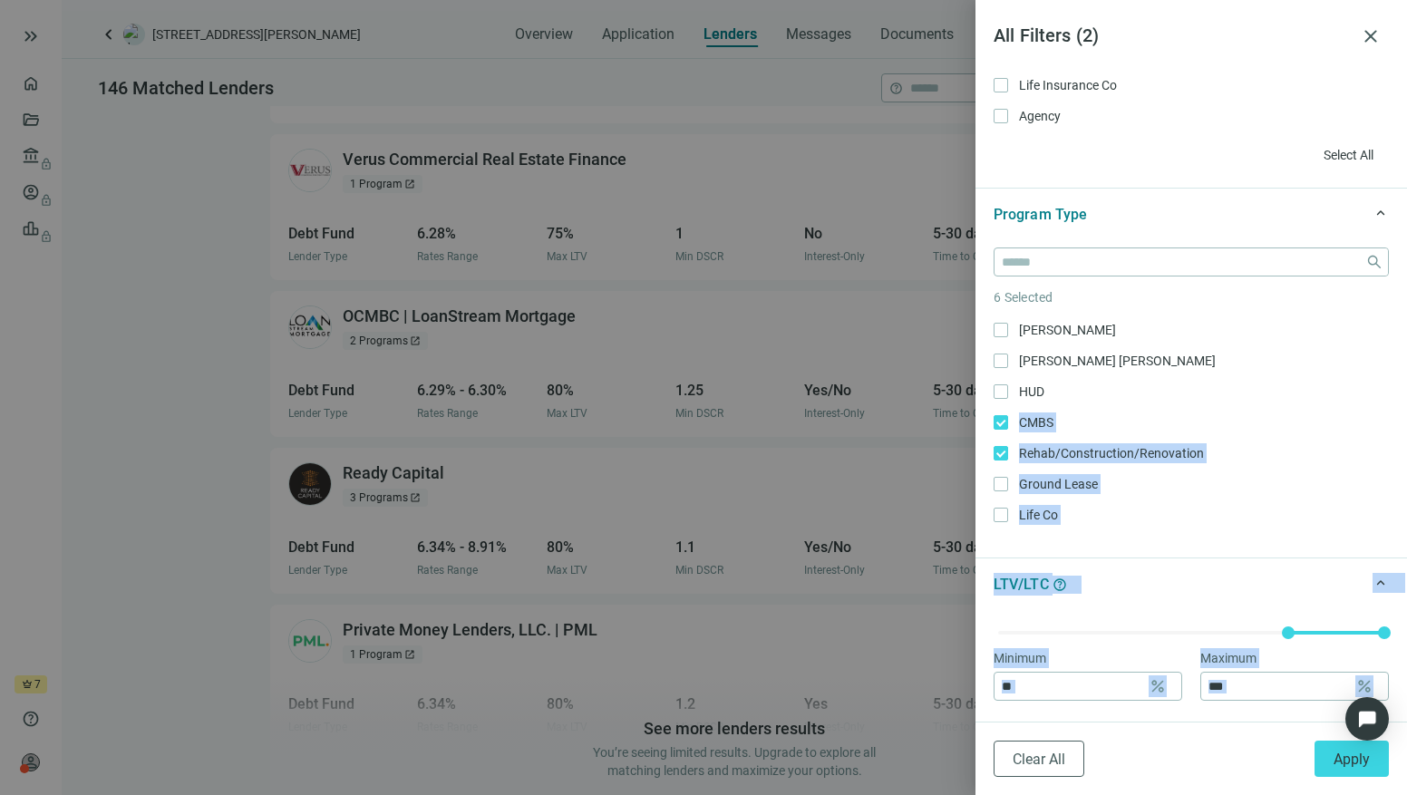
scroll to position [549, 0]
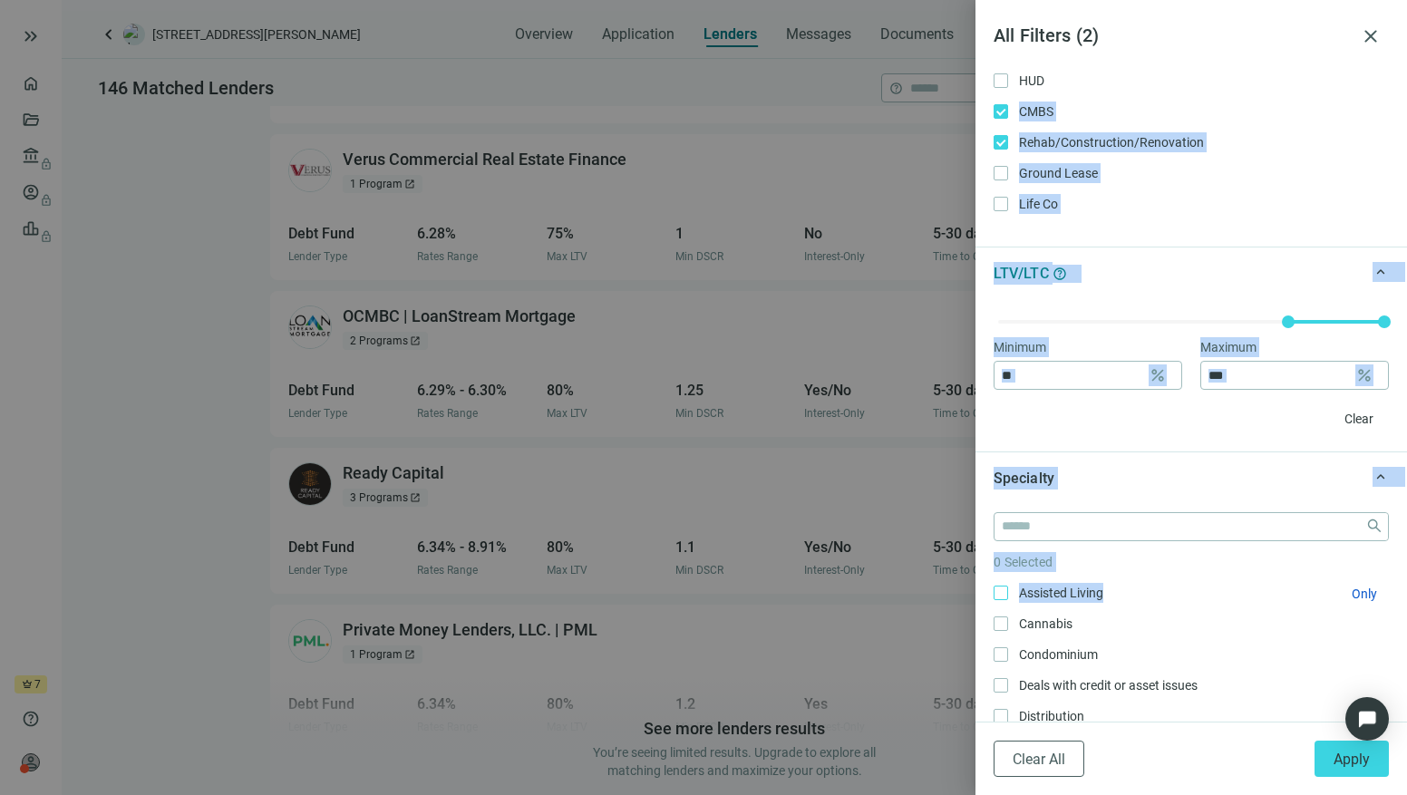
drag, startPoint x: 1239, startPoint y: 630, endPoint x: 1239, endPoint y: 592, distance: 38.1
click at [1239, 592] on div "keyboard_arrow_up Lender Type 0 Selected Community Bank Only Debt Fund Only Nat…" at bounding box center [1190, 395] width 431 height 653
click at [1341, 761] on span "Apply" at bounding box center [1351, 758] width 36 height 17
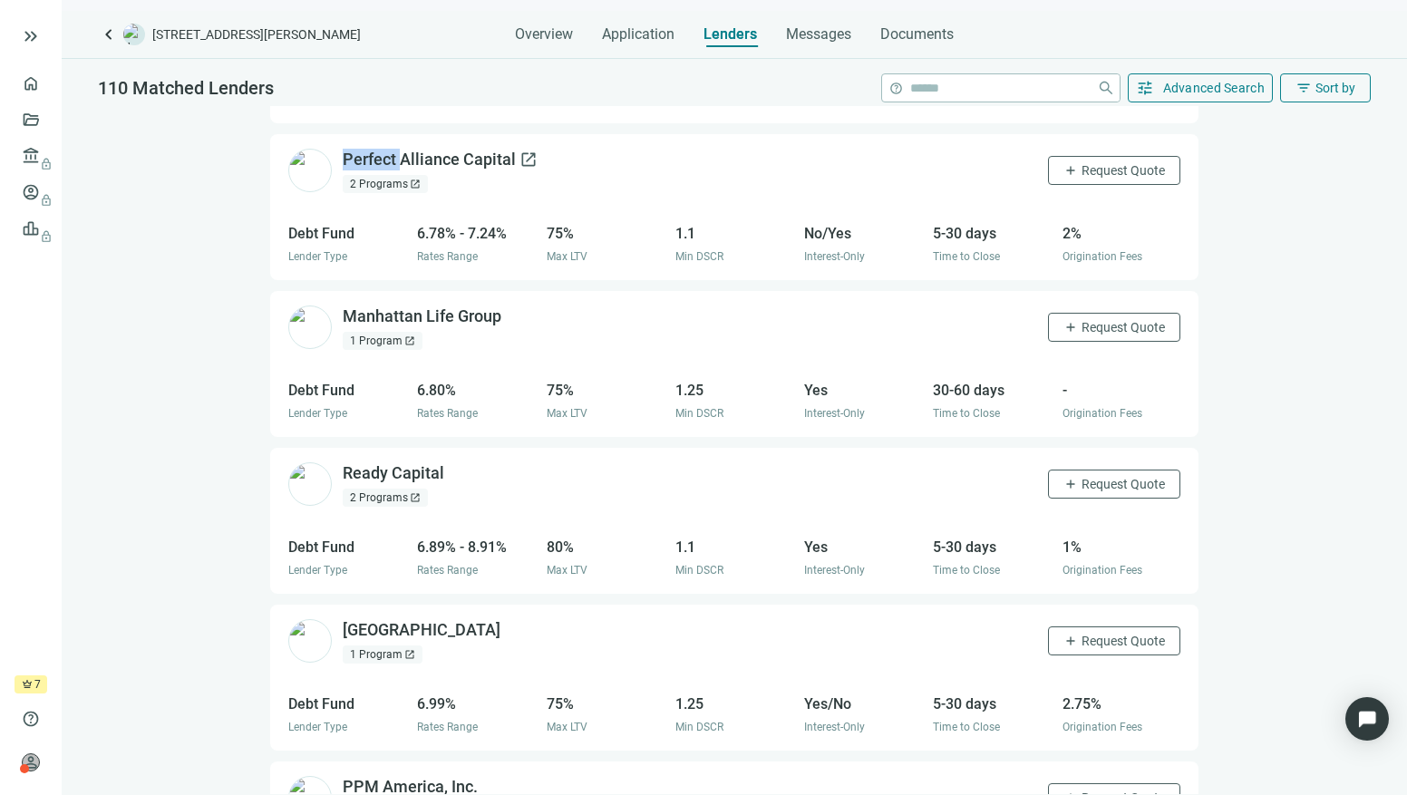
scroll to position [575, 0]
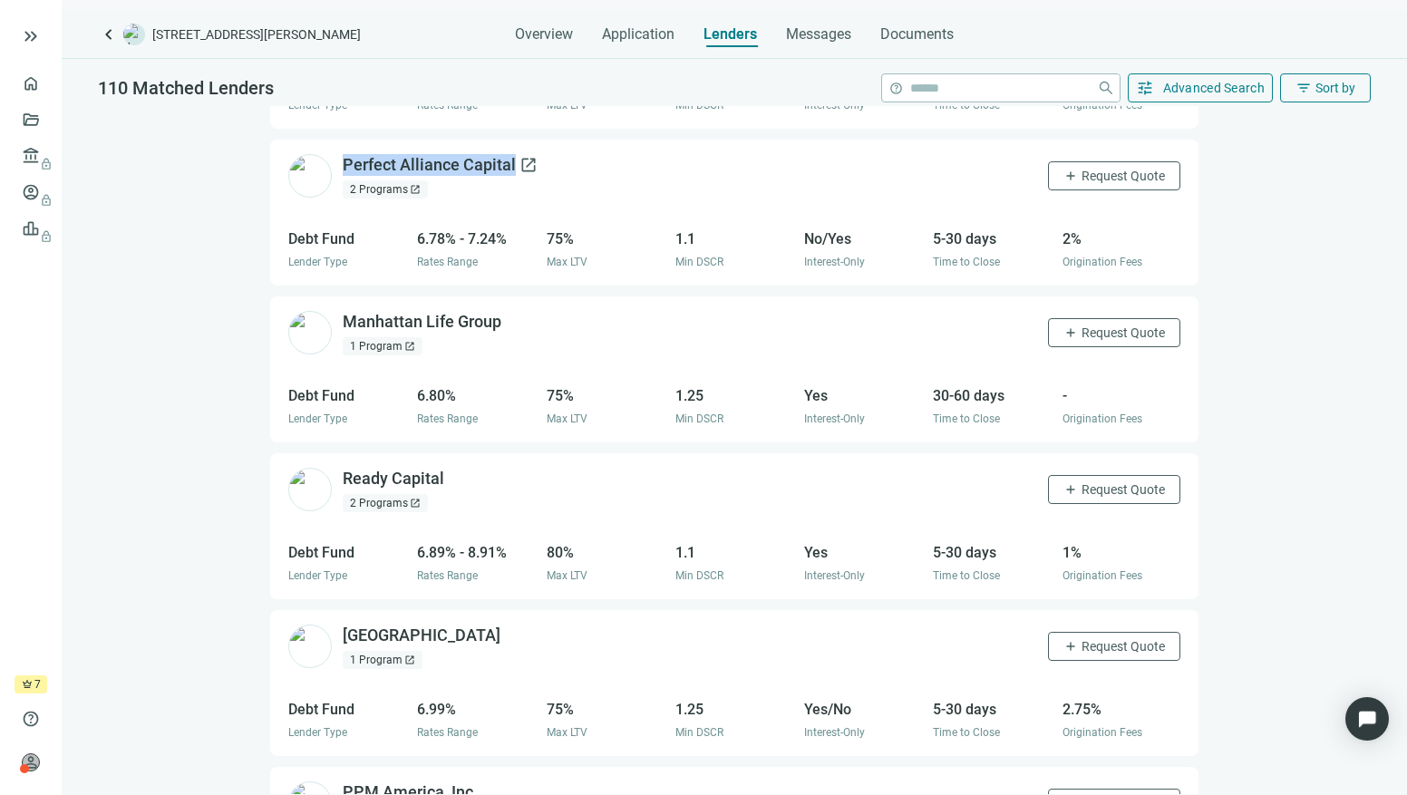
drag, startPoint x: 337, startPoint y: 109, endPoint x: 515, endPoint y: 138, distance: 180.0
click at [515, 140] on div "Perfect Alliance Capital open_in_new 2 Programs open_in_new add Request Quote" at bounding box center [734, 176] width 928 height 73
drag, startPoint x: 344, startPoint y: 275, endPoint x: 500, endPoint y: 293, distance: 157.0
click at [500, 296] on div "Manhattan Life Group open_in_new 1 Program open_in_new add Request Quote" at bounding box center [734, 332] width 928 height 73
drag, startPoint x: 357, startPoint y: 431, endPoint x: 445, endPoint y: 458, distance: 91.8
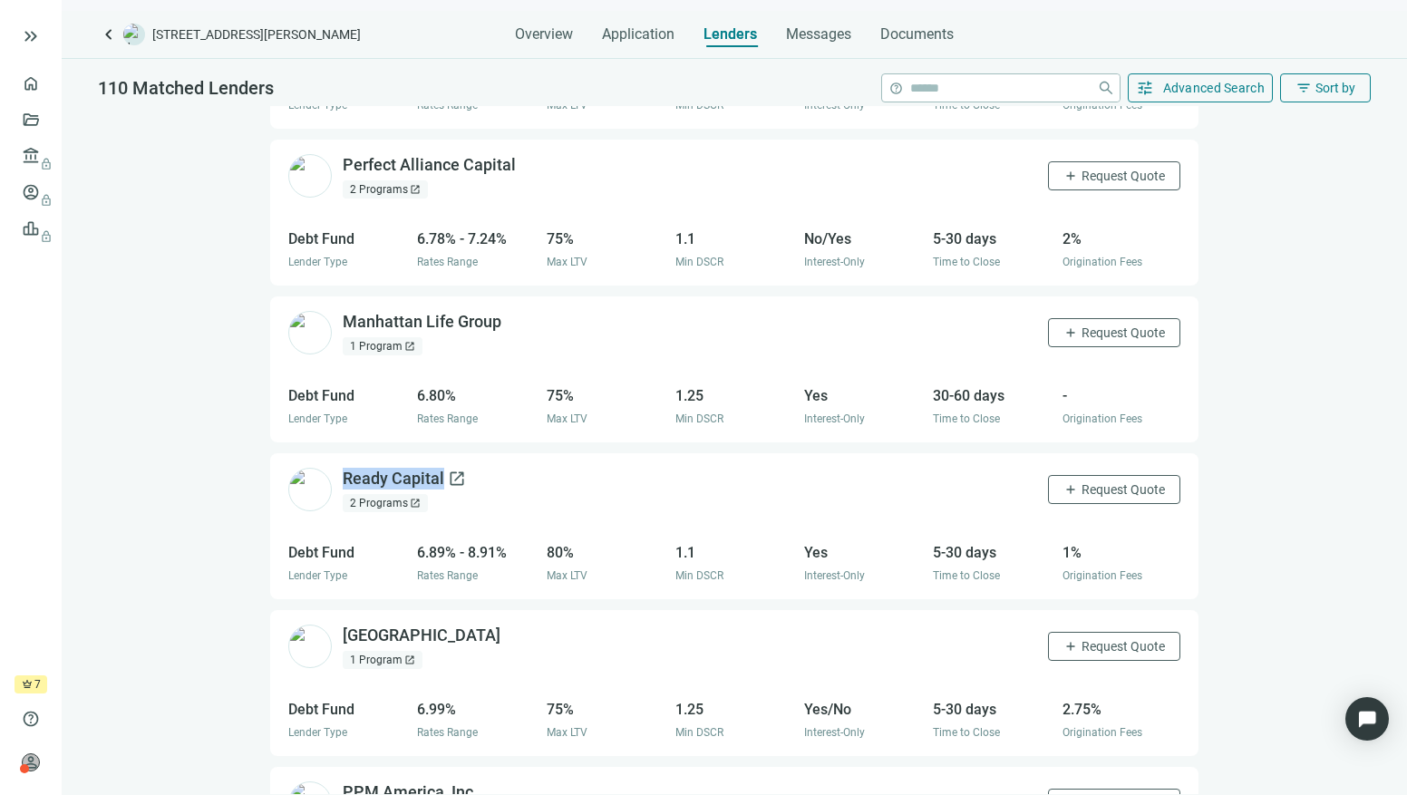
click at [445, 458] on div "Ready Capital open_in_new 2 Programs open_in_new add Request Quote" at bounding box center [734, 489] width 928 height 73
drag, startPoint x: 356, startPoint y: 588, endPoint x: 502, endPoint y: 614, distance: 148.1
click at [502, 614] on div "Riverside Park Capital open_in_new 1 Program open_in_new add Request Quote" at bounding box center [734, 646] width 928 height 73
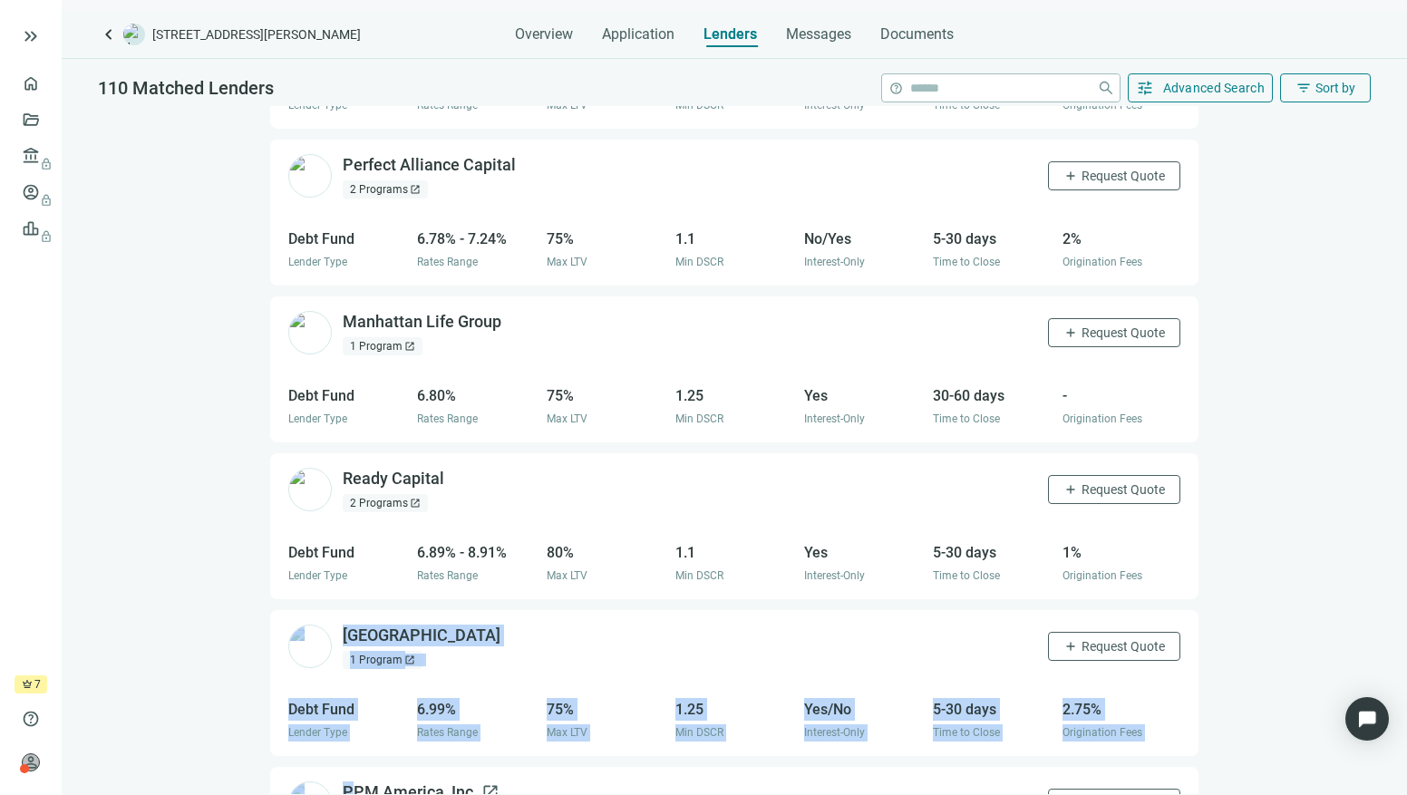
drag, startPoint x: 206, startPoint y: 647, endPoint x: 362, endPoint y: 758, distance: 191.1
click at [353, 758] on div "location_on Holcomb, MS handshake Purchase home Multi-Family attach_money Loan …" at bounding box center [734, 450] width 1345 height 688
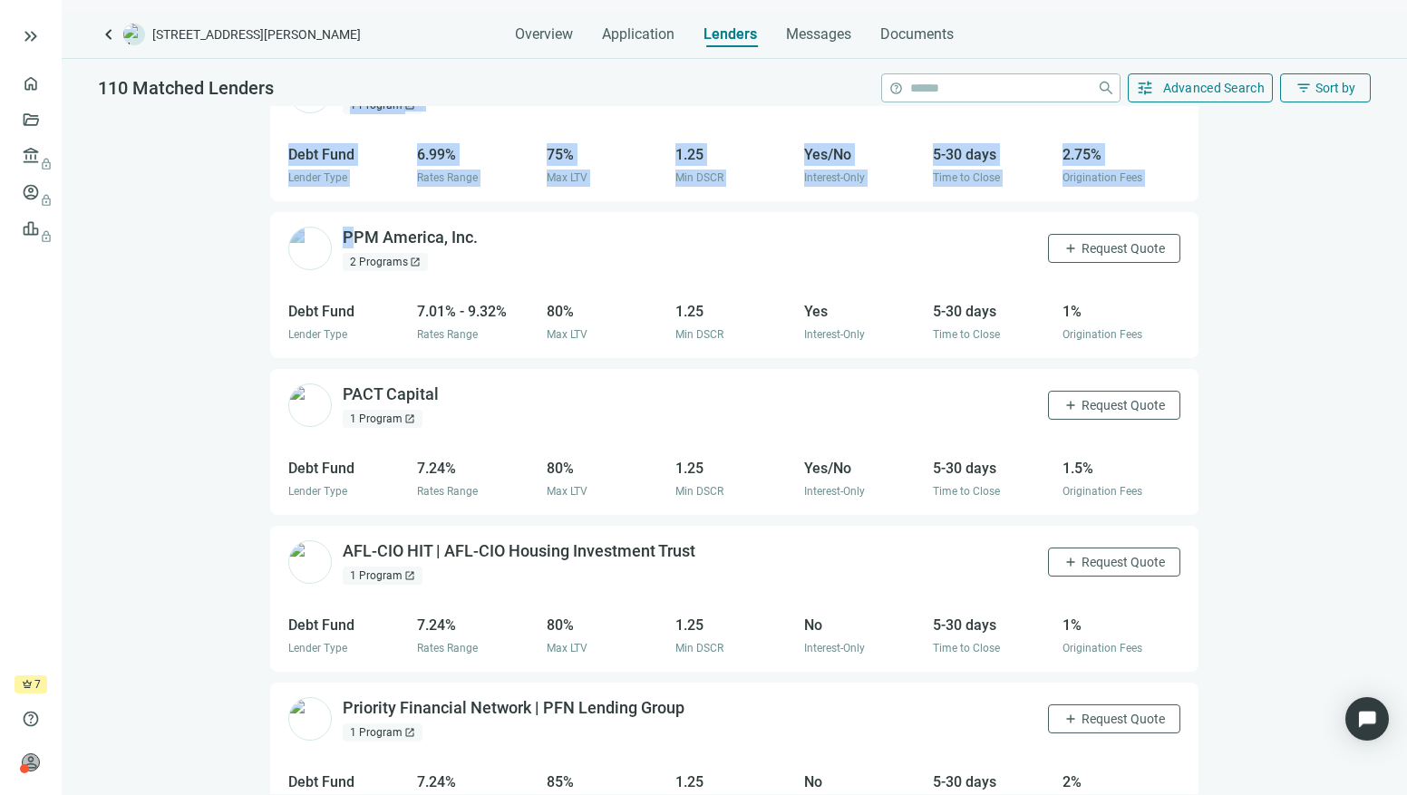
scroll to position [1157, 0]
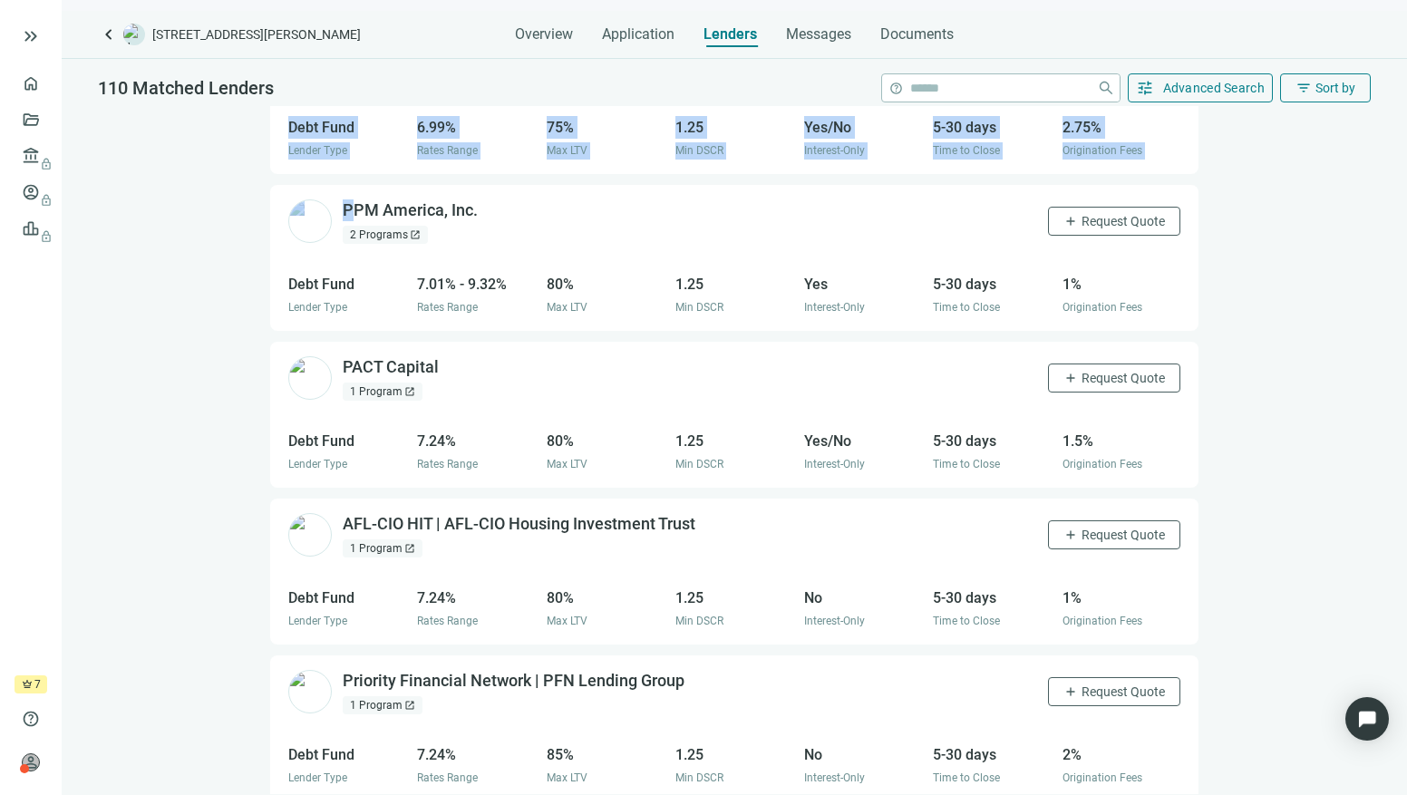
click at [382, 185] on div "PPM America, Inc. open_in_new 2 Programs open_in_new add Request Quote" at bounding box center [734, 221] width 928 height 73
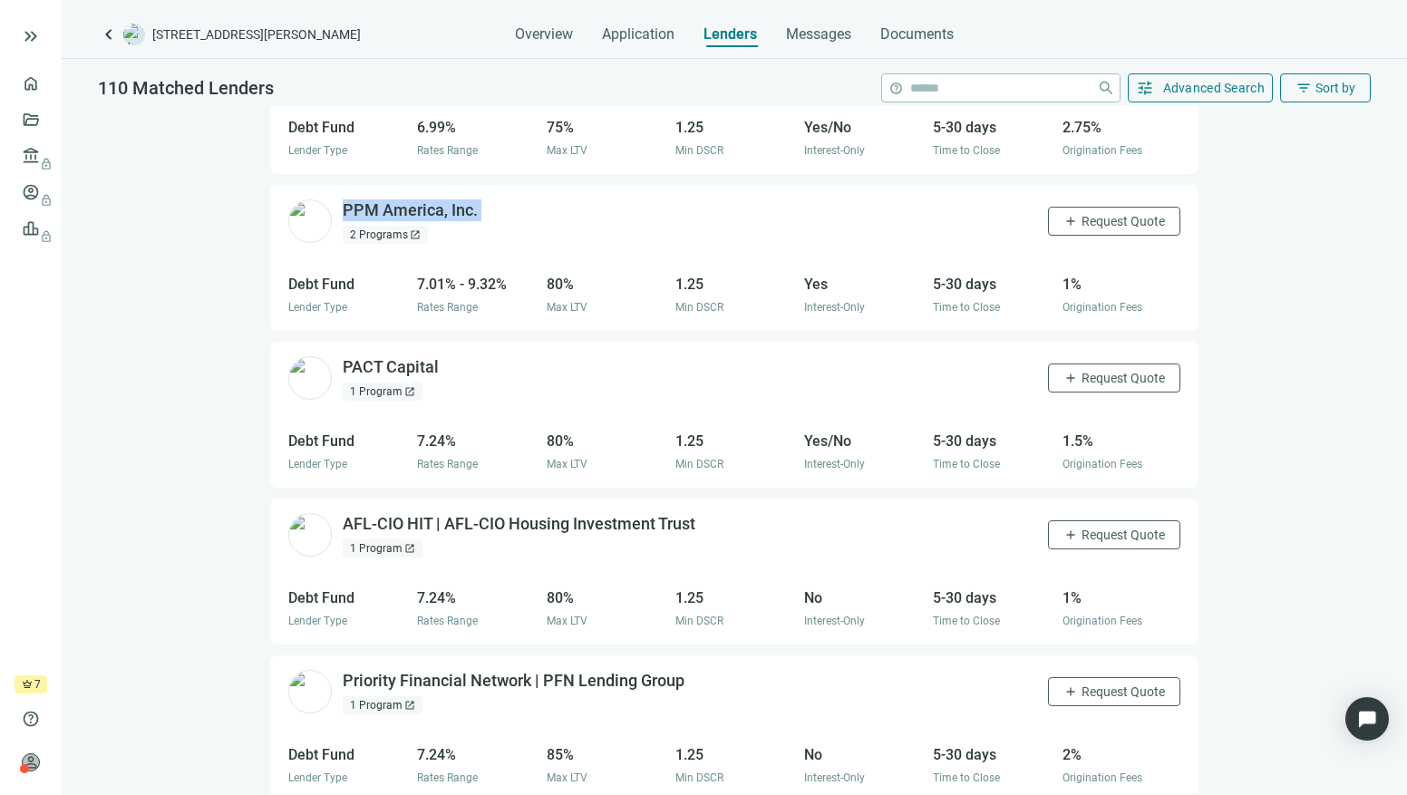
drag, startPoint x: 362, startPoint y: 162, endPoint x: 499, endPoint y: 193, distance: 141.2
click at [501, 193] on div "PPM America, Inc. open_in_new 2 Programs open_in_new add Request Quote" at bounding box center [734, 221] width 928 height 73
drag, startPoint x: 356, startPoint y: 318, endPoint x: 439, endPoint y: 334, distance: 84.1
click at [439, 342] on div "PACT Capital open_in_new 1 Program open_in_new add Request Quote" at bounding box center [734, 378] width 928 height 73
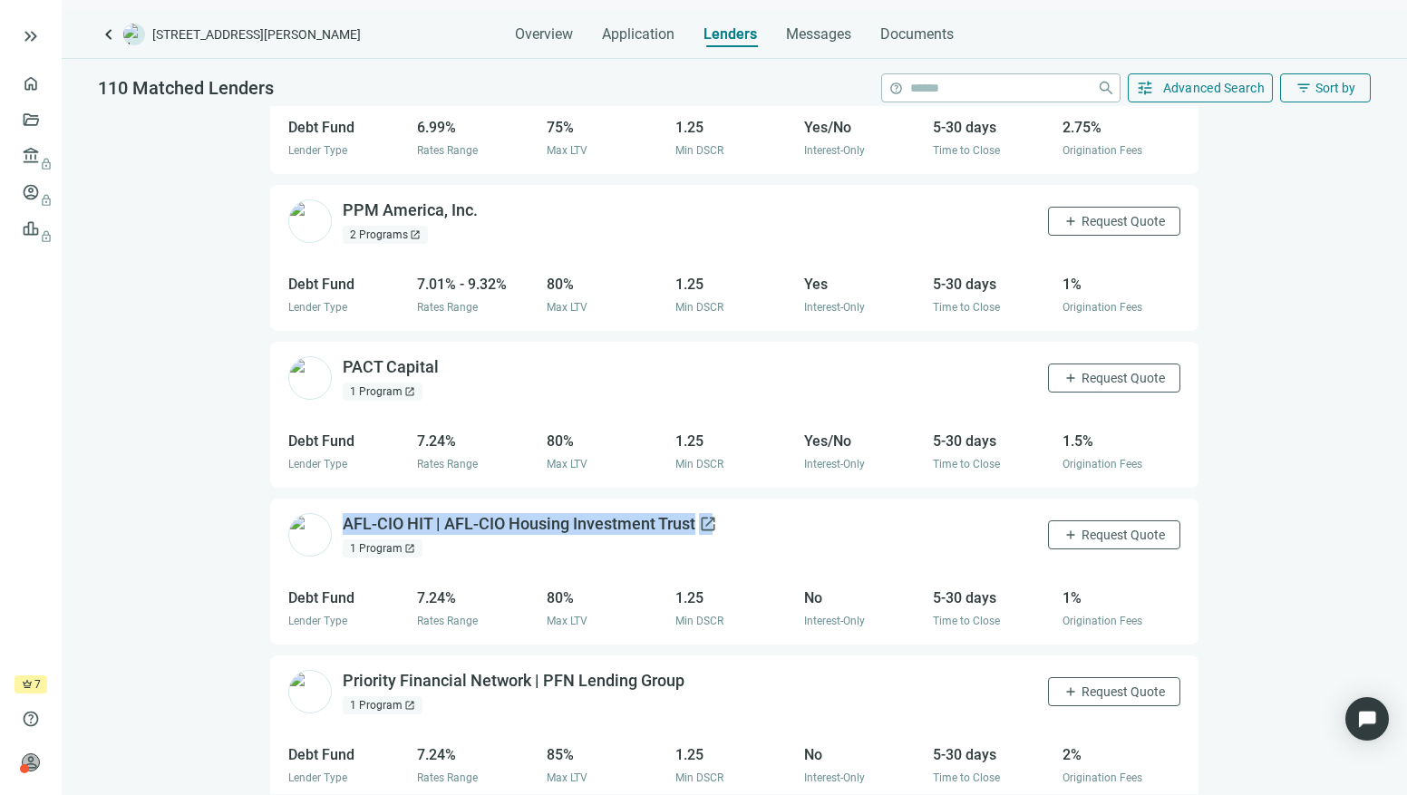
drag, startPoint x: 355, startPoint y: 470, endPoint x: 715, endPoint y: 494, distance: 360.6
click at [715, 499] on div "AFL-CIO HIT | AFL-CIO Housing Investment Trust open_in_new 1 Program open_in_ne…" at bounding box center [734, 535] width 928 height 73
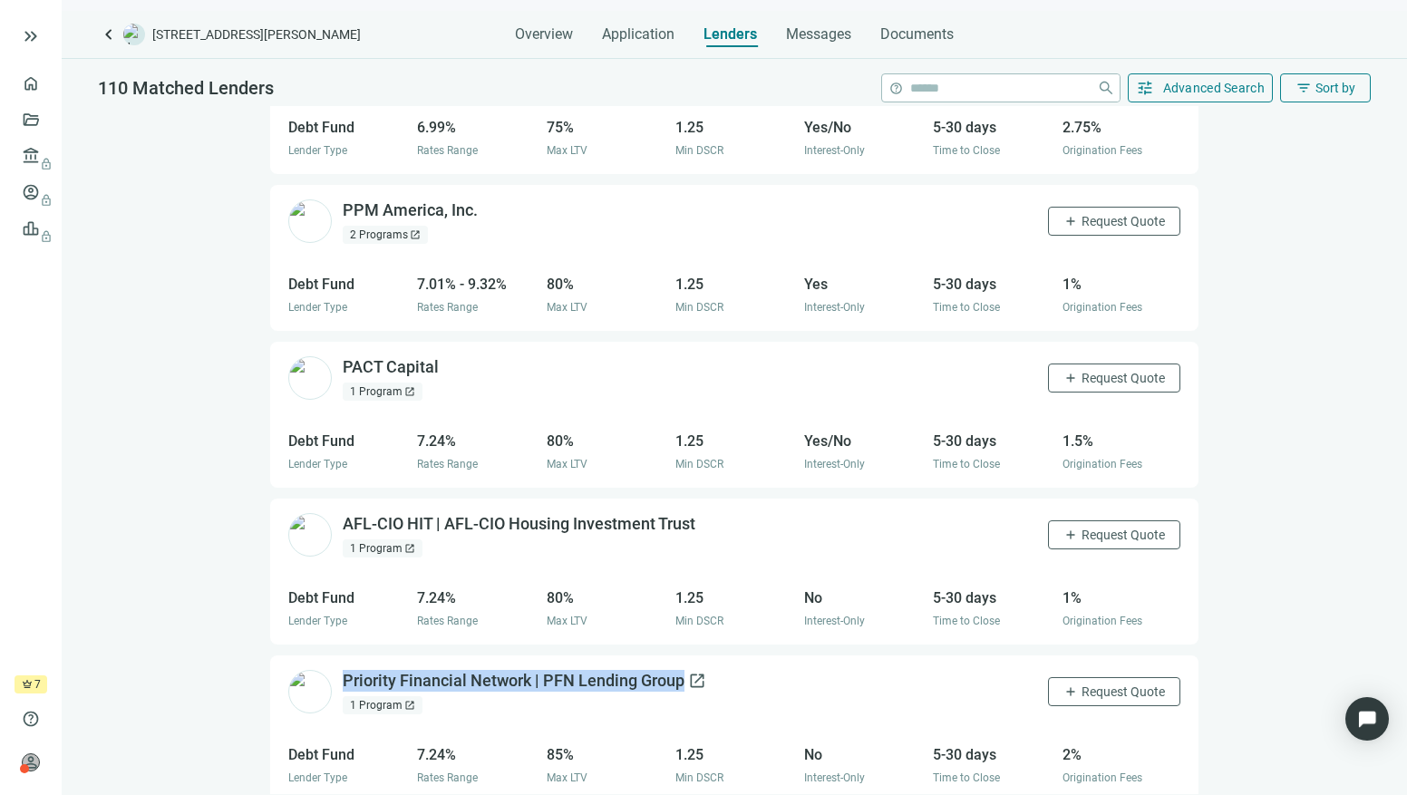
drag, startPoint x: 366, startPoint y: 631, endPoint x: 683, endPoint y: 651, distance: 317.9
click at [683, 655] on div "Priority Financial Network | PFN Lending Group open_in_new 1 Program open_in_ne…" at bounding box center [734, 691] width 928 height 73
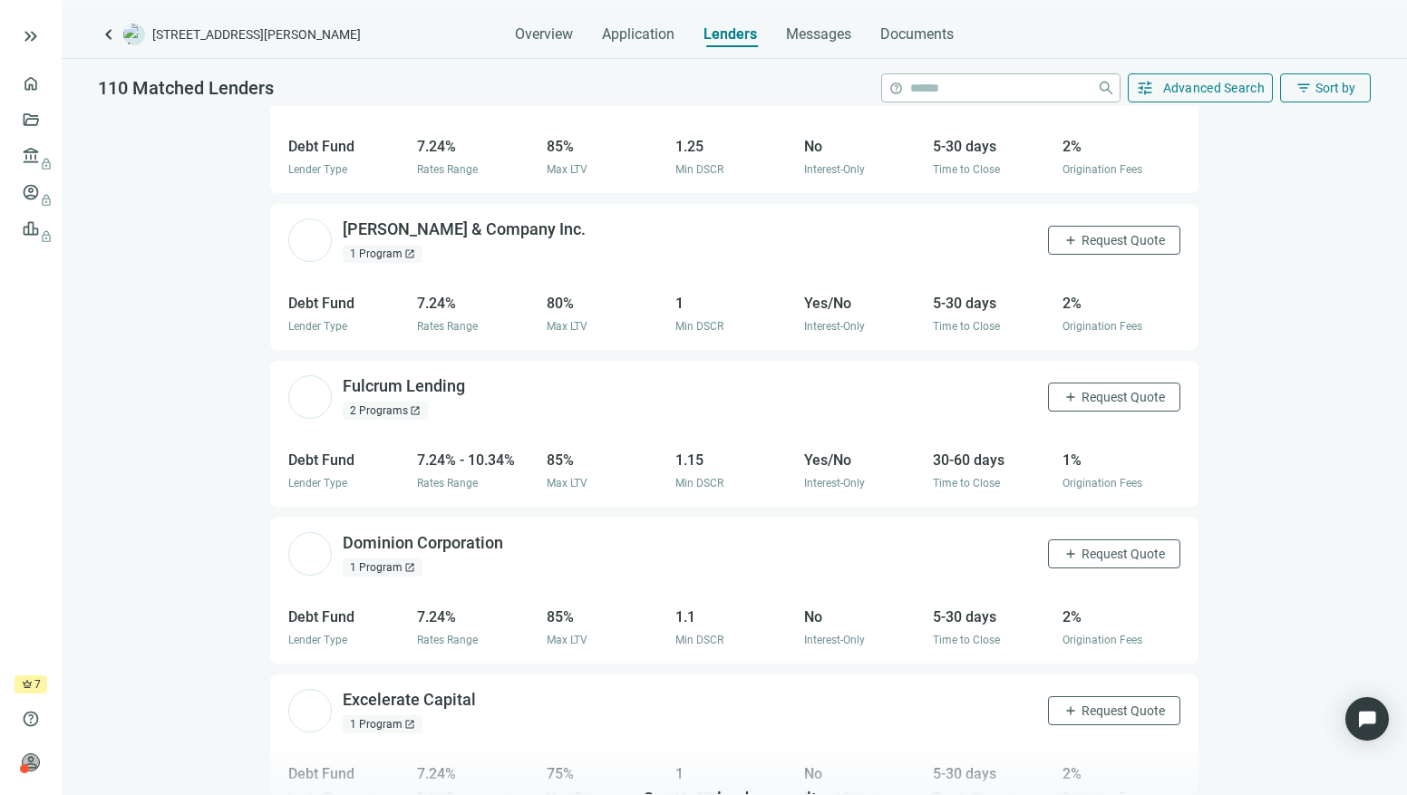
scroll to position [1772, 0]
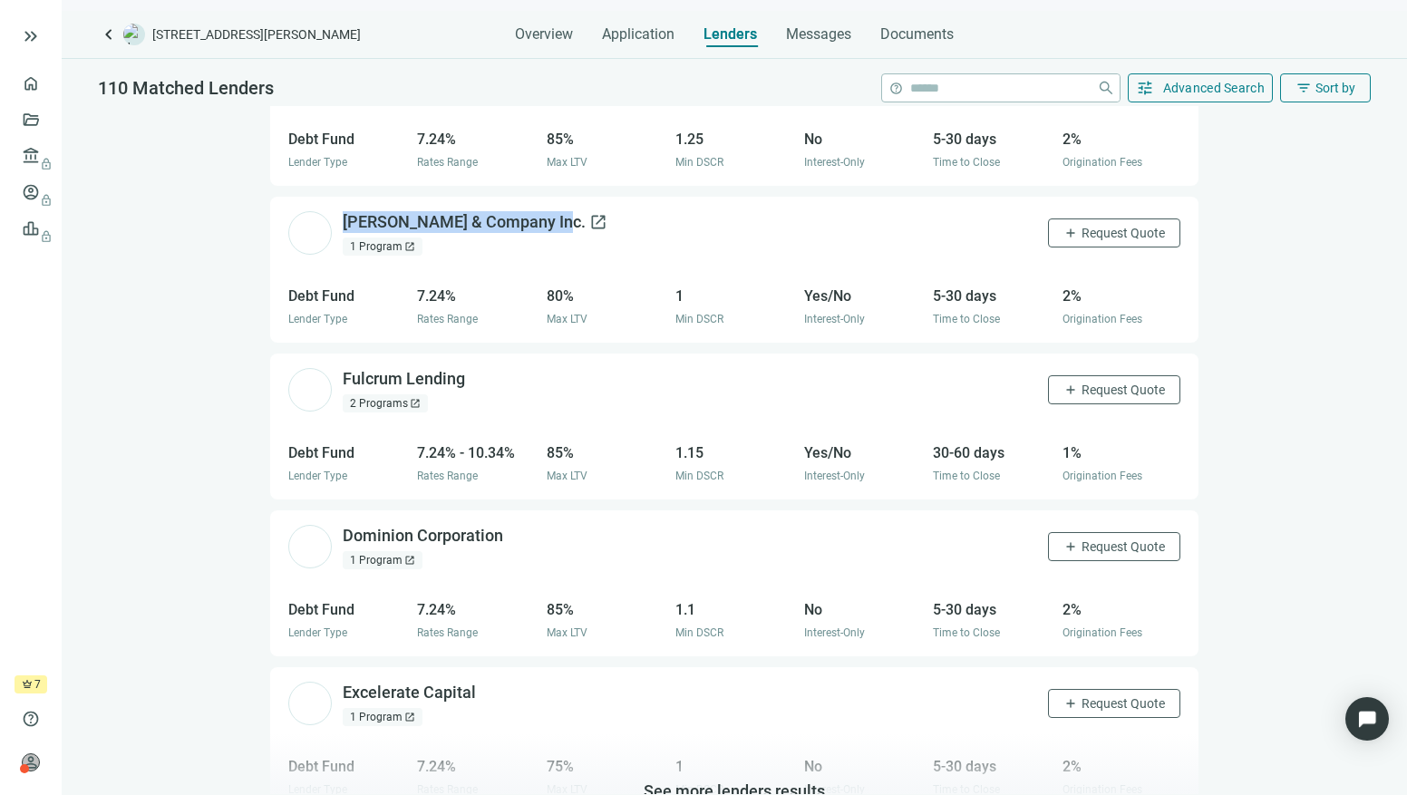
drag, startPoint x: 360, startPoint y: 179, endPoint x: 546, endPoint y: 191, distance: 186.2
click at [546, 197] on div "John B. Levy & Company Inc. open_in_new 1 Program open_in_new add Request Quote" at bounding box center [734, 233] width 928 height 73
drag, startPoint x: 344, startPoint y: 325, endPoint x: 466, endPoint y: 357, distance: 125.5
click at [466, 357] on div "Fulcrum Lending open_in_new 2 Programs open_in_new add Request Quote" at bounding box center [734, 389] width 928 height 73
drag, startPoint x: 372, startPoint y: 485, endPoint x: 497, endPoint y: 518, distance: 129.3
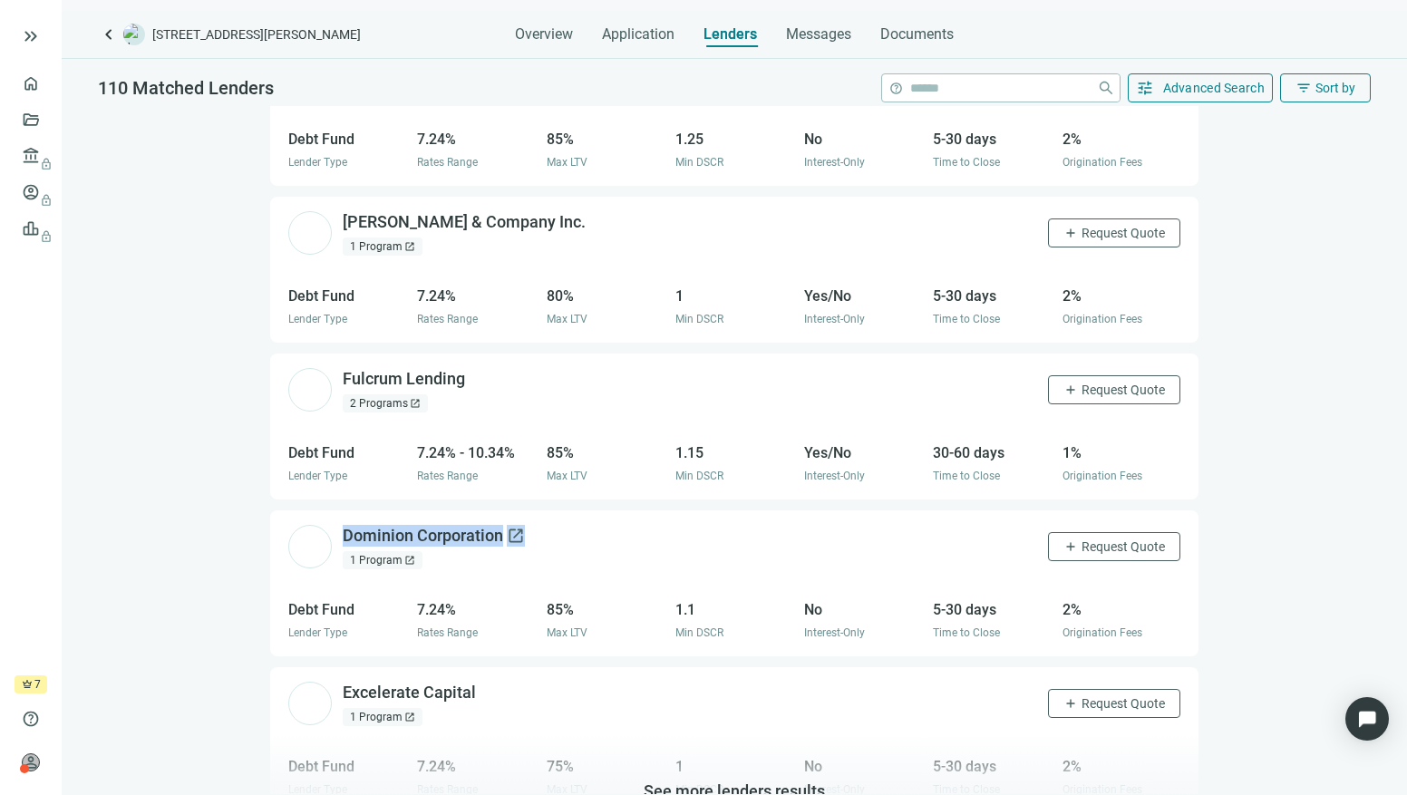
click at [497, 518] on div "Dominion Corporation open_in_new 1 Program open_in_new add Request Quote" at bounding box center [734, 546] width 928 height 73
drag, startPoint x: 403, startPoint y: 673, endPoint x: 475, endPoint y: 673, distance: 71.6
click at [475, 673] on div "Excelerate Capital open_in_new 1 Program open_in_new add Request Quote" at bounding box center [734, 703] width 928 height 73
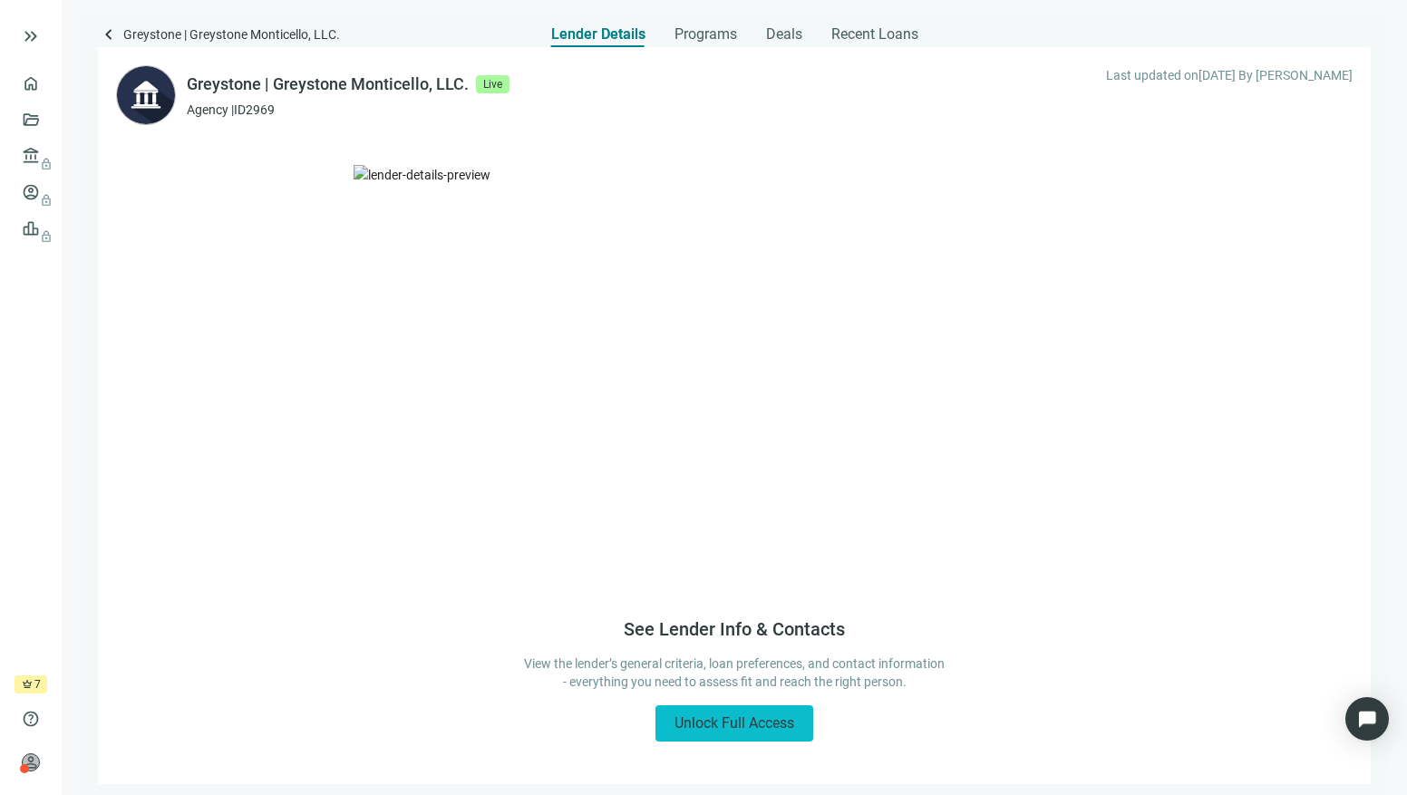
click at [771, 731] on span "Unlock Full Access" at bounding box center [734, 722] width 120 height 17
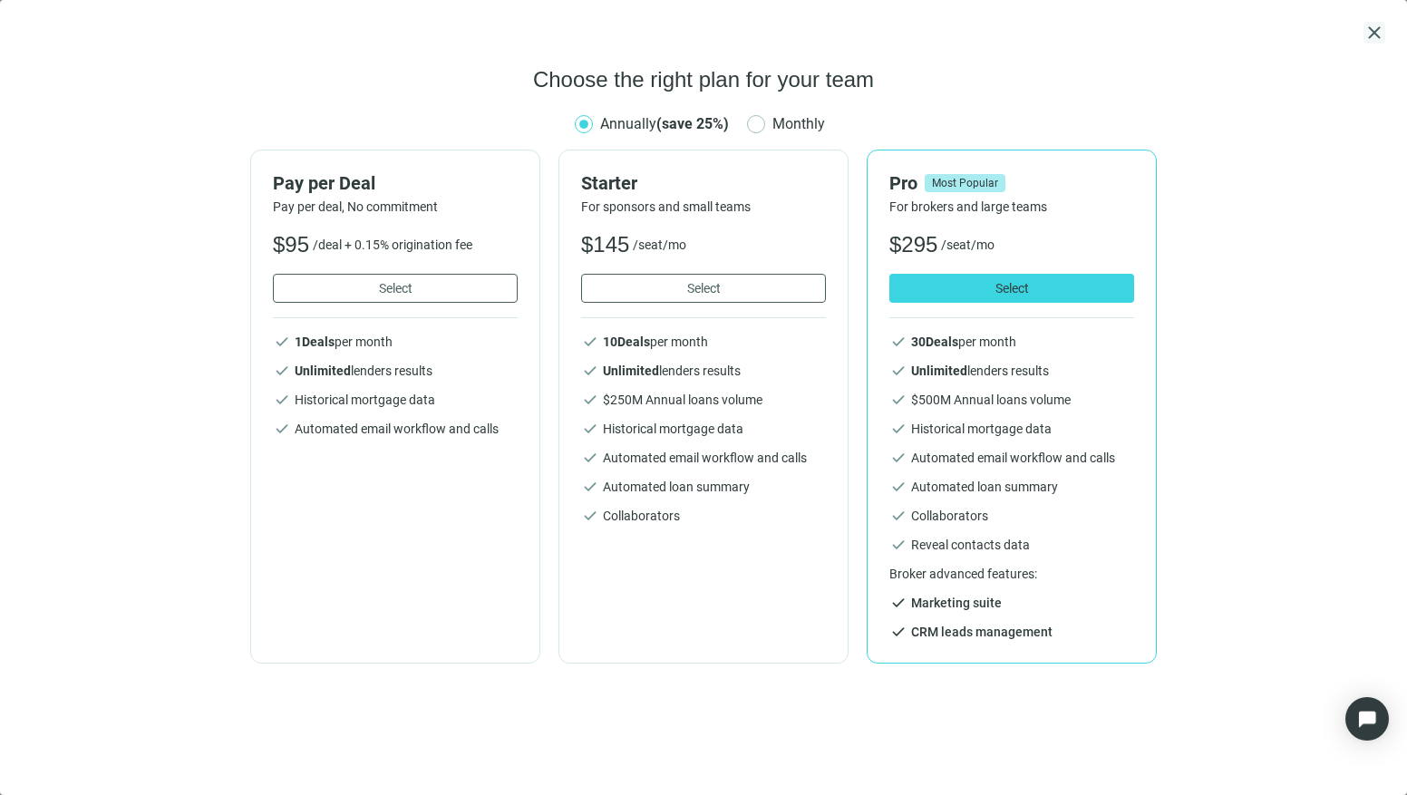
click at [1371, 34] on span "close" at bounding box center [1374, 33] width 22 height 22
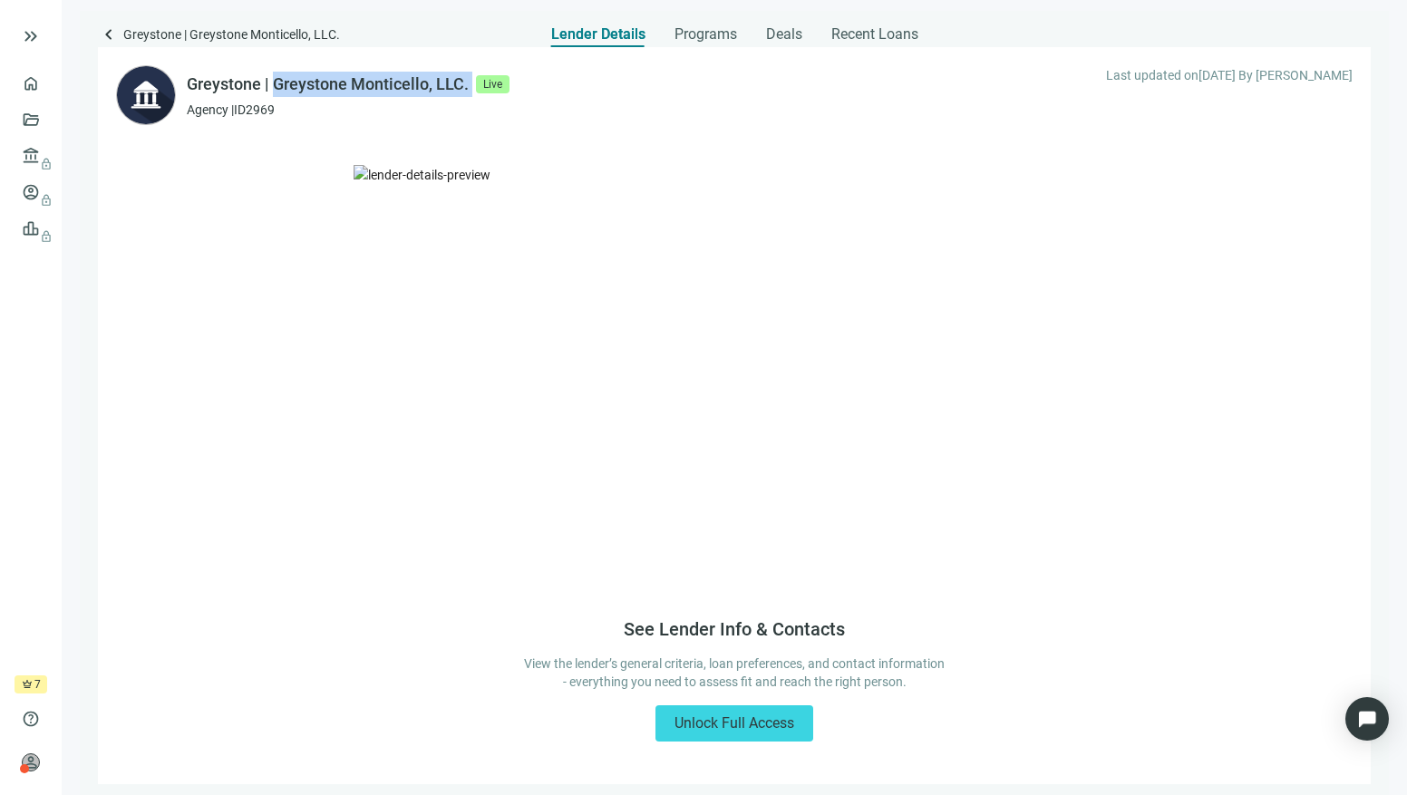
drag, startPoint x: 273, startPoint y: 81, endPoint x: 506, endPoint y: 73, distance: 233.1
click at [506, 73] on div "Greystone | Greystone Monticello, LLC. Live" at bounding box center [348, 84] width 323 height 25
